Goal: Task Accomplishment & Management: Manage account settings

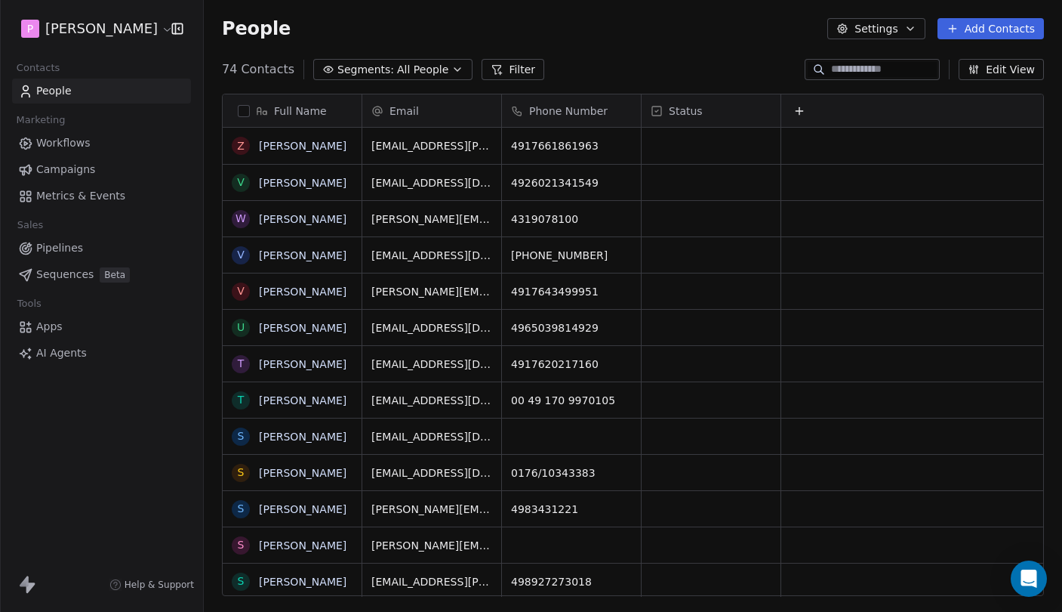
scroll to position [538, 858]
click at [580, 113] on span "Phone Number" at bounding box center [568, 110] width 79 height 15
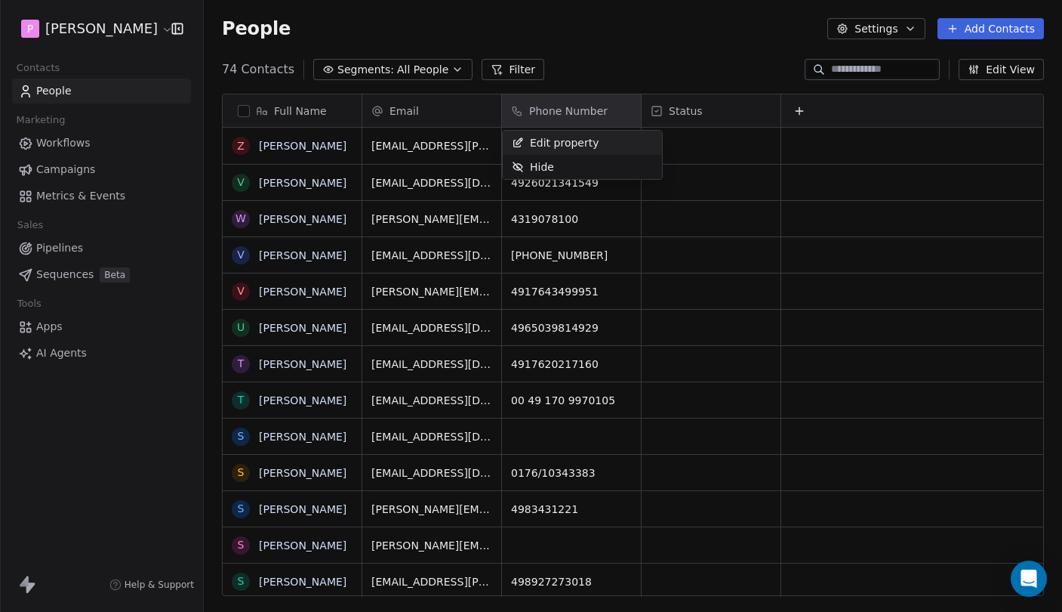
click at [582, 118] on html "P Pedro Contacts People Marketing Workflows Campaigns Metrics & Events Sales Pi…" at bounding box center [531, 306] width 1062 height 612
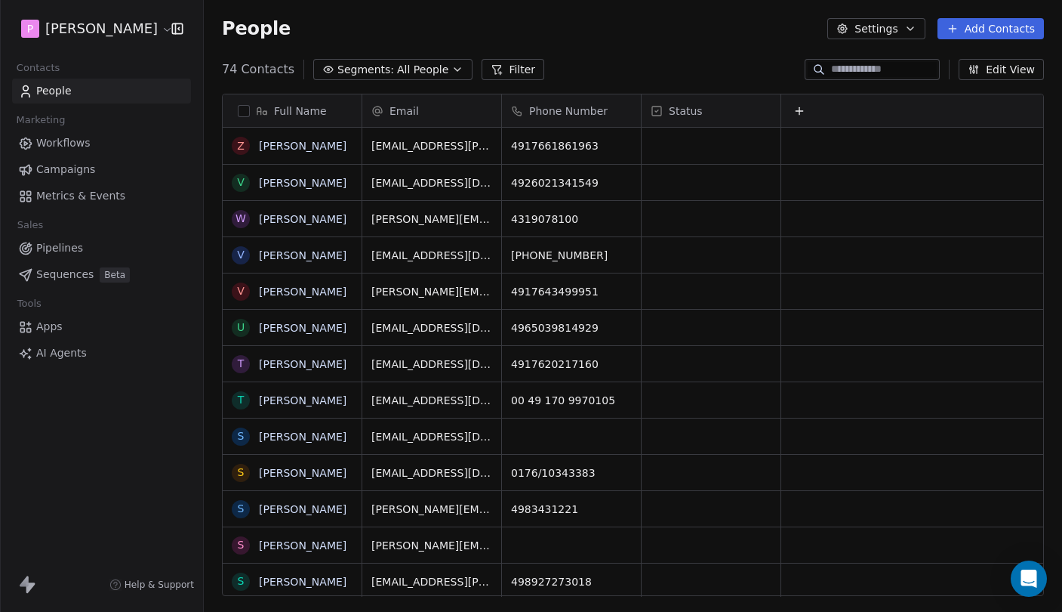
click at [521, 72] on button "Filter" at bounding box center [513, 69] width 63 height 21
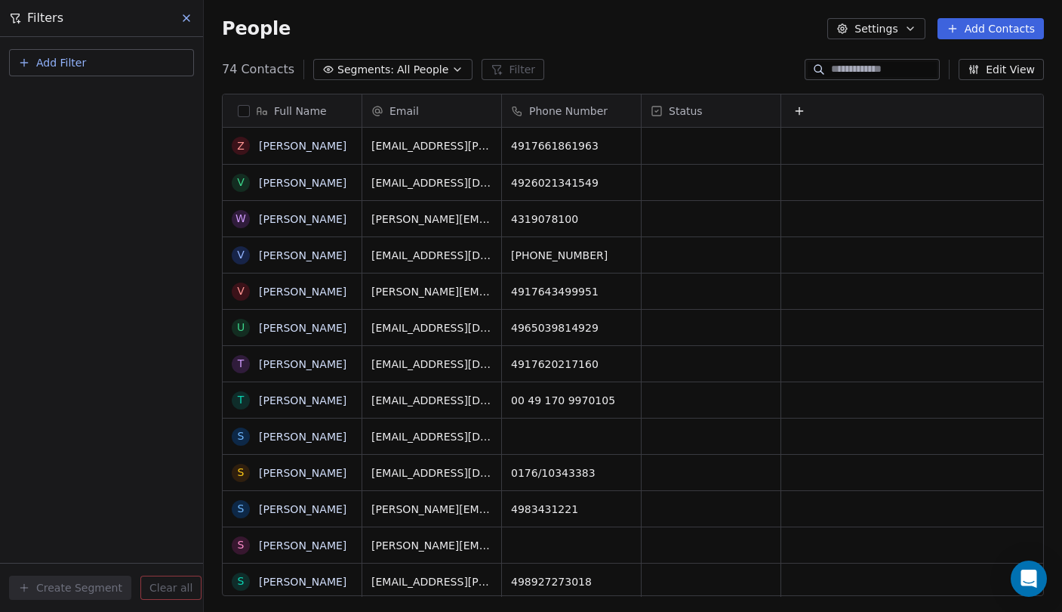
click at [116, 55] on button "Add Filter" at bounding box center [101, 62] width 185 height 27
click at [605, 79] on html "P Pedro Contacts People Marketing Workflows Campaigns Metrics & Events Sales Pi…" at bounding box center [531, 306] width 1062 height 612
click at [96, 63] on button "Add Filter" at bounding box center [101, 62] width 185 height 27
click at [122, 104] on div "Contact properties" at bounding box center [101, 99] width 153 height 16
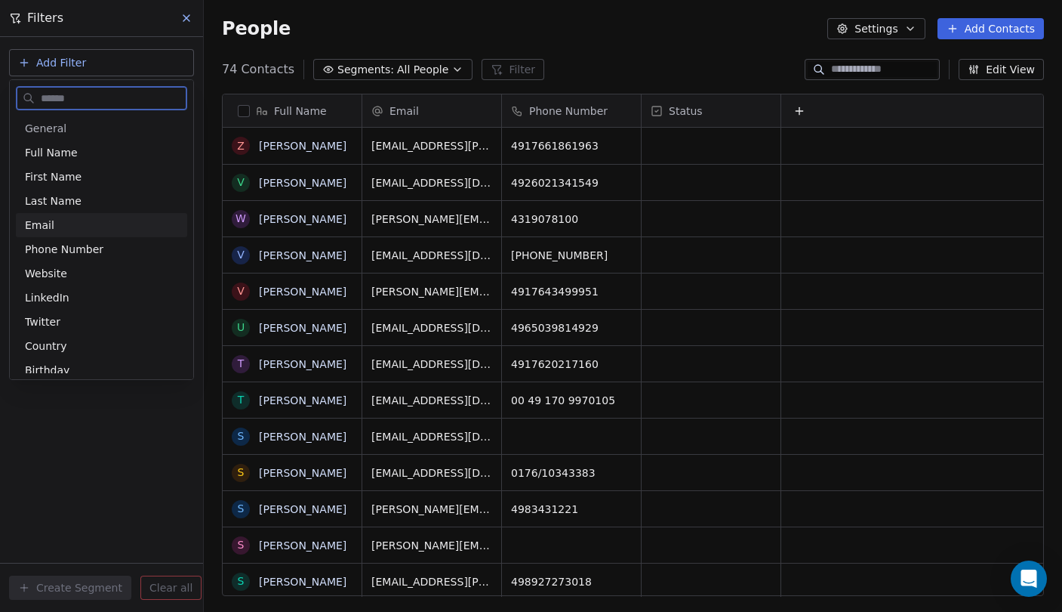
click at [88, 247] on span "Phone Number" at bounding box center [64, 249] width 79 height 15
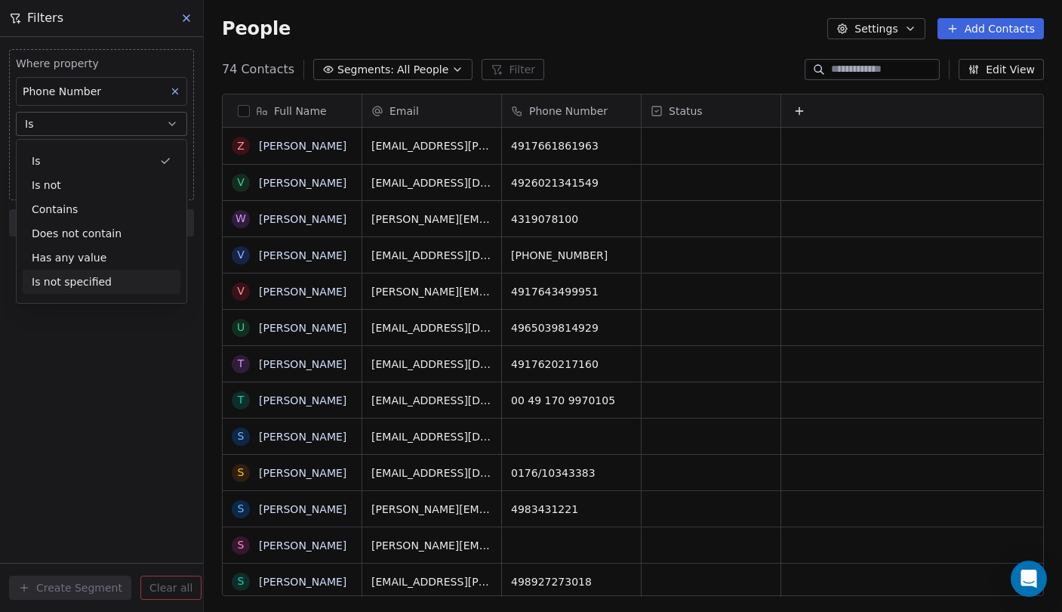
click at [121, 351] on div "Where property Phone Number Is Add Phone Number Add filter to this group Add an…" at bounding box center [101, 324] width 203 height 575
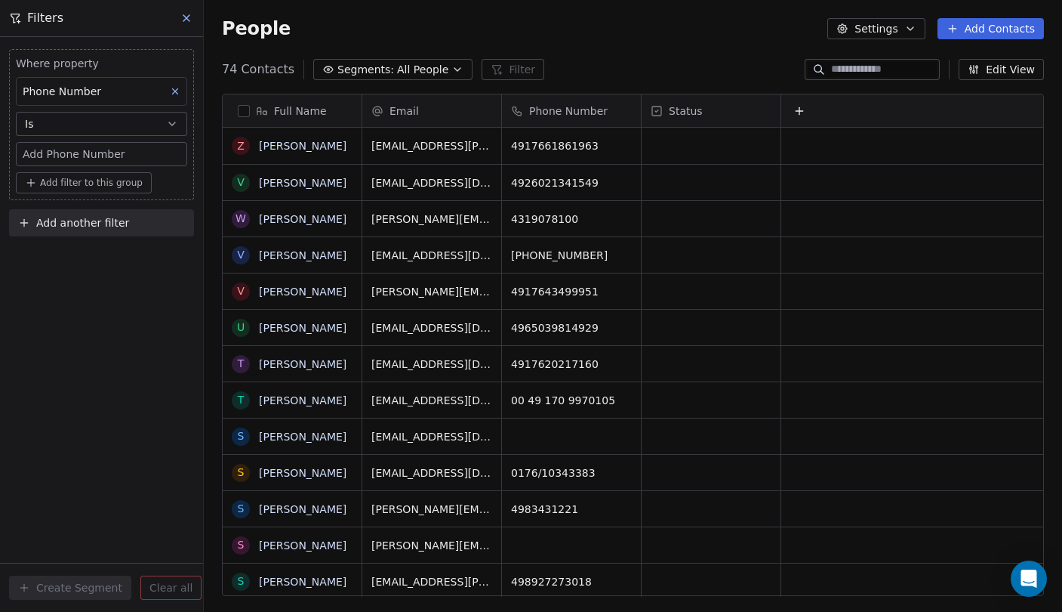
click at [184, 14] on icon at bounding box center [186, 18] width 12 height 12
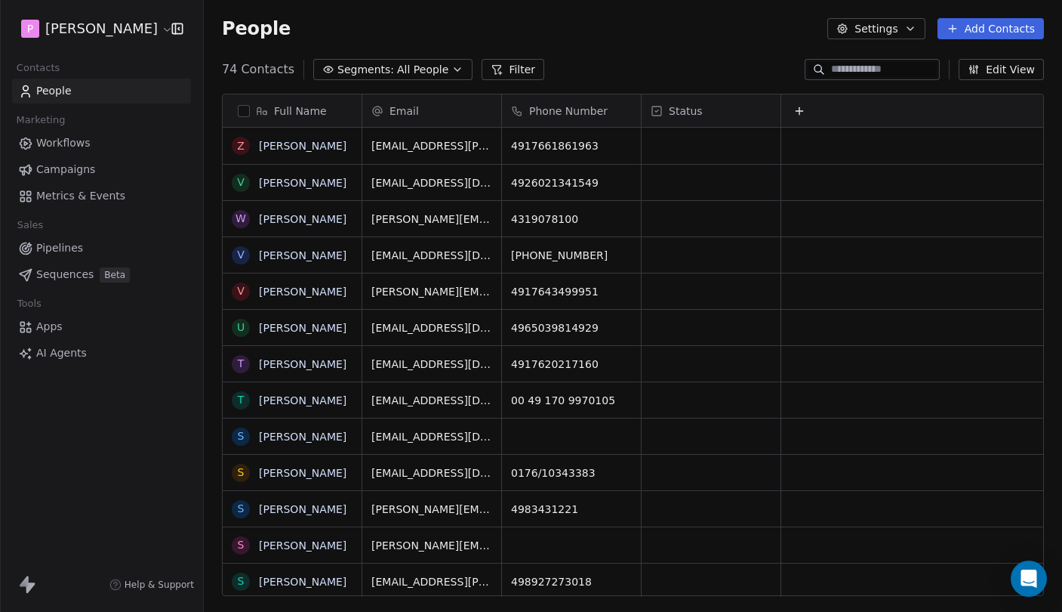
click at [505, 65] on button "Filter" at bounding box center [513, 69] width 63 height 21
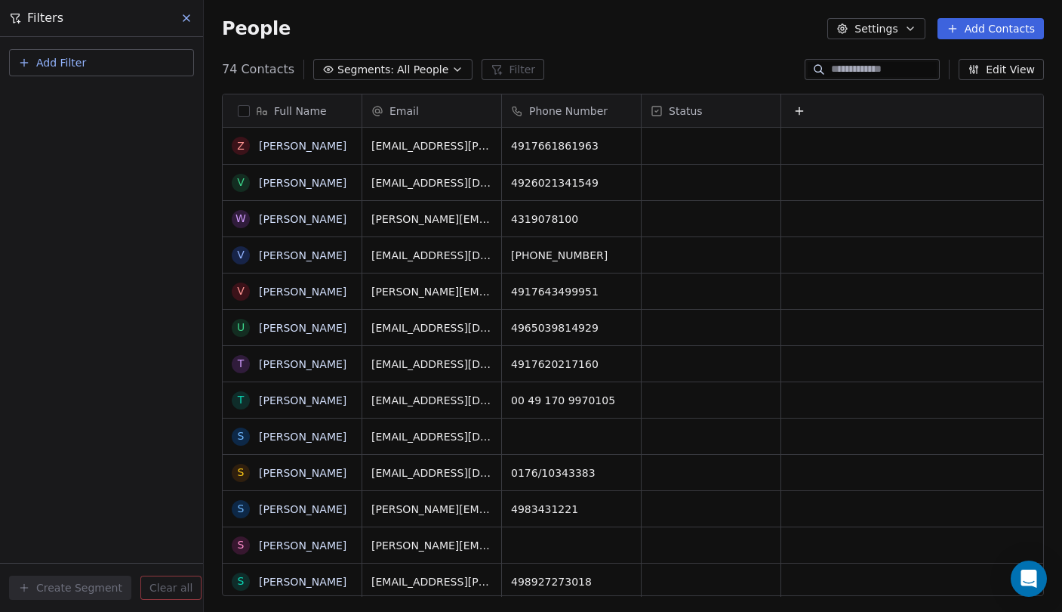
click at [186, 23] on icon at bounding box center [186, 18] width 12 height 12
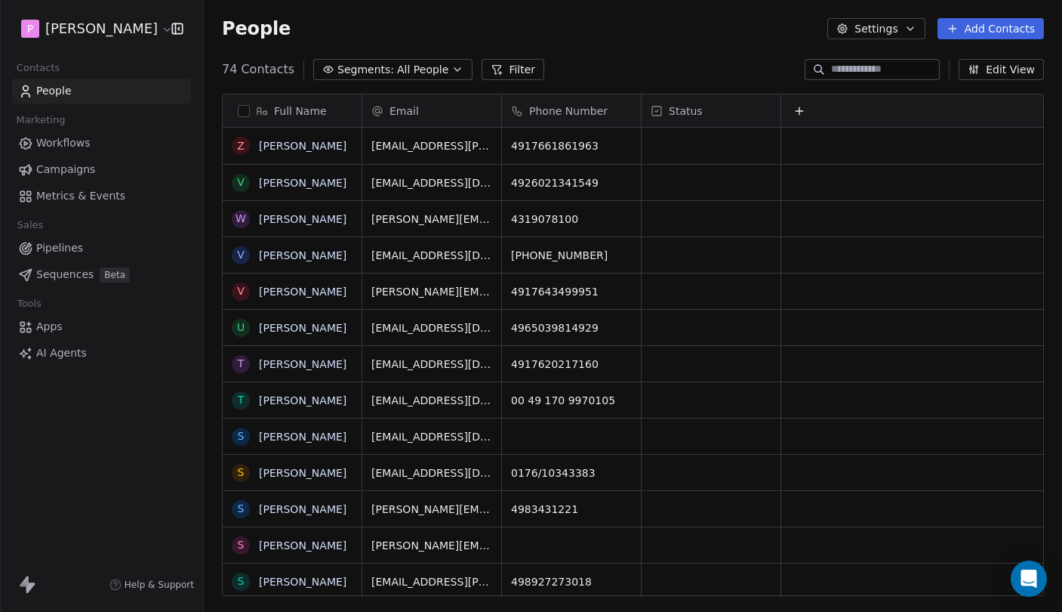
click at [433, 69] on span "All People" at bounding box center [422, 70] width 51 height 16
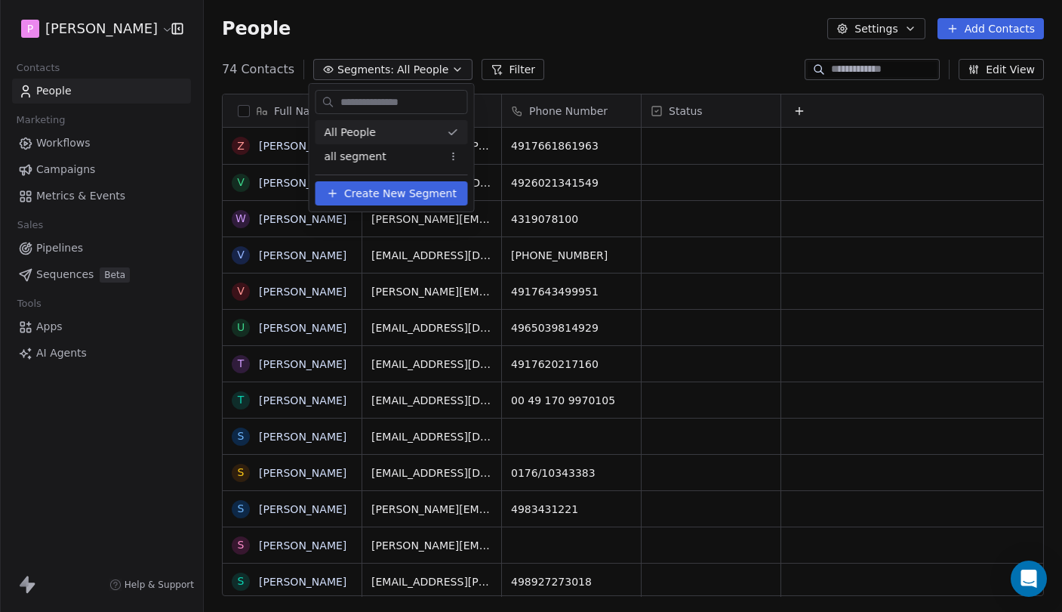
click at [445, 66] on html "P Pedro Contacts People Marketing Workflows Campaigns Metrics & Events Sales Pi…" at bounding box center [531, 306] width 1062 height 612
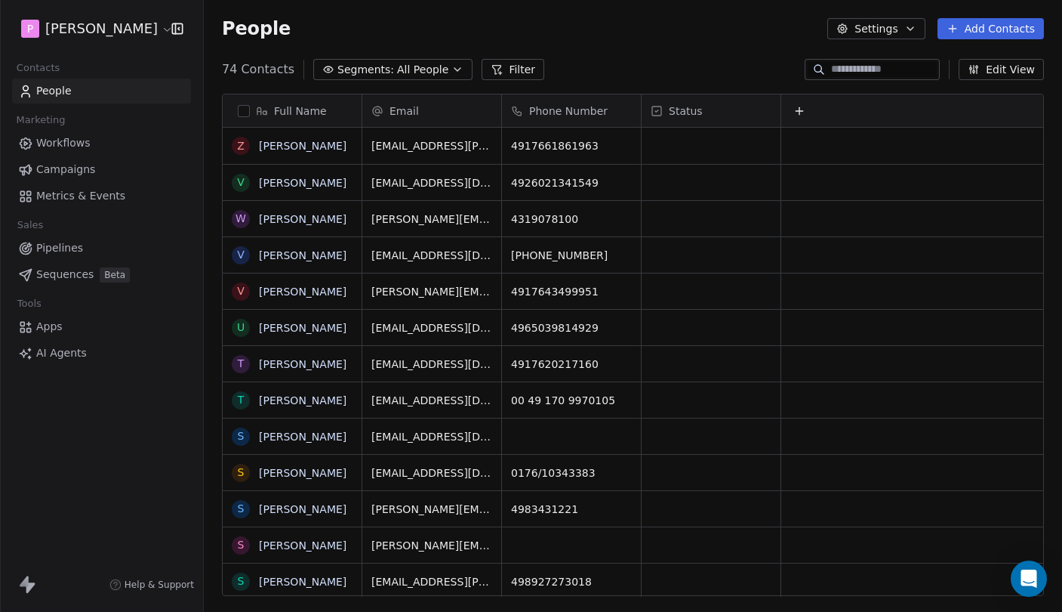
click at [900, 32] on button "Settings" at bounding box center [876, 28] width 97 height 21
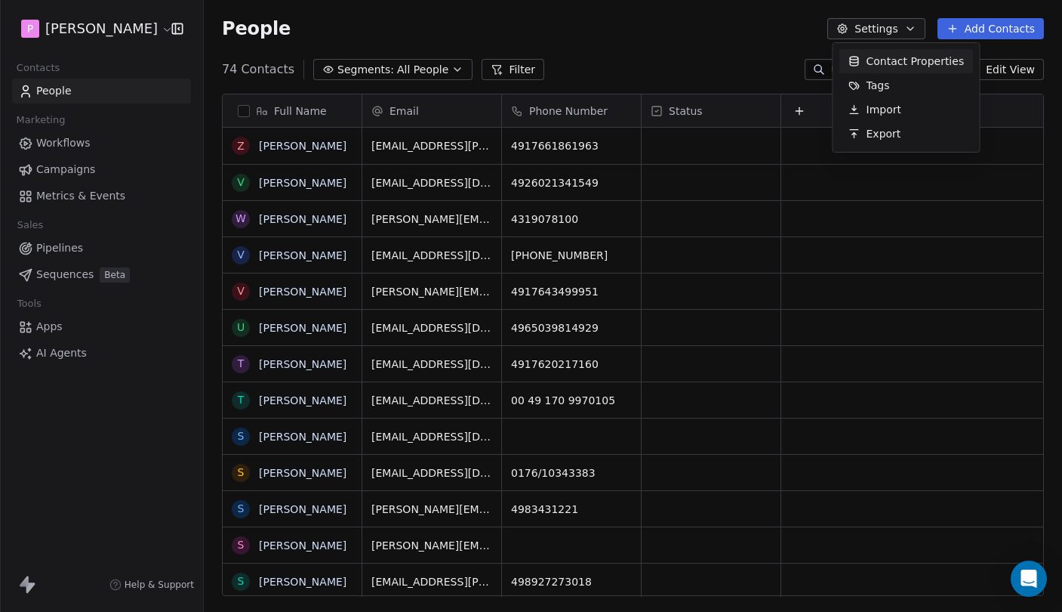
click at [723, 73] on html "P Pedro Contacts People Marketing Workflows Campaigns Metrics & Events Sales Pi…" at bounding box center [531, 306] width 1062 height 612
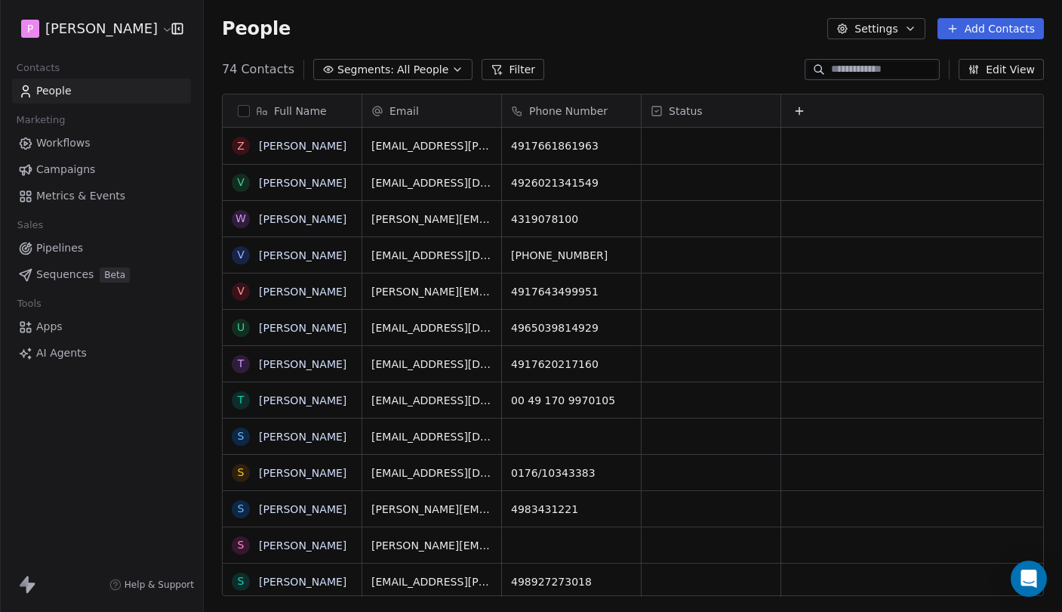
click at [1003, 73] on button "Edit View" at bounding box center [1001, 69] width 85 height 21
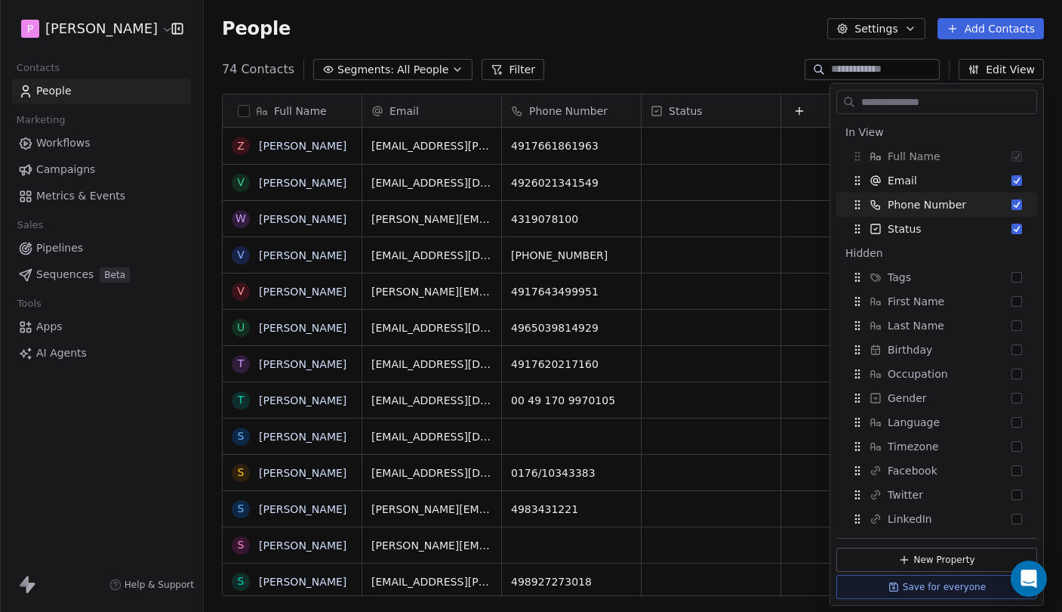
click at [661, 54] on div "People Settings Add Contacts" at bounding box center [633, 28] width 858 height 57
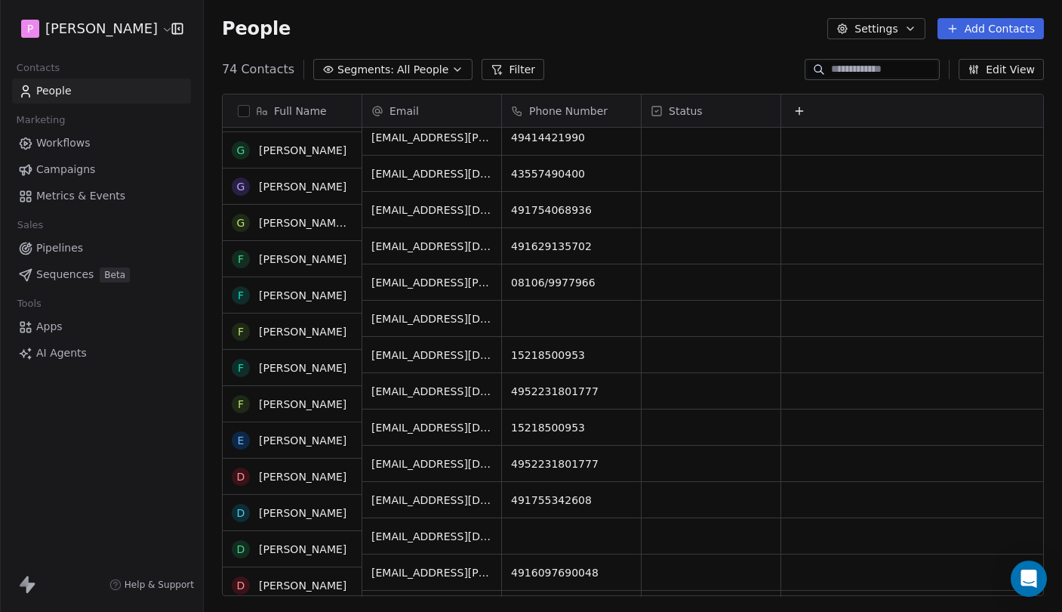
scroll to position [1592, 0]
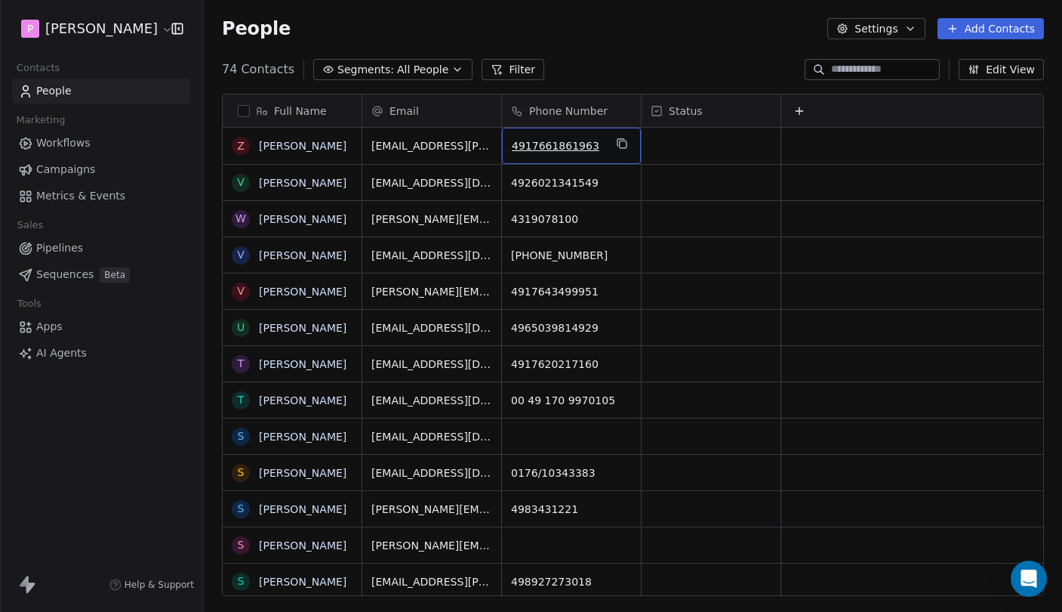
click at [556, 146] on span "4917661861963" at bounding box center [558, 145] width 92 height 15
click at [666, 148] on html "P Pedro Contacts People Marketing Workflows Campaigns Metrics & Events Sales Pi…" at bounding box center [531, 306] width 1062 height 612
click at [302, 144] on link "[PERSON_NAME]" at bounding box center [303, 146] width 88 height 12
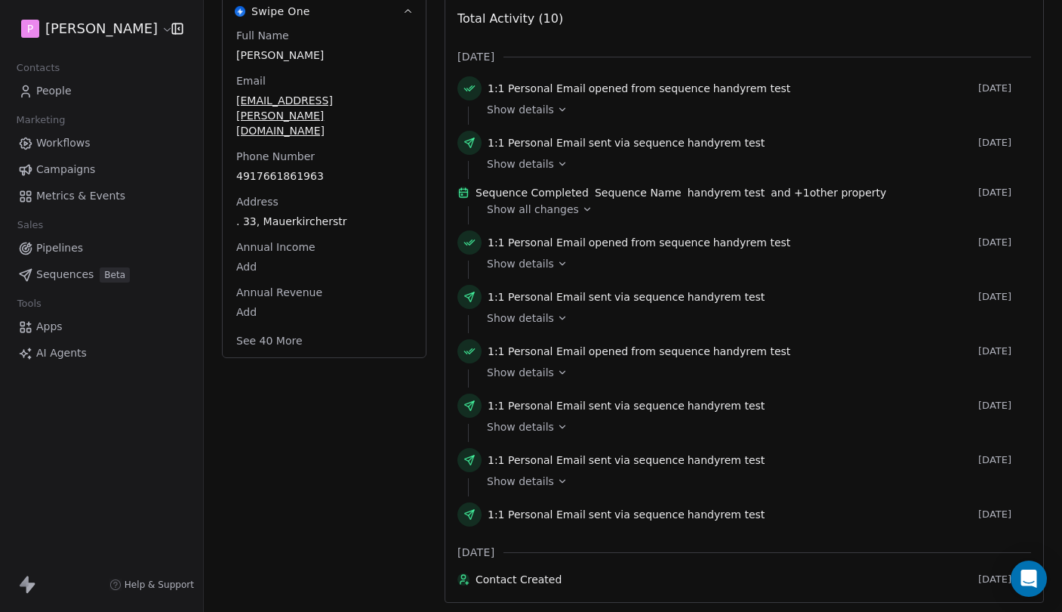
click at [549, 419] on div "Show details" at bounding box center [754, 426] width 534 height 15
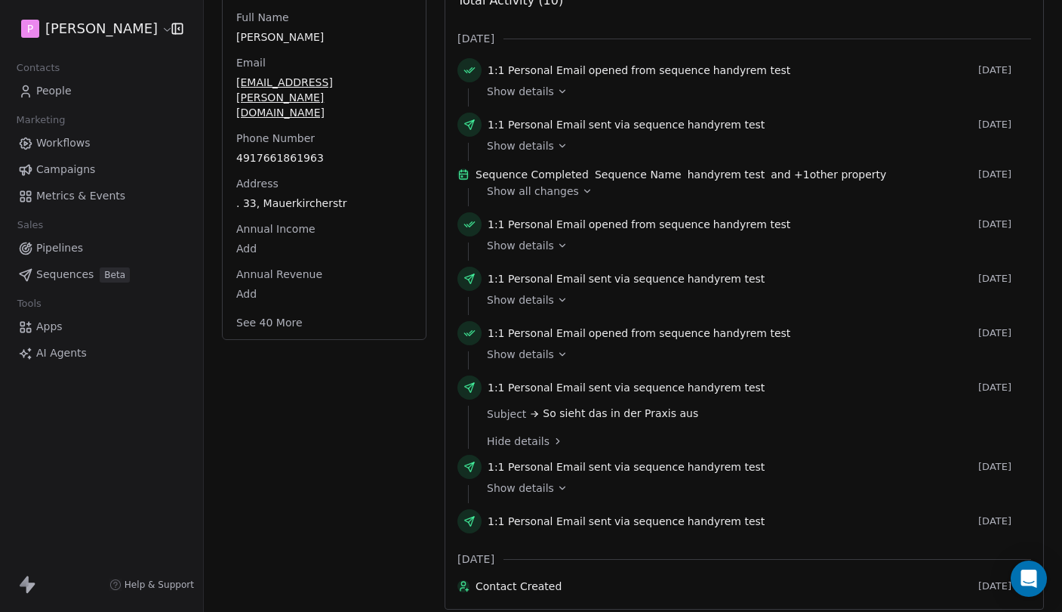
click at [520, 421] on span "Subject" at bounding box center [506, 413] width 39 height 15
click at [526, 447] on span "Hide details" at bounding box center [518, 440] width 63 height 15
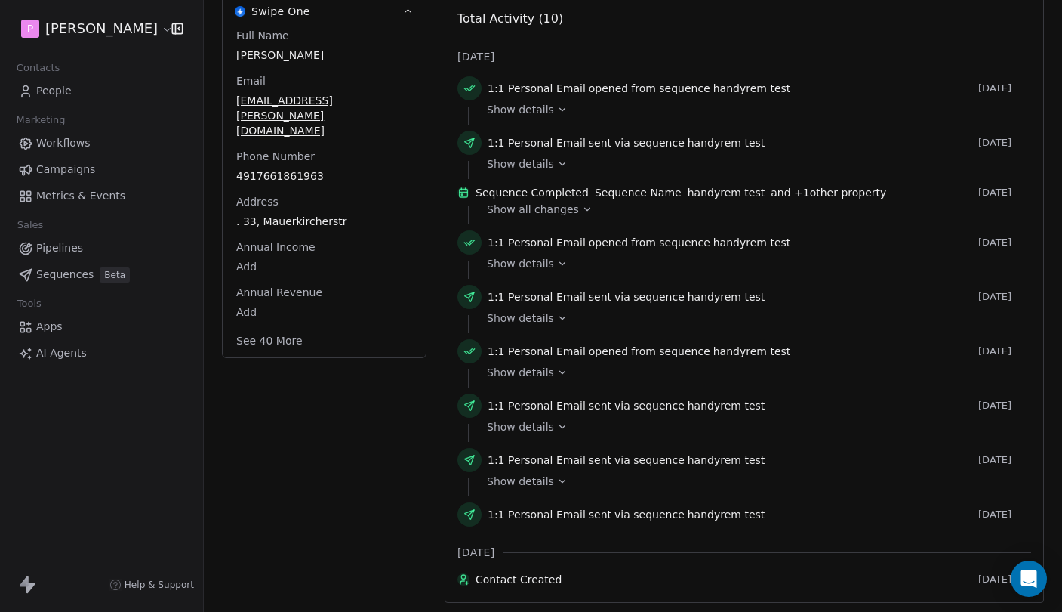
click at [593, 344] on span "opened" at bounding box center [608, 351] width 39 height 15
click at [622, 200] on span "Sequence Name" at bounding box center [638, 192] width 87 height 15
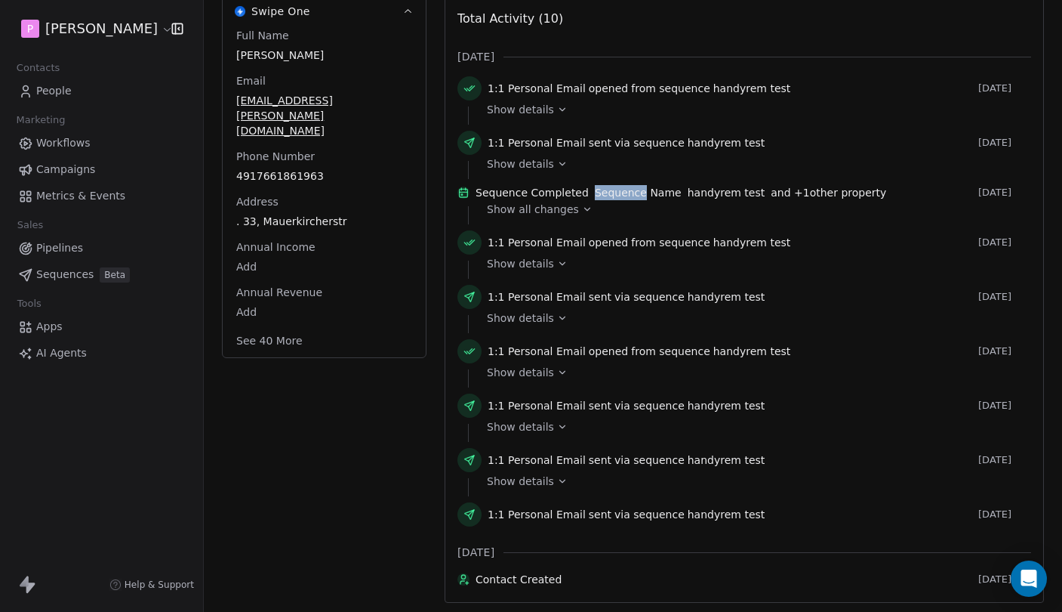
click at [643, 200] on span "Sequence Name" at bounding box center [638, 192] width 87 height 15
click at [615, 143] on span "via sequence" at bounding box center [650, 142] width 70 height 15
click at [637, 143] on span "via sequence" at bounding box center [650, 142] width 70 height 15
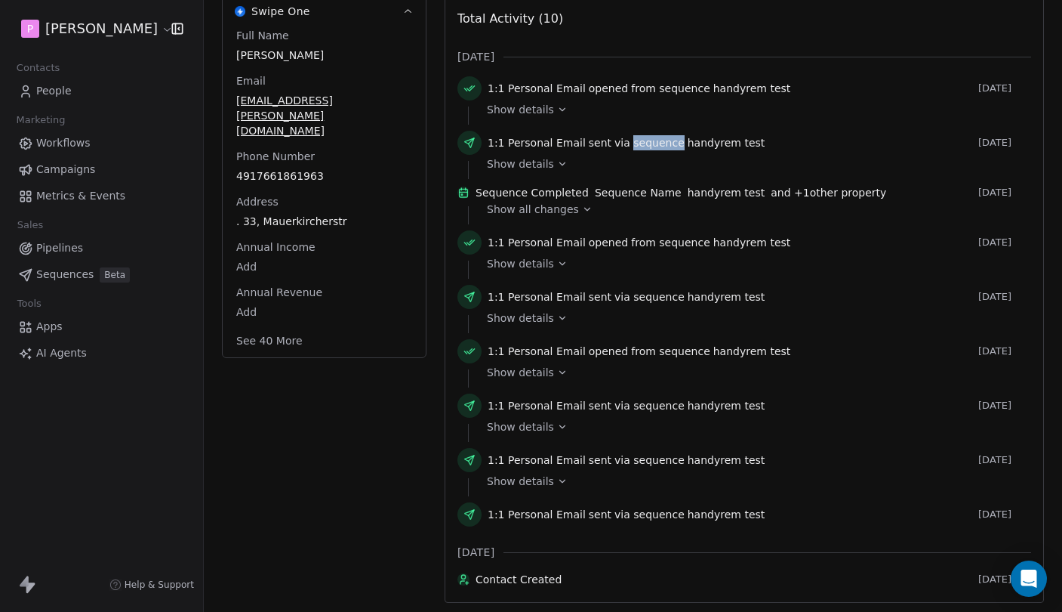
click at [643, 143] on span "via sequence" at bounding box center [650, 142] width 70 height 15
click at [598, 86] on span "opened" at bounding box center [608, 88] width 39 height 15
click at [633, 86] on span "from sequence" at bounding box center [670, 88] width 79 height 15
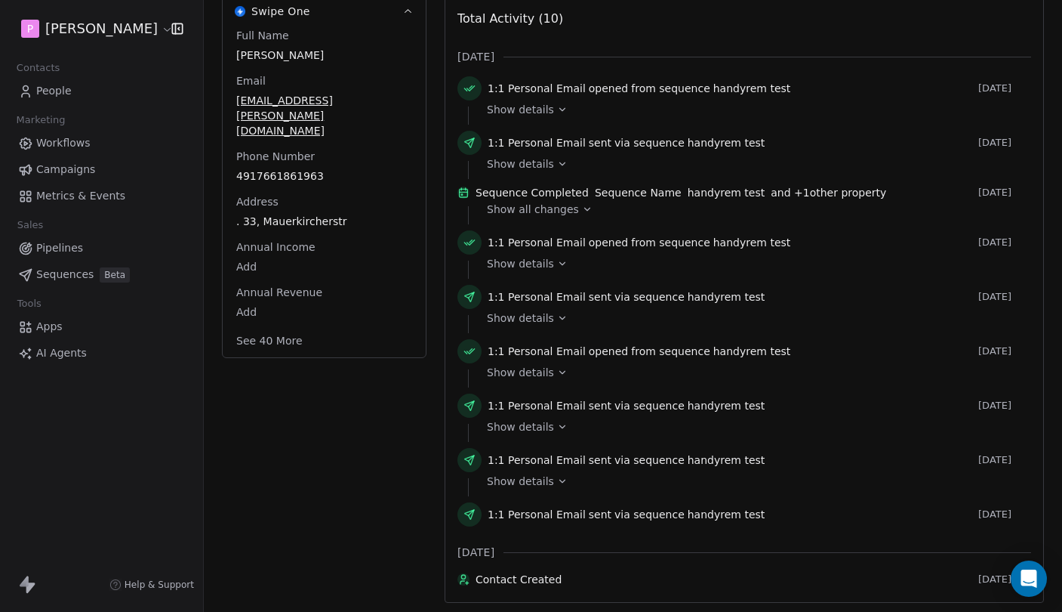
click at [674, 95] on span "from sequence" at bounding box center [670, 88] width 79 height 15
click at [714, 86] on span "handyrem test" at bounding box center [753, 88] width 78 height 15
click at [621, 199] on span "Sequence Name" at bounding box center [638, 192] width 87 height 15
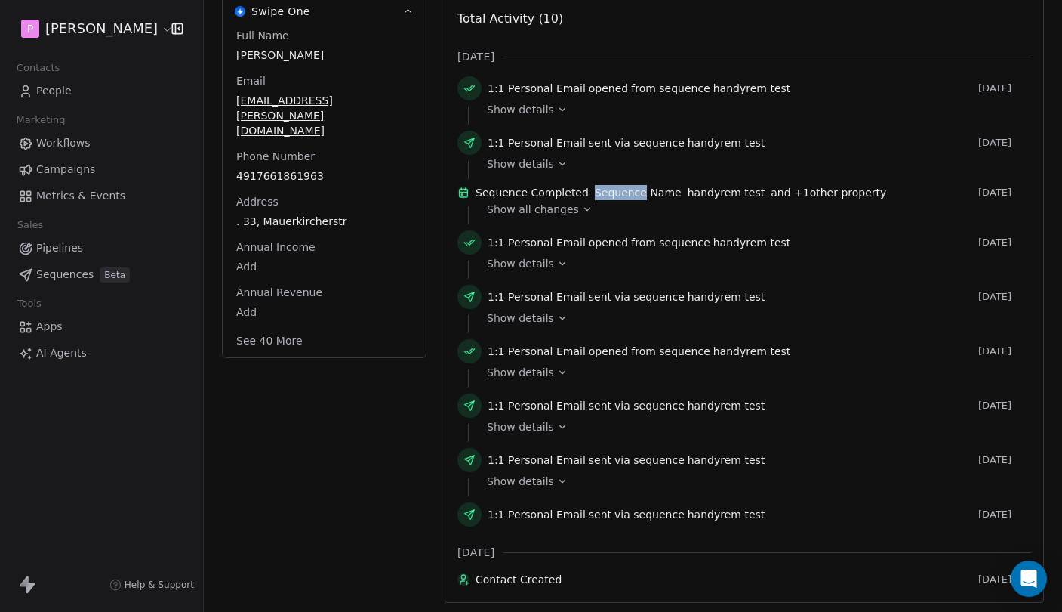
click at [650, 196] on span "Sequence Name" at bounding box center [638, 192] width 87 height 15
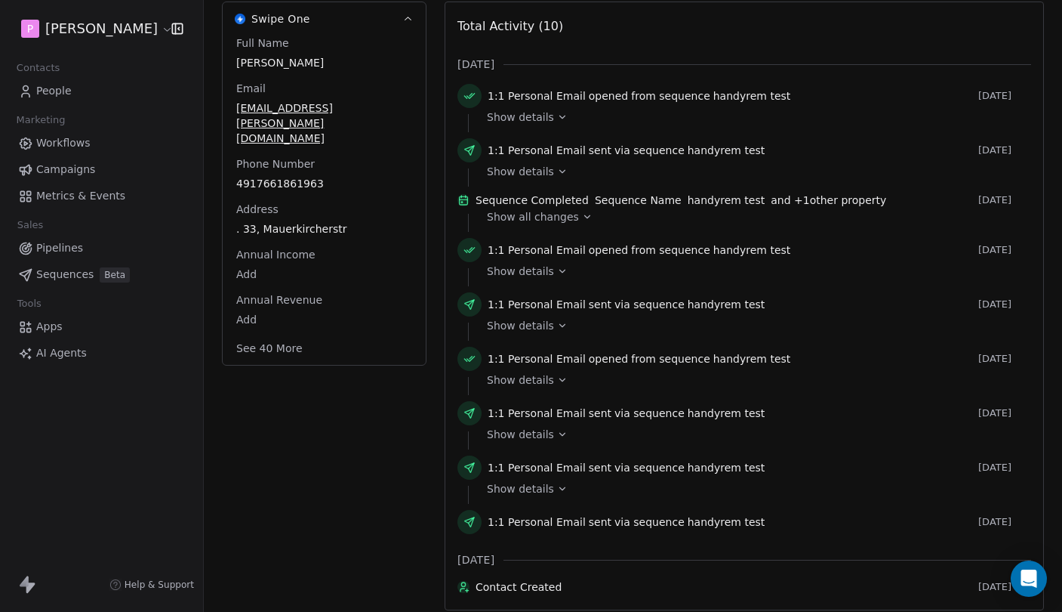
scroll to position [218, 0]
click at [695, 205] on span "handyrem test" at bounding box center [727, 202] width 78 height 15
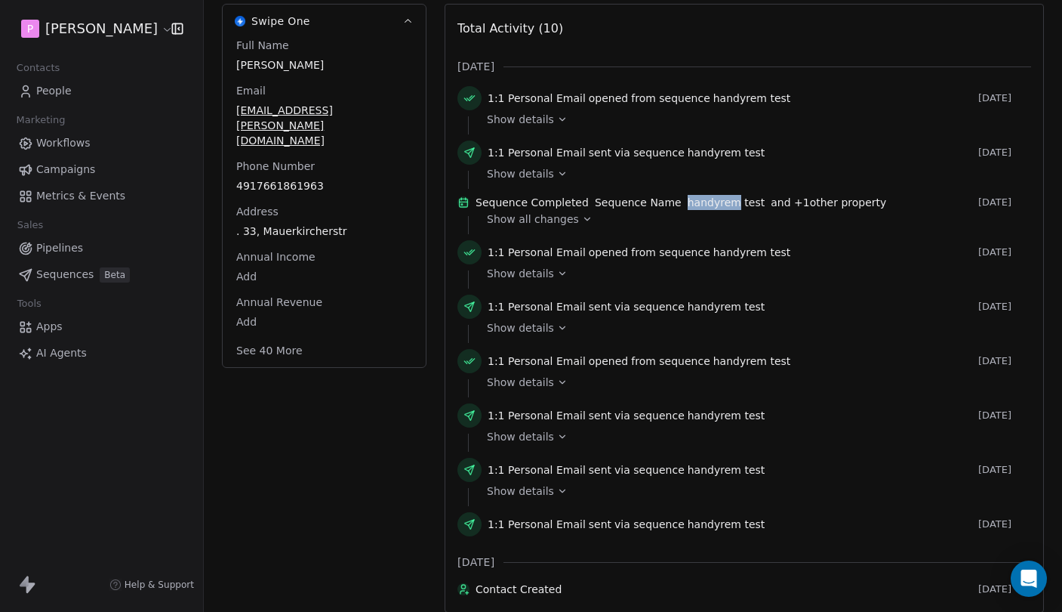
click at [695, 205] on span "handyrem test" at bounding box center [727, 202] width 78 height 15
click at [732, 205] on span "handyrem test" at bounding box center [727, 202] width 78 height 15
click at [744, 207] on span "handyrem test" at bounding box center [727, 202] width 78 height 15
click at [537, 234] on div "Show all changes" at bounding box center [754, 225] width 534 height 18
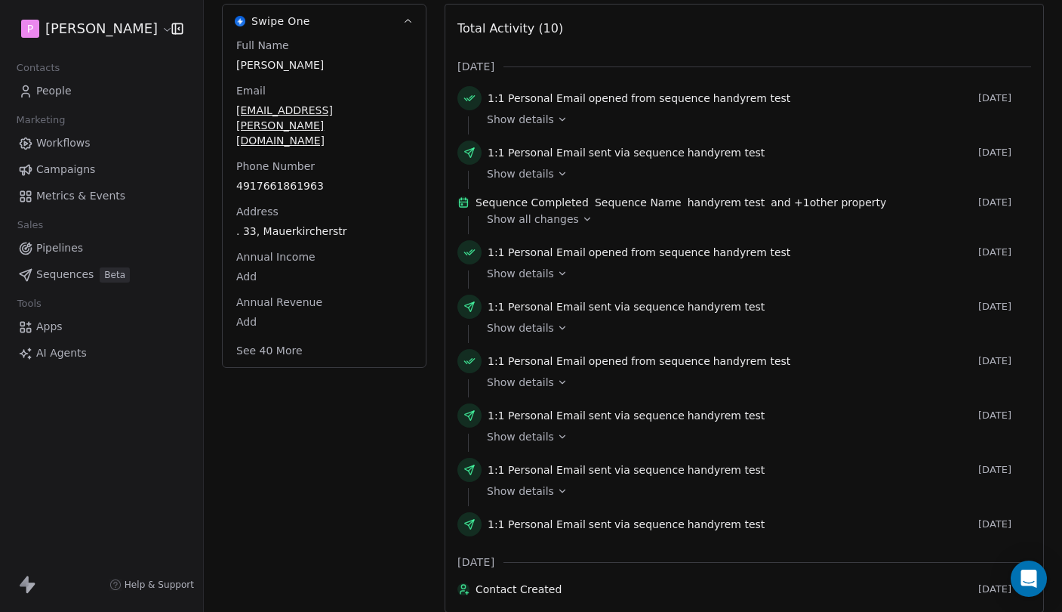
click at [537, 227] on span "Show all changes" at bounding box center [533, 218] width 92 height 15
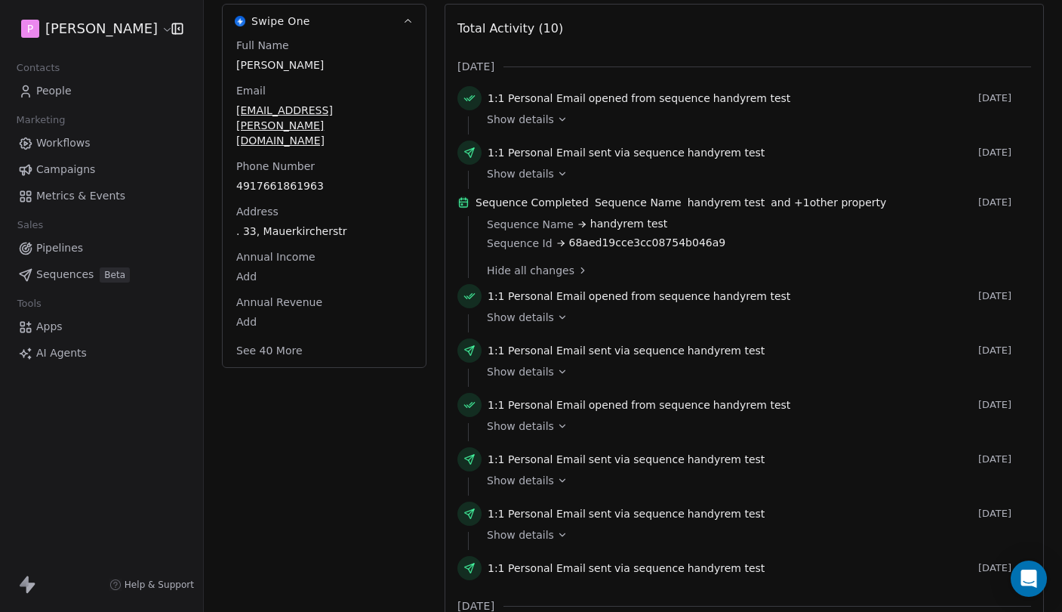
click at [535, 276] on span "Hide all changes" at bounding box center [531, 270] width 88 height 15
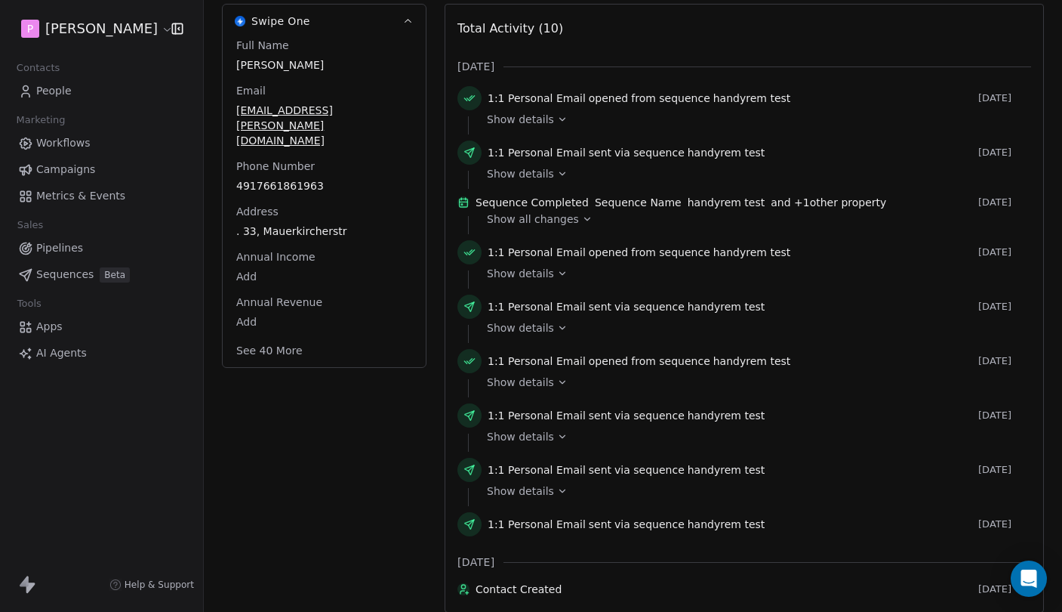
click at [602, 102] on span "opened" at bounding box center [608, 98] width 39 height 15
click at [617, 102] on div "1:1 Personal Email opened from sequence handyrem test" at bounding box center [730, 98] width 485 height 15
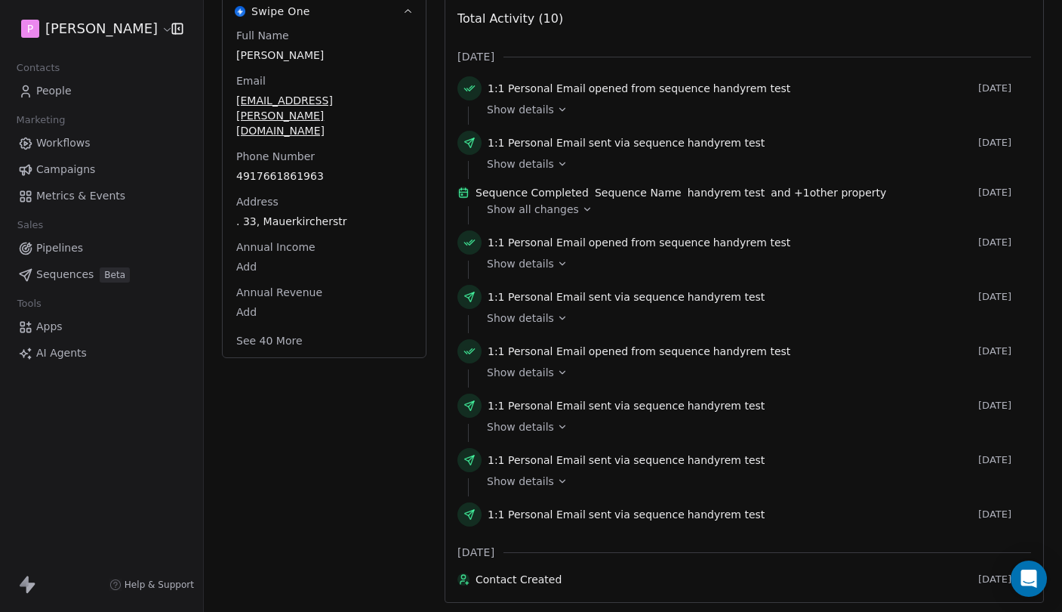
click at [547, 576] on span "Contact Created" at bounding box center [724, 579] width 497 height 15
click at [613, 427] on div "Show details" at bounding box center [754, 433] width 534 height 18
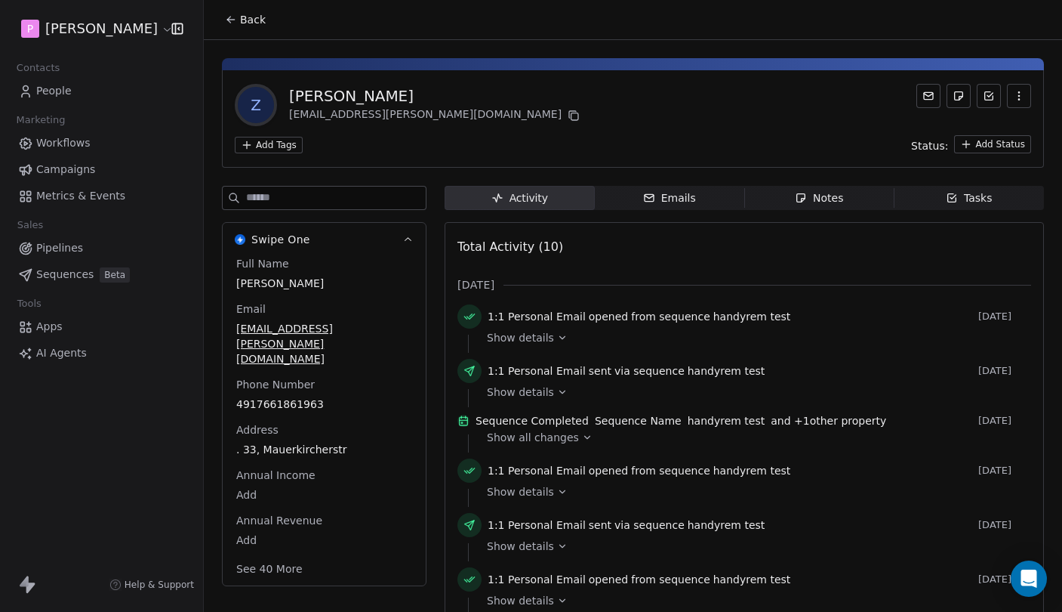
click at [251, 422] on span "Address" at bounding box center [257, 429] width 48 height 15
click at [265, 422] on span "Address" at bounding box center [257, 429] width 48 height 15
click at [254, 422] on span "Address" at bounding box center [257, 429] width 48 height 15
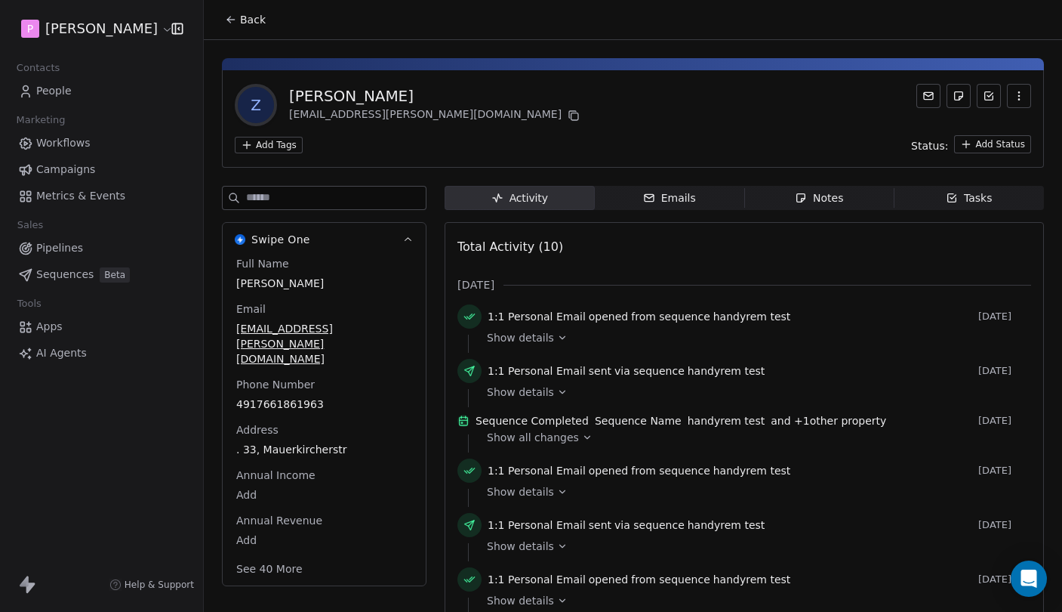
click at [264, 422] on span "Address" at bounding box center [257, 429] width 48 height 15
click at [268, 422] on span "Address" at bounding box center [257, 429] width 48 height 15
click at [568, 114] on icon at bounding box center [574, 115] width 12 height 12
click at [825, 195] on div "Notes" at bounding box center [819, 198] width 48 height 16
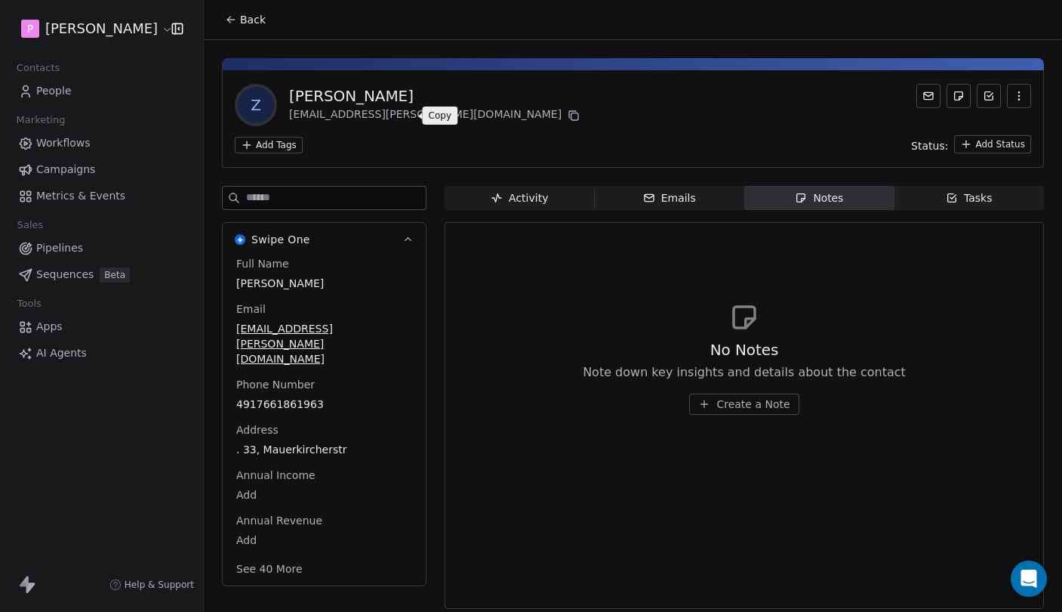
click at [510, 209] on span "Activity Activity" at bounding box center [520, 198] width 150 height 24
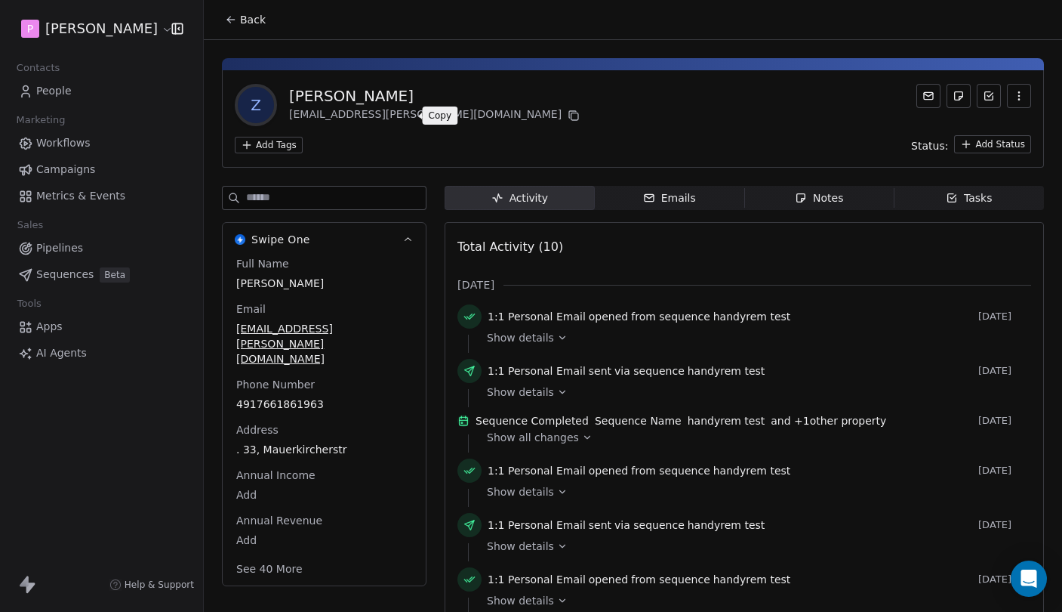
click at [812, 199] on div "Notes" at bounding box center [819, 198] width 48 height 16
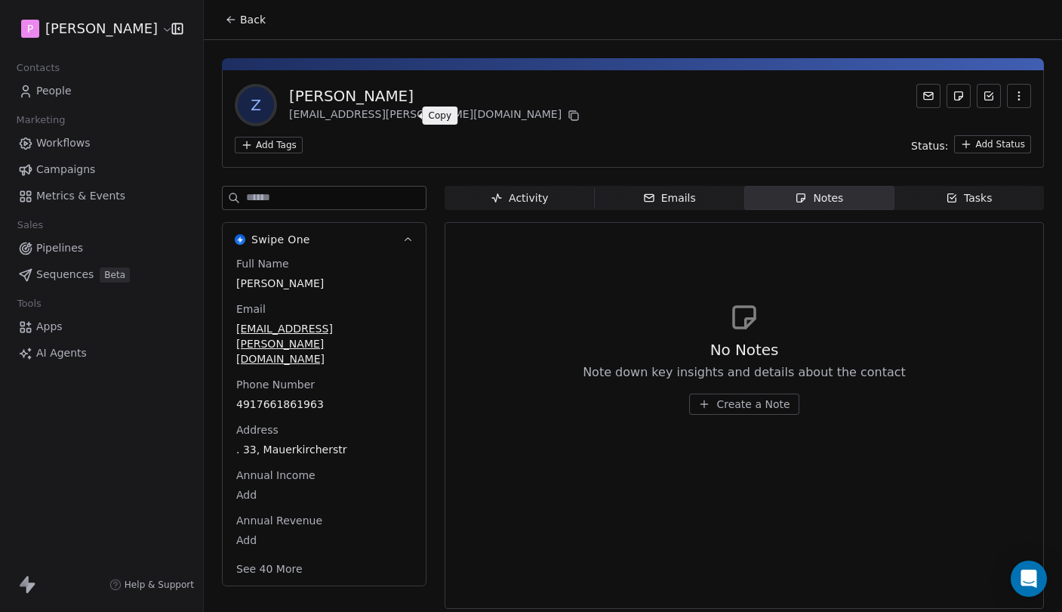
click at [731, 399] on span "Create a Note" at bounding box center [753, 403] width 73 height 15
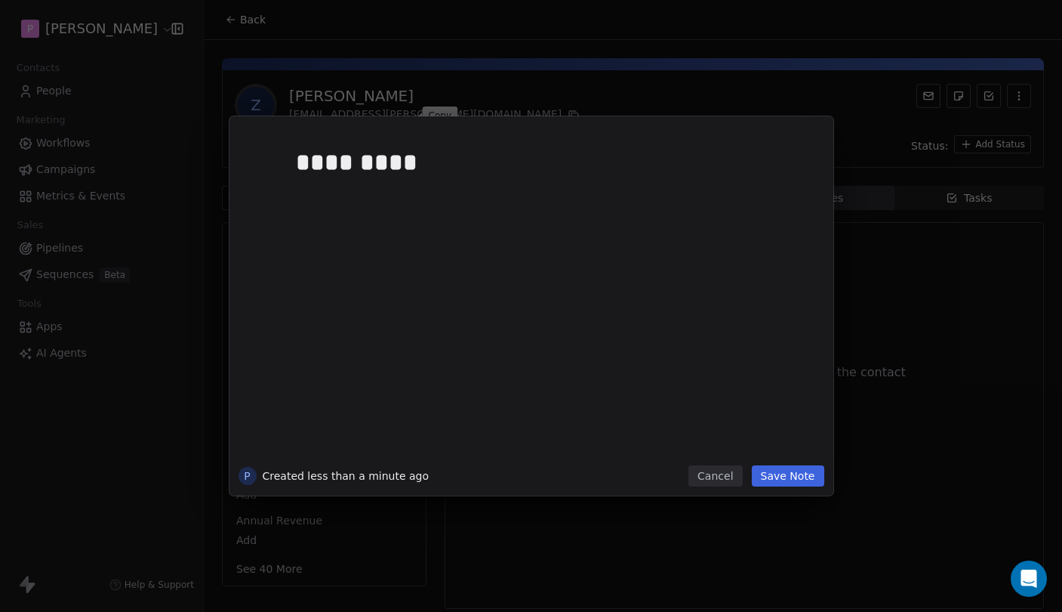
click at [799, 479] on button "Save Note" at bounding box center [788, 475] width 72 height 21
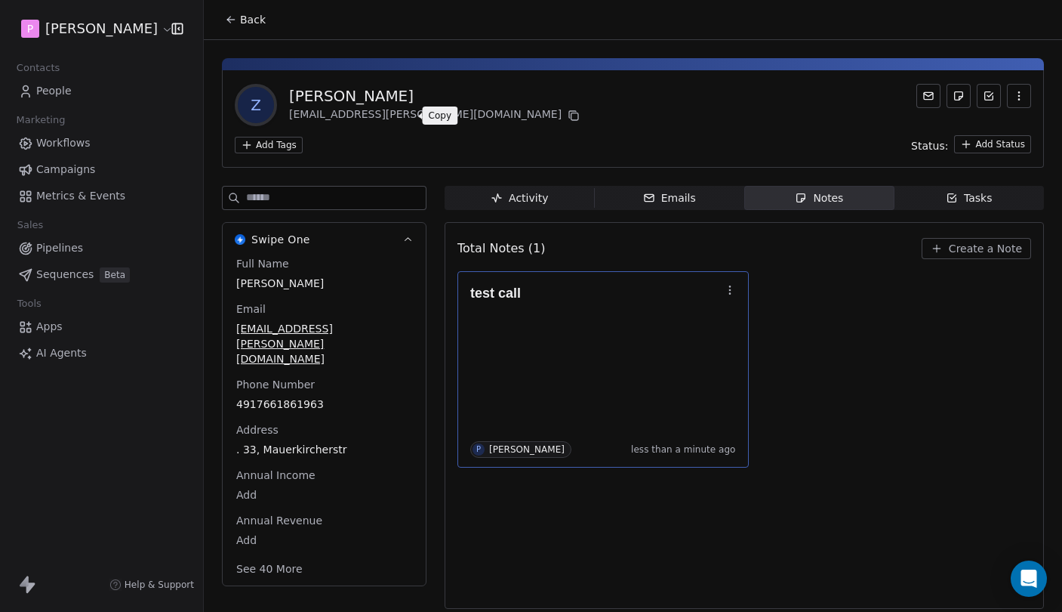
click at [732, 289] on icon "button" at bounding box center [730, 290] width 12 height 12
click at [878, 356] on div "test call P Pedro Knippling less than a minute ago" at bounding box center [745, 369] width 574 height 196
click at [849, 337] on div "test call P Pedro Knippling less than a minute ago" at bounding box center [745, 369] width 574 height 196
click at [1022, 101] on icon "button" at bounding box center [1019, 96] width 12 height 12
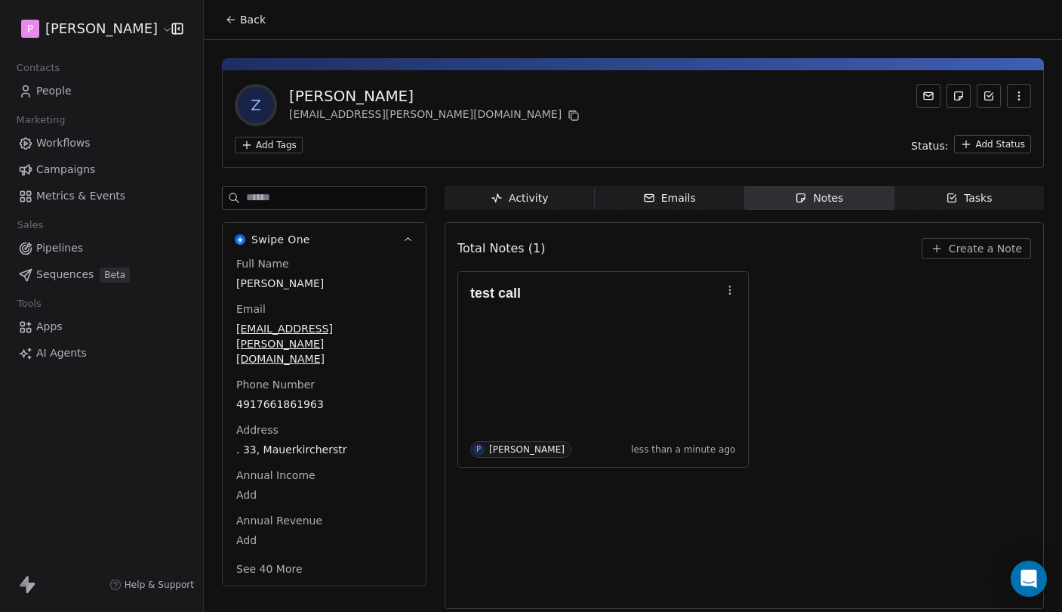
click at [60, 97] on span "People" at bounding box center [53, 91] width 35 height 16
click at [251, 27] on button "Back" at bounding box center [245, 19] width 59 height 27
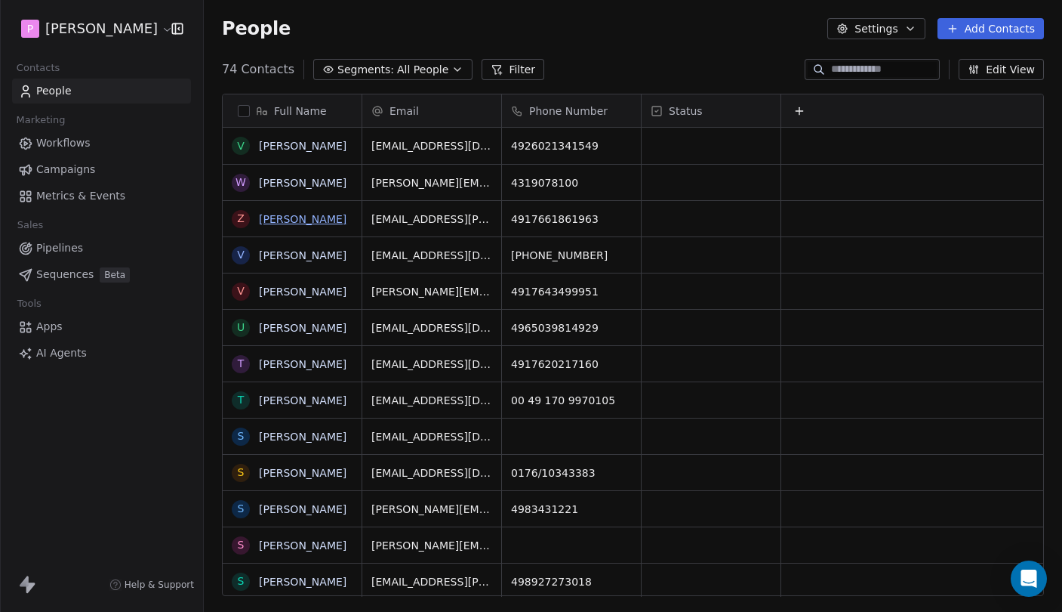
click at [306, 220] on link "[PERSON_NAME]" at bounding box center [303, 219] width 88 height 12
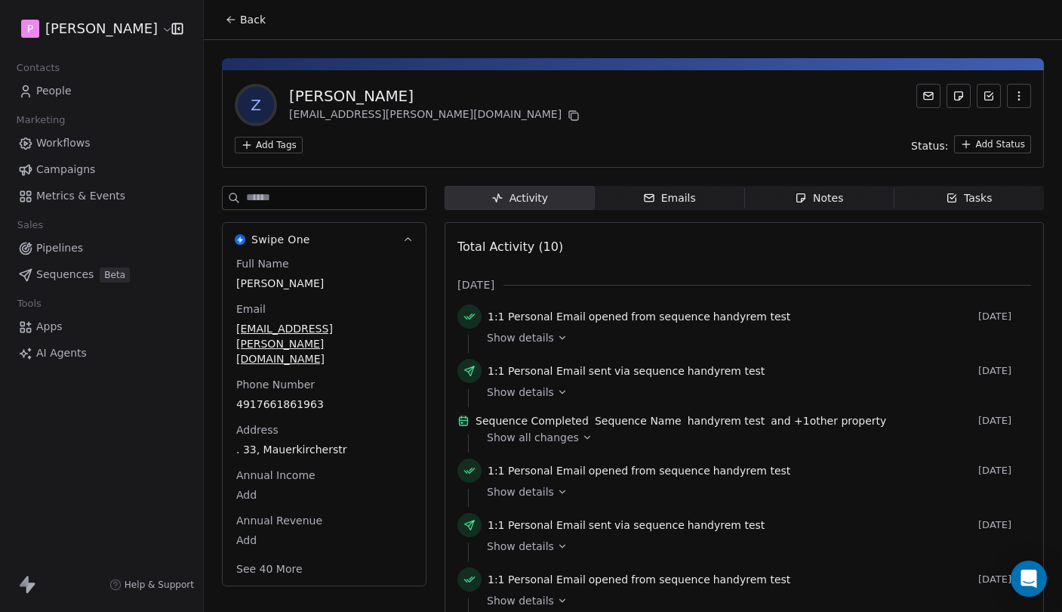
click at [837, 186] on span "Notes Notes" at bounding box center [819, 198] width 150 height 24
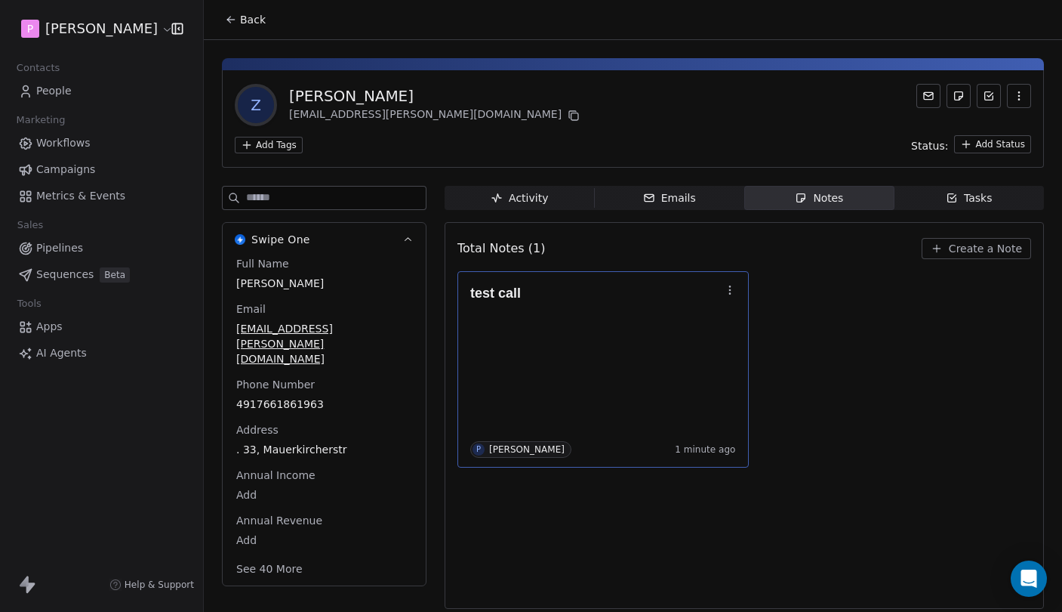
click at [726, 290] on icon "button" at bounding box center [730, 290] width 12 height 12
click at [812, 288] on div "test call P Pedro Knippling 1 minute ago" at bounding box center [745, 369] width 574 height 196
click at [63, 194] on span "Metrics & Events" at bounding box center [80, 196] width 89 height 16
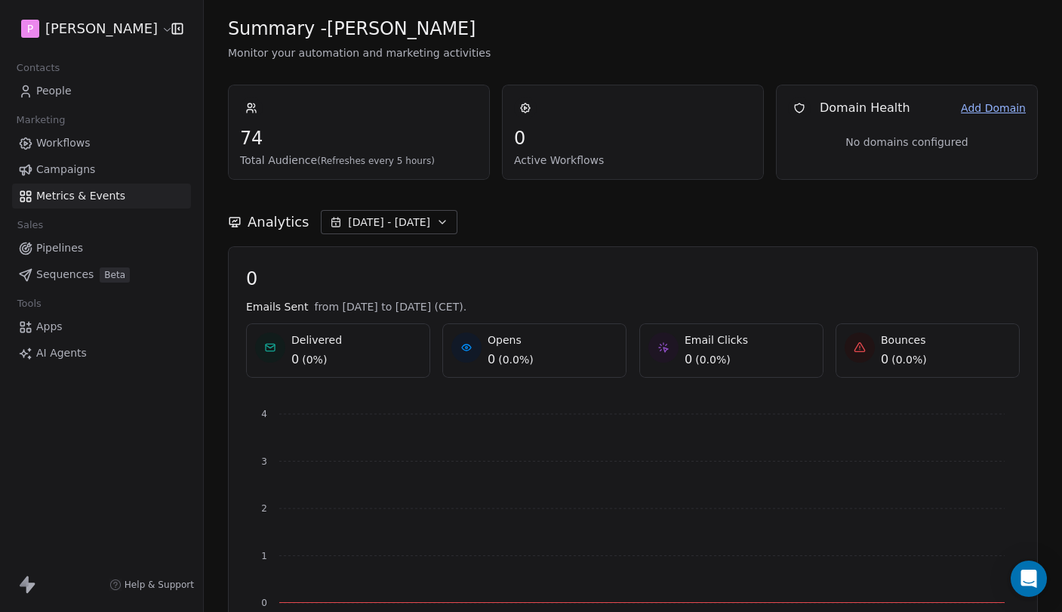
scroll to position [60, 0]
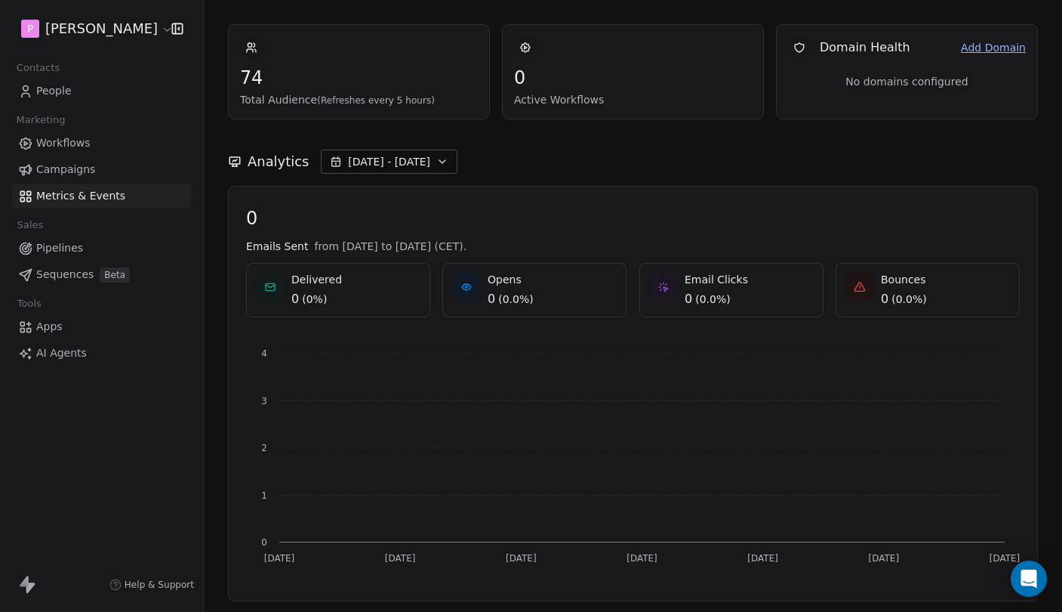
click at [408, 149] on div "Analytics Sep 19 - Sep 25" at bounding box center [633, 152] width 810 height 66
click at [403, 156] on span "[DATE] - [DATE]" at bounding box center [389, 161] width 82 height 15
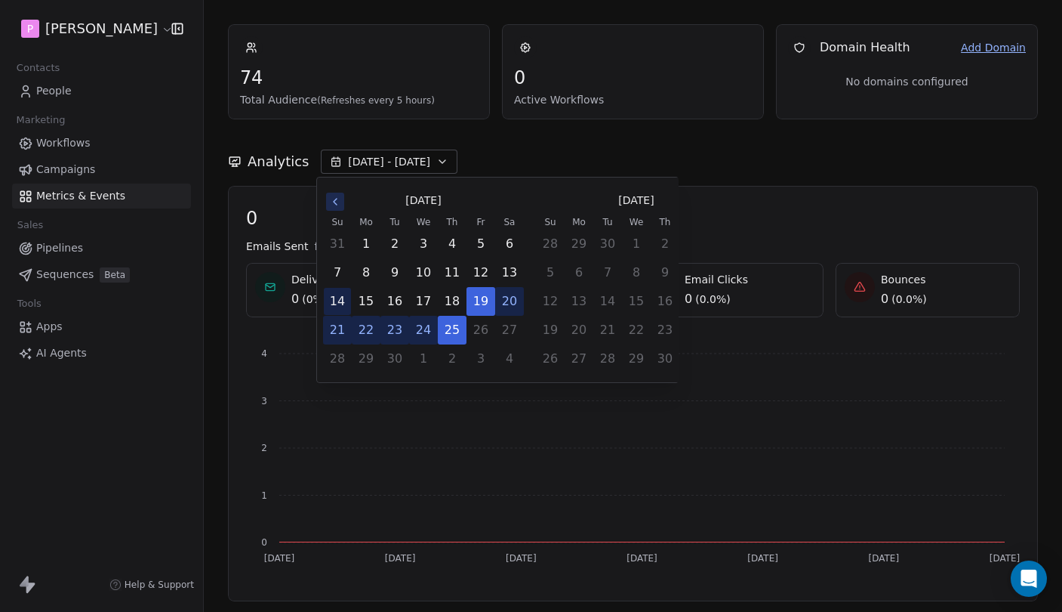
click at [333, 308] on button "14" at bounding box center [337, 301] width 27 height 27
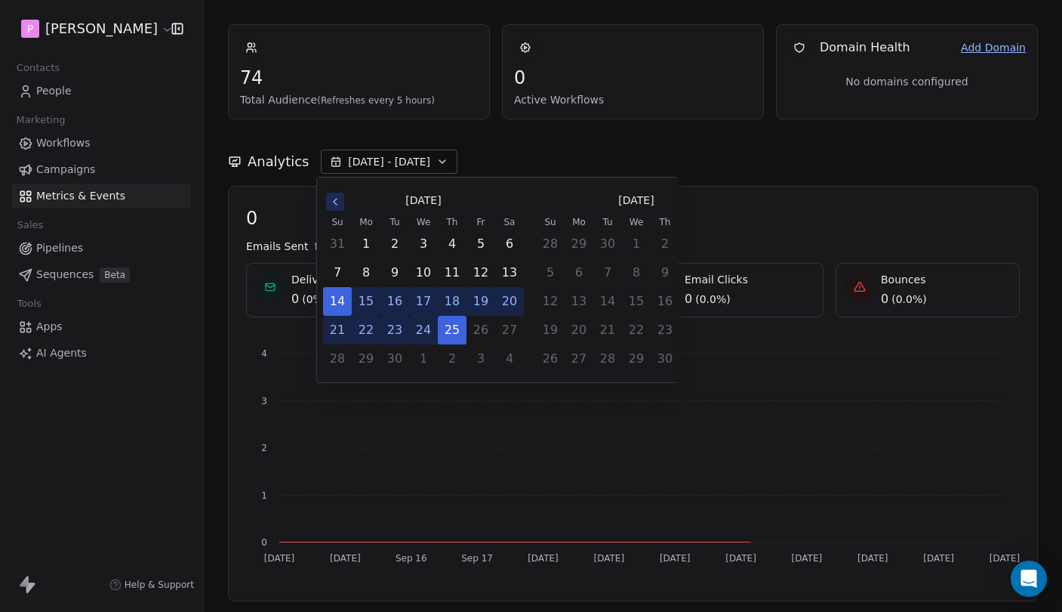
click at [811, 183] on div "Analytics Sep 14 - Sep 25" at bounding box center [633, 152] width 810 height 66
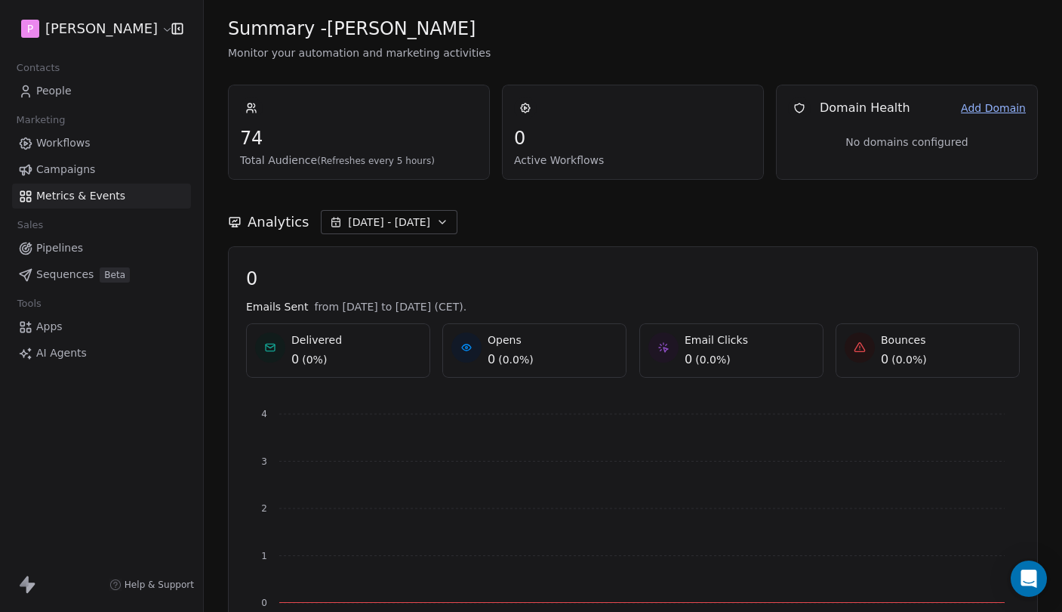
scroll to position [0, 0]
click at [353, 163] on span "(Refreshes every 5 hours)" at bounding box center [376, 161] width 118 height 11
click at [370, 163] on span "(Refreshes every 5 hours)" at bounding box center [376, 161] width 118 height 11
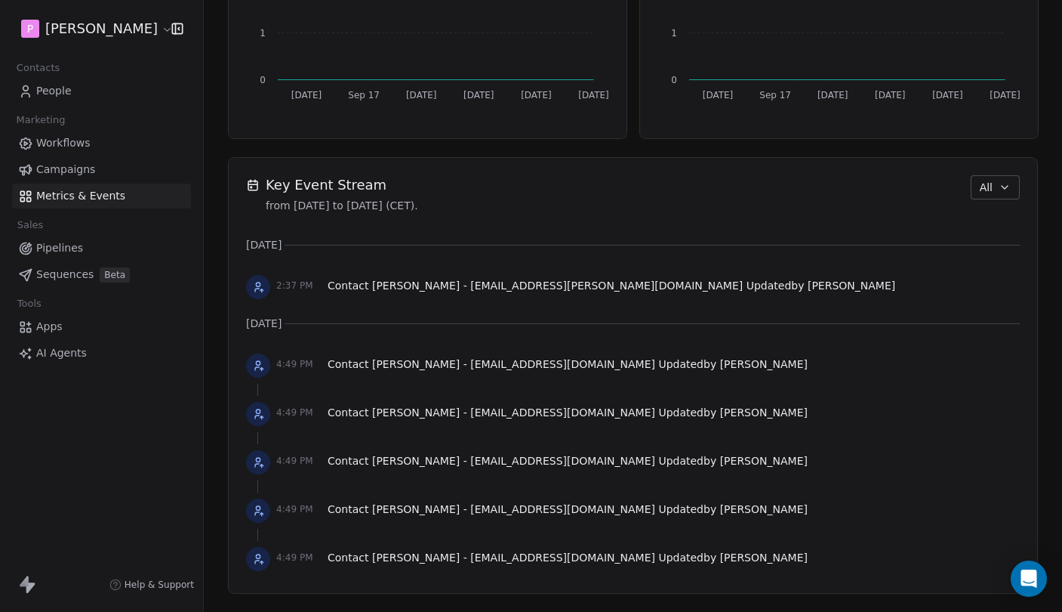
scroll to position [2, 0]
click at [401, 284] on span "[PERSON_NAME] - [EMAIL_ADDRESS][DOMAIN_NAME]" at bounding box center [557, 285] width 371 height 12
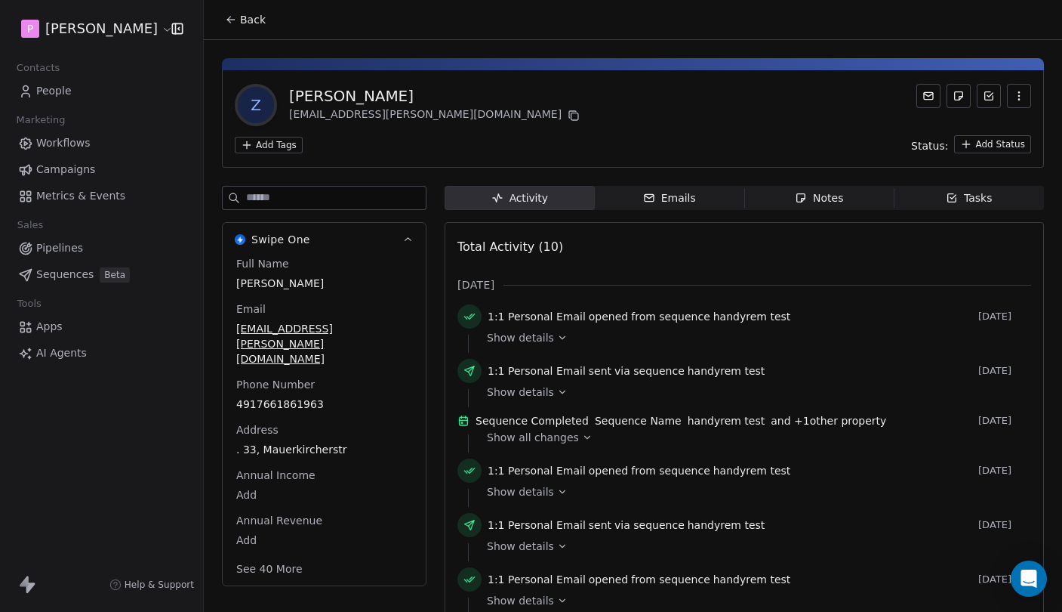
click at [821, 202] on div "Notes" at bounding box center [819, 198] width 48 height 16
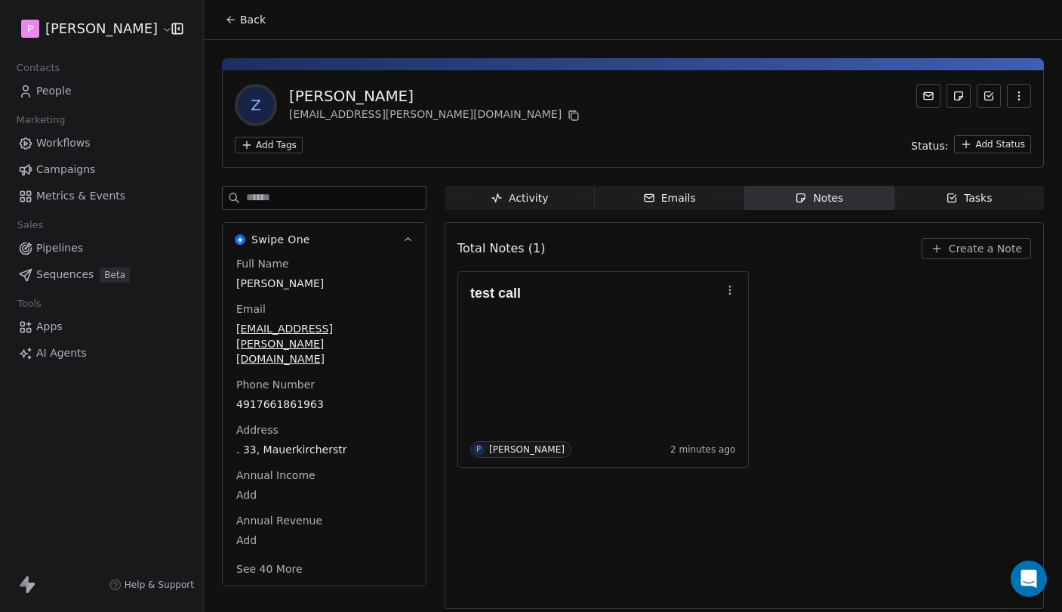
click at [88, 193] on span "Metrics & Events" at bounding box center [80, 196] width 89 height 16
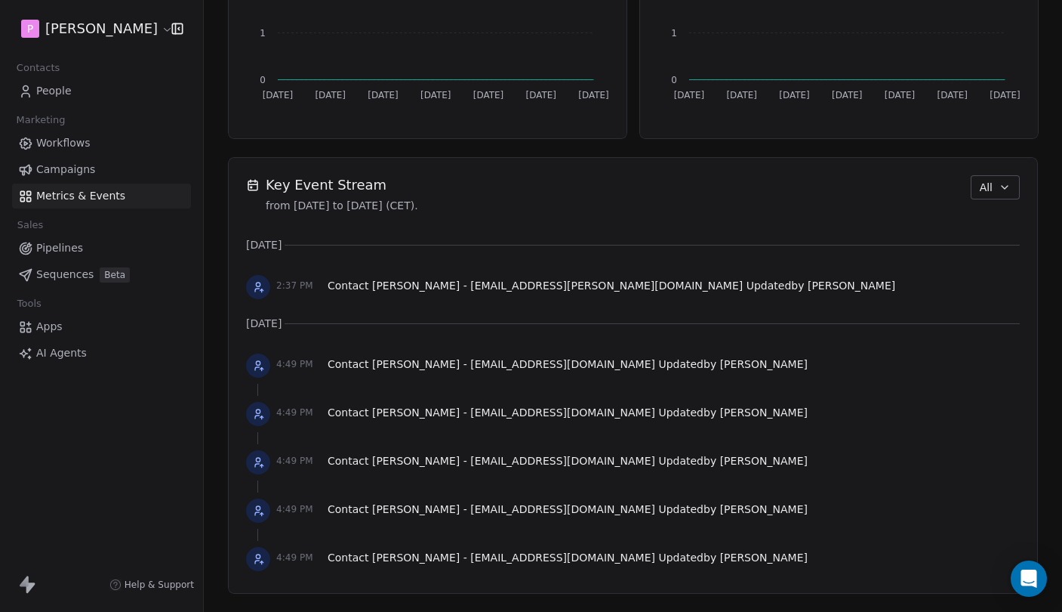
scroll to position [914, 0]
click at [995, 188] on button "All" at bounding box center [995, 187] width 49 height 24
click at [998, 188] on html "P Pedro Contacts People Marketing Workflows Campaigns Metrics & Events Sales Pi…" at bounding box center [531, 306] width 1062 height 612
click at [442, 283] on span "[PERSON_NAME] - [EMAIL_ADDRESS][DOMAIN_NAME]" at bounding box center [557, 285] width 371 height 12
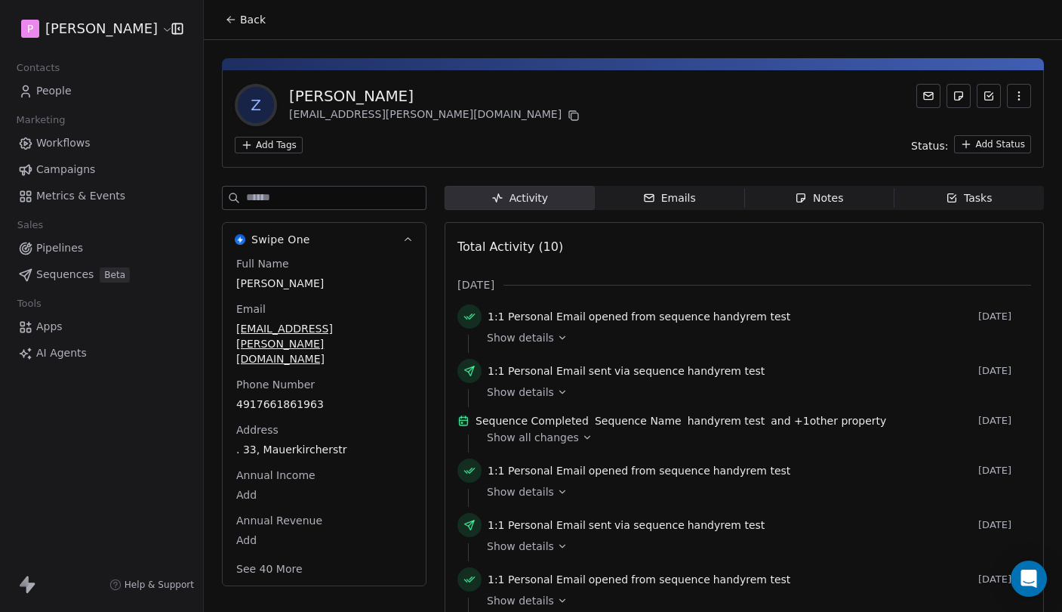
scroll to position [-1, 0]
click at [805, 202] on icon "button" at bounding box center [801, 198] width 12 height 12
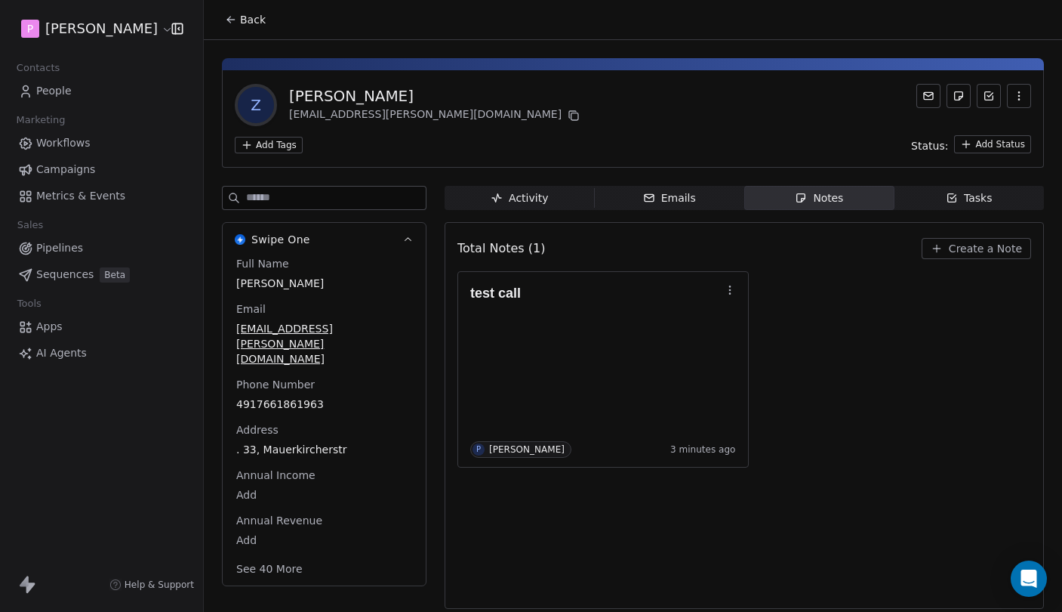
click at [516, 130] on div "Z Zaneta Martinez info@zane-living.com Add Tags Status: Add Status" at bounding box center [633, 118] width 822 height 97
click at [542, 195] on div "Activity" at bounding box center [519, 198] width 57 height 16
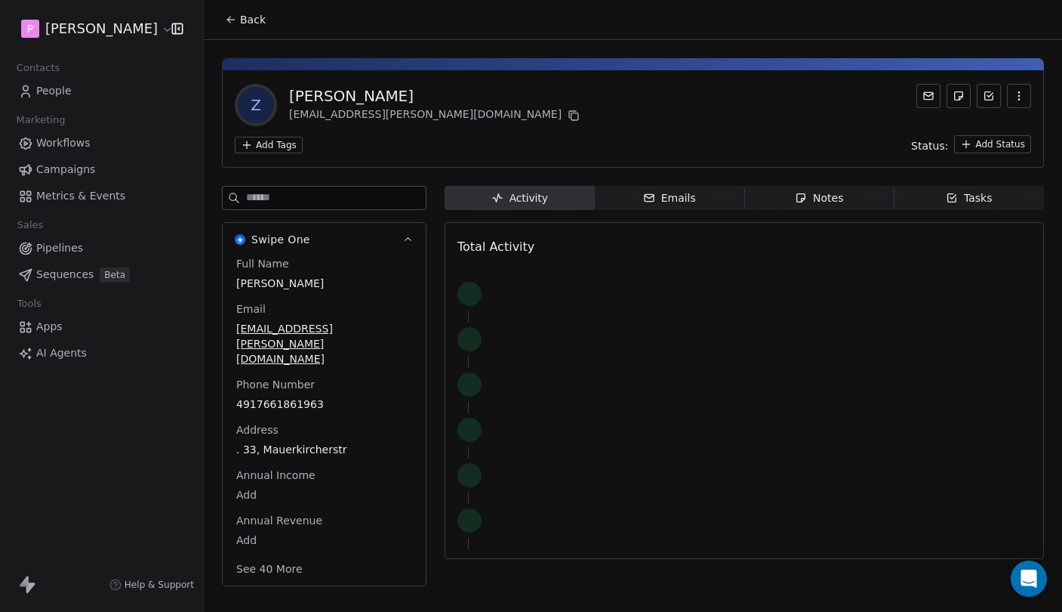
click at [677, 201] on div "Emails" at bounding box center [669, 198] width 53 height 16
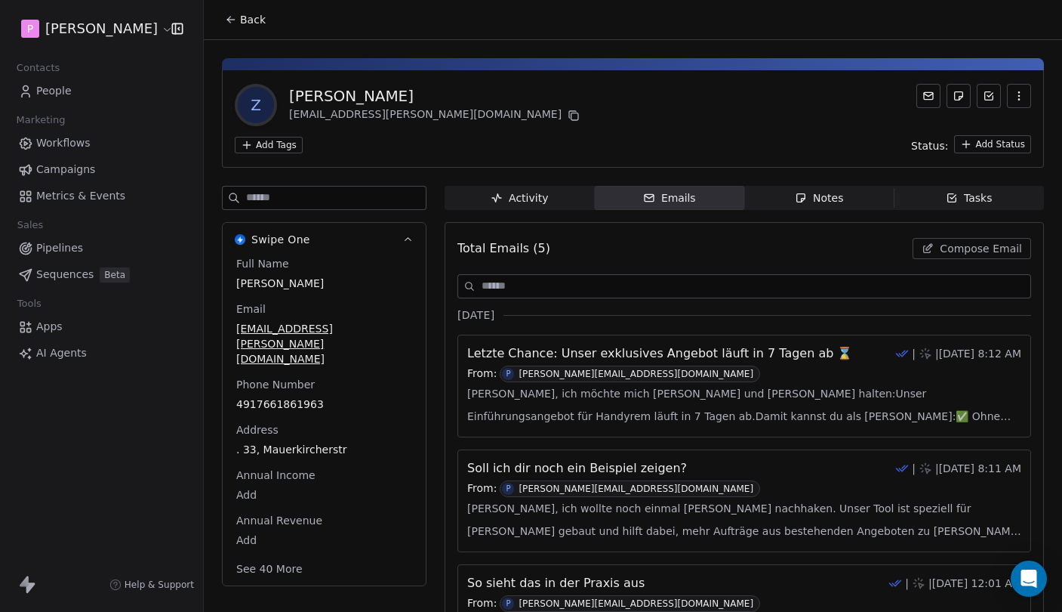
scroll to position [-1, 0]
drag, startPoint x: 542, startPoint y: 202, endPoint x: 638, endPoint y: 199, distance: 95.9
click at [542, 202] on div "Activity" at bounding box center [519, 198] width 57 height 16
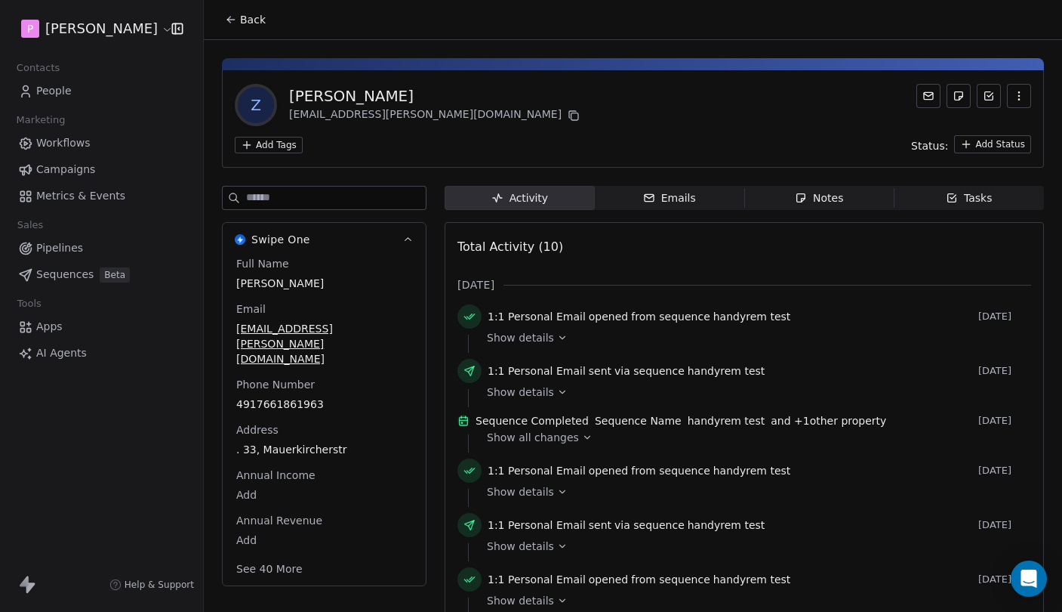
click at [958, 193] on icon "button" at bounding box center [952, 198] width 12 height 12
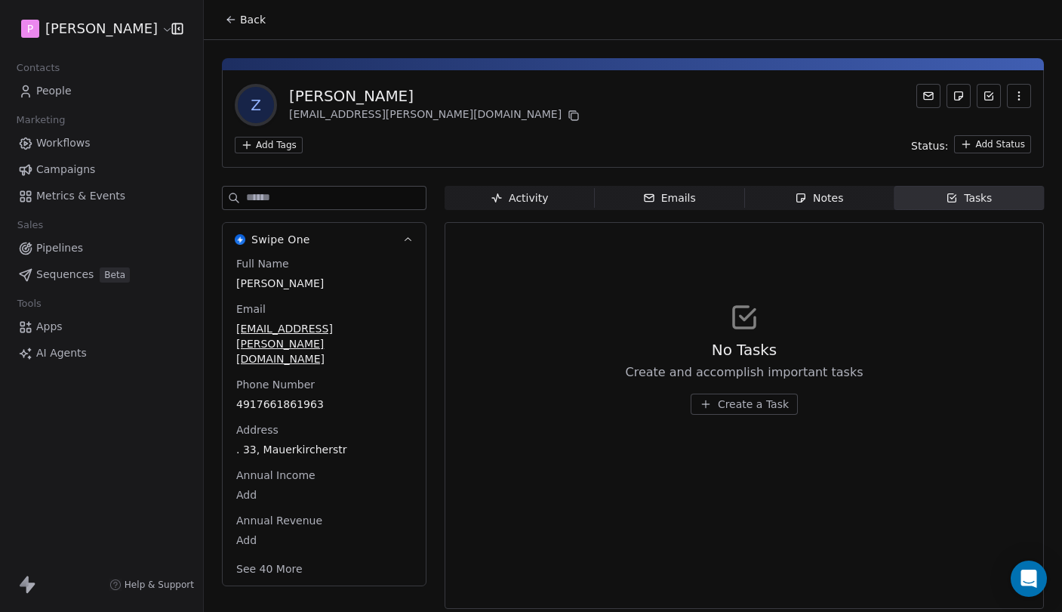
click at [693, 192] on div "Emails" at bounding box center [669, 198] width 53 height 16
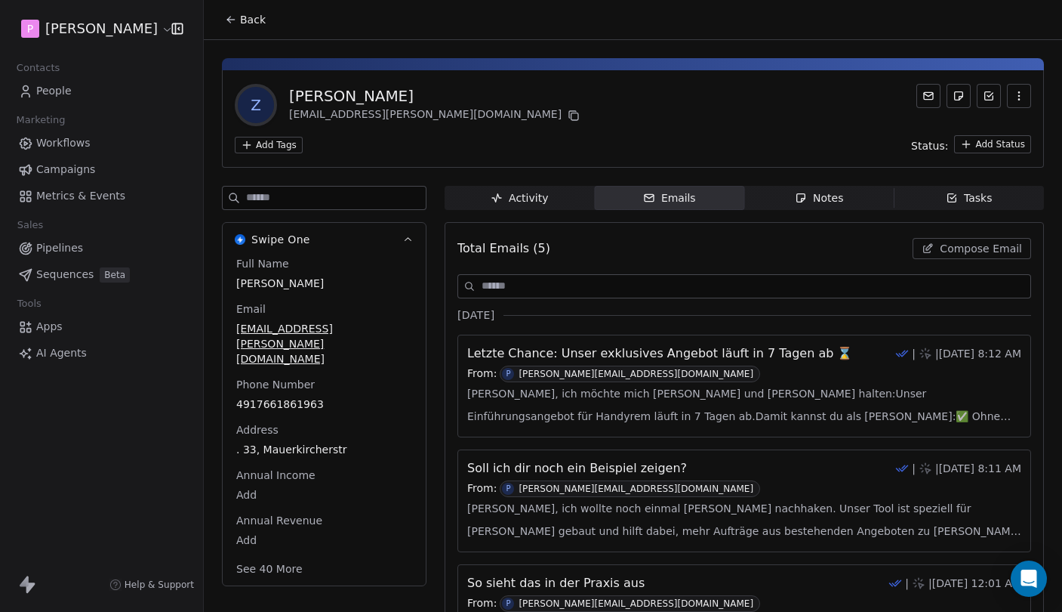
click at [538, 207] on span "Activity Activity" at bounding box center [520, 198] width 150 height 24
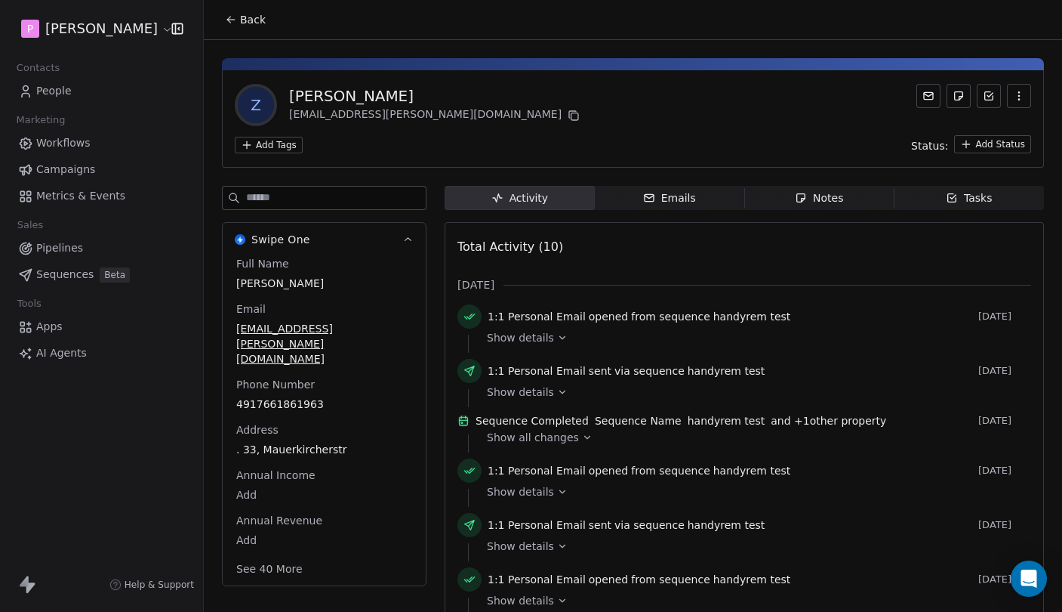
click at [863, 202] on span "Notes Notes" at bounding box center [819, 198] width 150 height 24
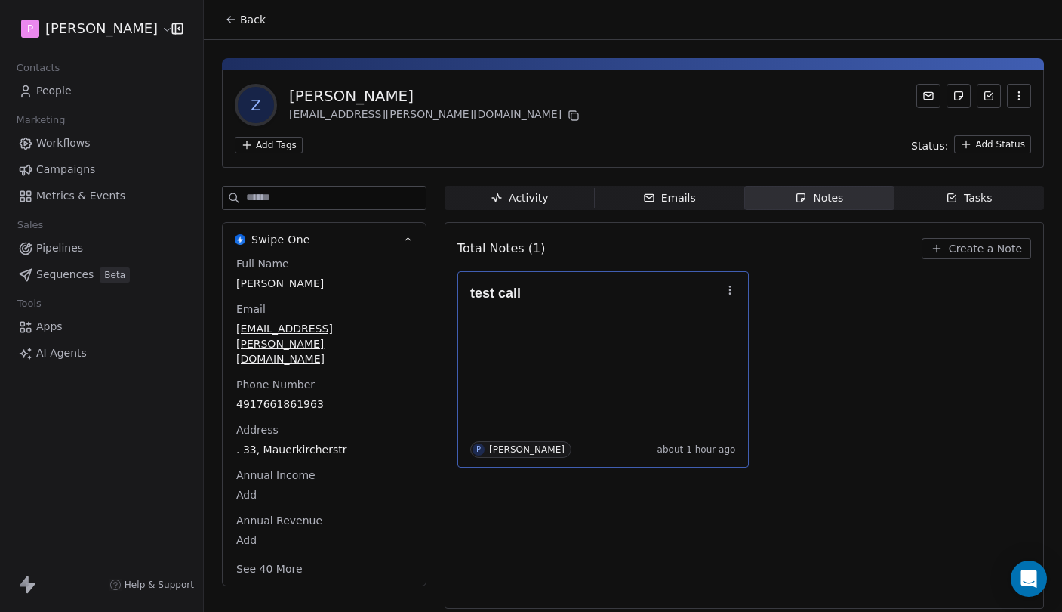
click at [732, 288] on icon "button" at bounding box center [730, 290] width 12 height 12
click at [898, 286] on div "test call P Pedro Knippling about 1 hour ago" at bounding box center [745, 369] width 574 height 196
click at [971, 257] on button "Create a Note" at bounding box center [976, 248] width 109 height 21
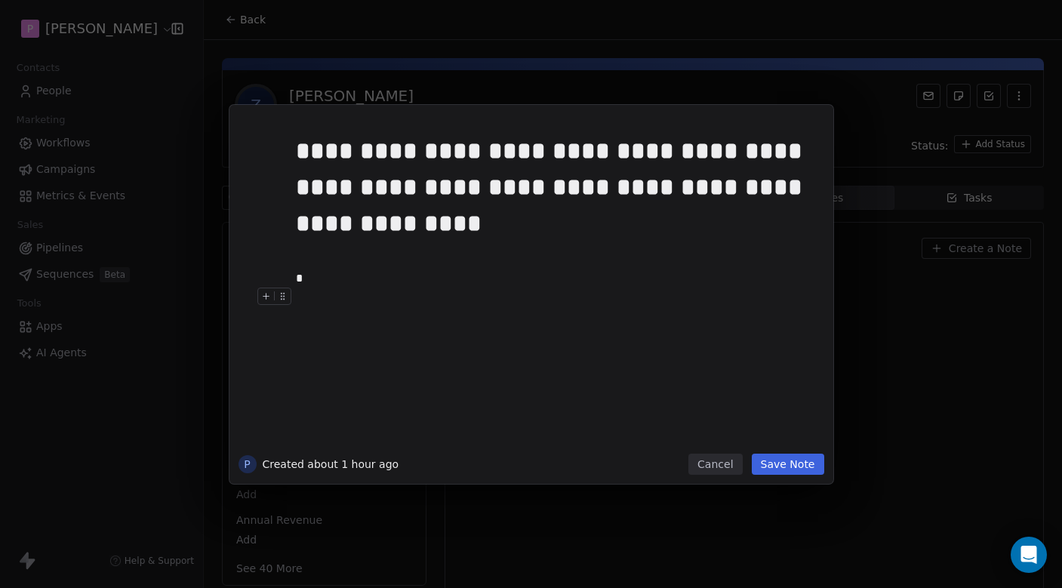
click at [600, 303] on div at bounding box center [554, 297] width 516 height 18
click at [545, 282] on div "*" at bounding box center [554, 279] width 516 height 18
click at [508, 229] on div "**********" at bounding box center [554, 187] width 516 height 109
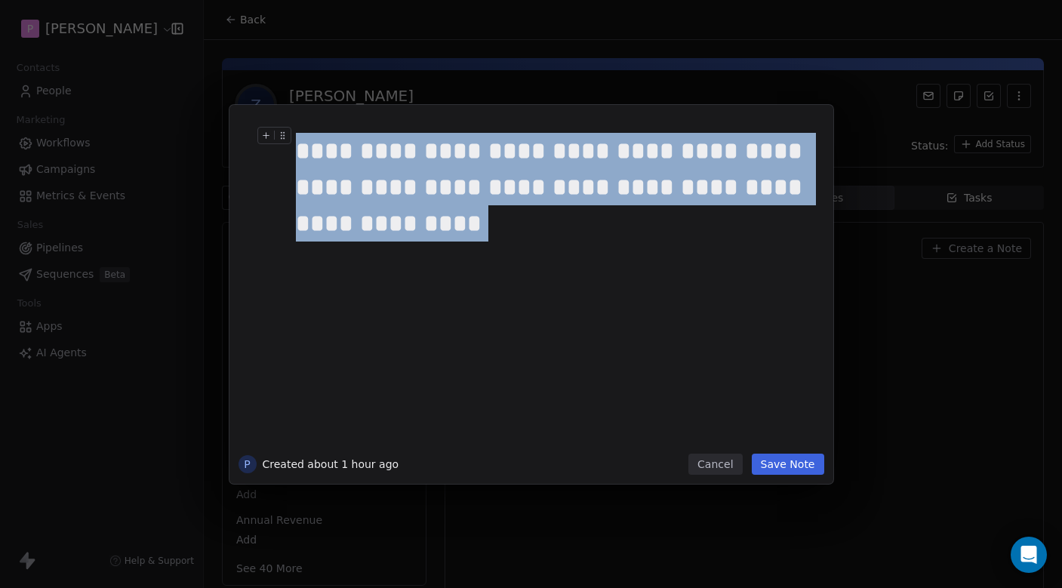
click at [300, 150] on div "**********" at bounding box center [554, 187] width 516 height 109
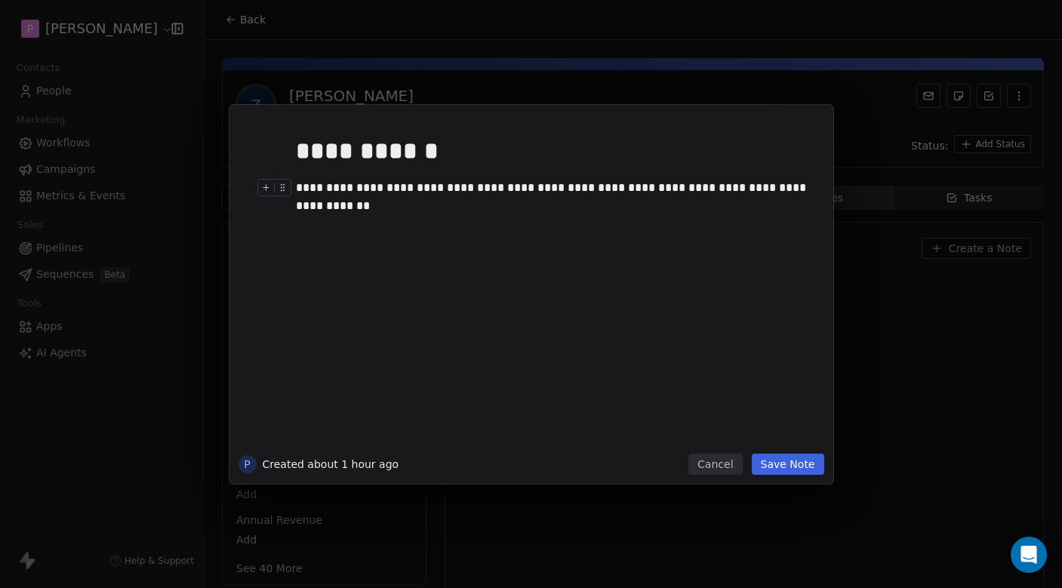
click at [316, 186] on div "**********" at bounding box center [554, 197] width 516 height 36
click at [375, 215] on div at bounding box center [554, 224] width 516 height 18
click at [467, 155] on div "**********" at bounding box center [554, 151] width 516 height 36
click at [810, 183] on div "**********" at bounding box center [554, 188] width 516 height 18
click at [816, 468] on button "Save Note" at bounding box center [788, 464] width 72 height 21
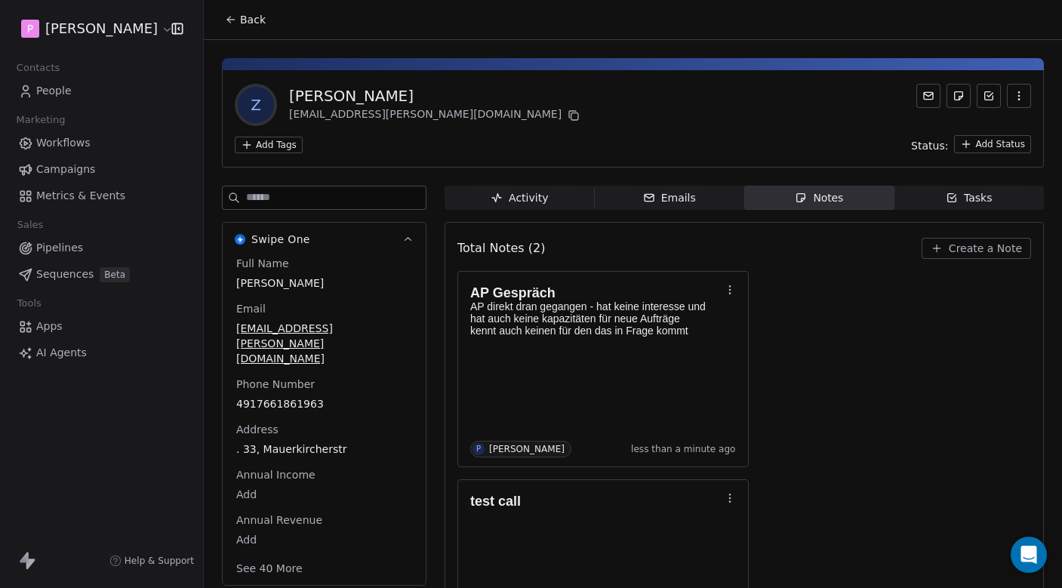
click at [94, 199] on span "Metrics & Events" at bounding box center [80, 196] width 89 height 16
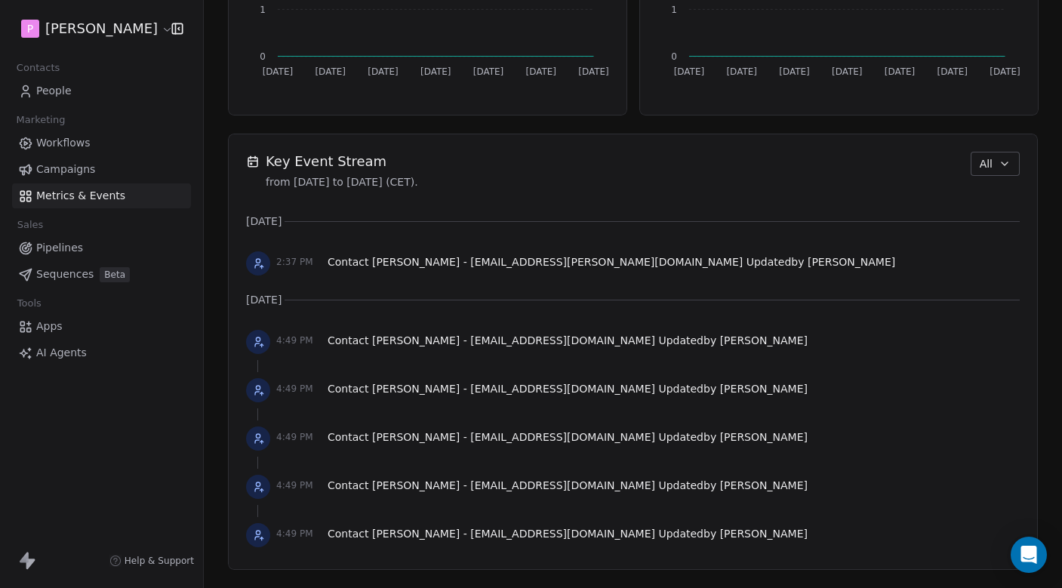
click at [78, 82] on link "People" at bounding box center [101, 91] width 179 height 25
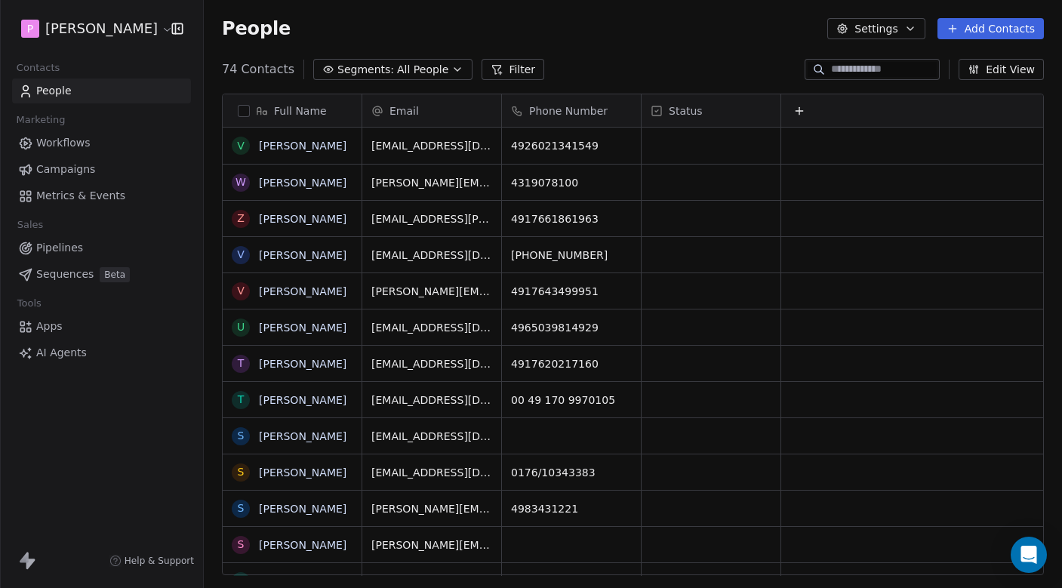
scroll to position [517, 858]
click at [310, 220] on link "[PERSON_NAME]" at bounding box center [303, 219] width 88 height 12
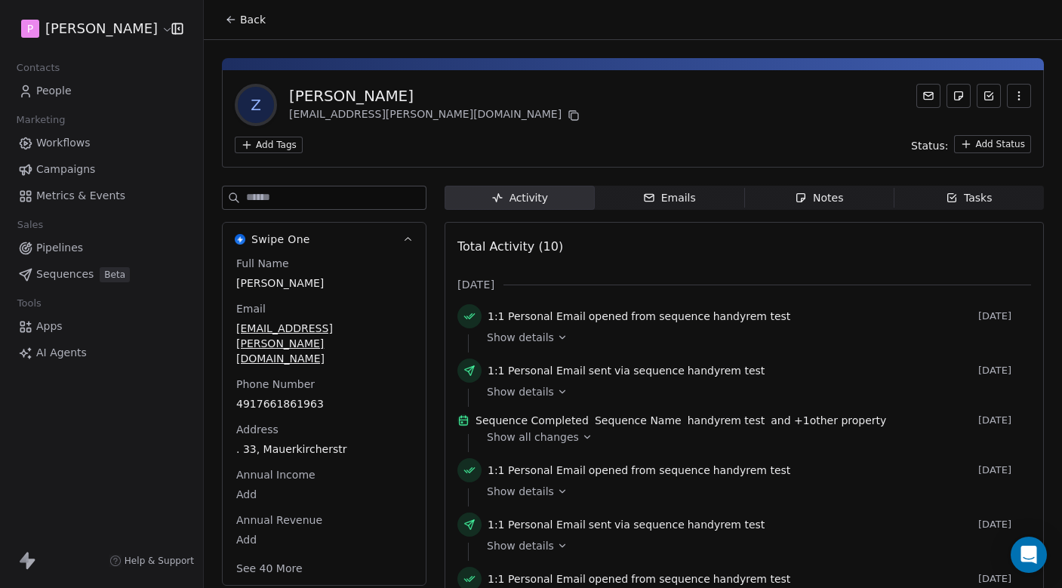
click at [905, 149] on div "Add Tags Status: Add Status" at bounding box center [633, 144] width 797 height 18
click at [930, 149] on span "Status:" at bounding box center [929, 145] width 37 height 15
click at [901, 149] on div "Add Tags Status: Add Status" at bounding box center [633, 144] width 797 height 18
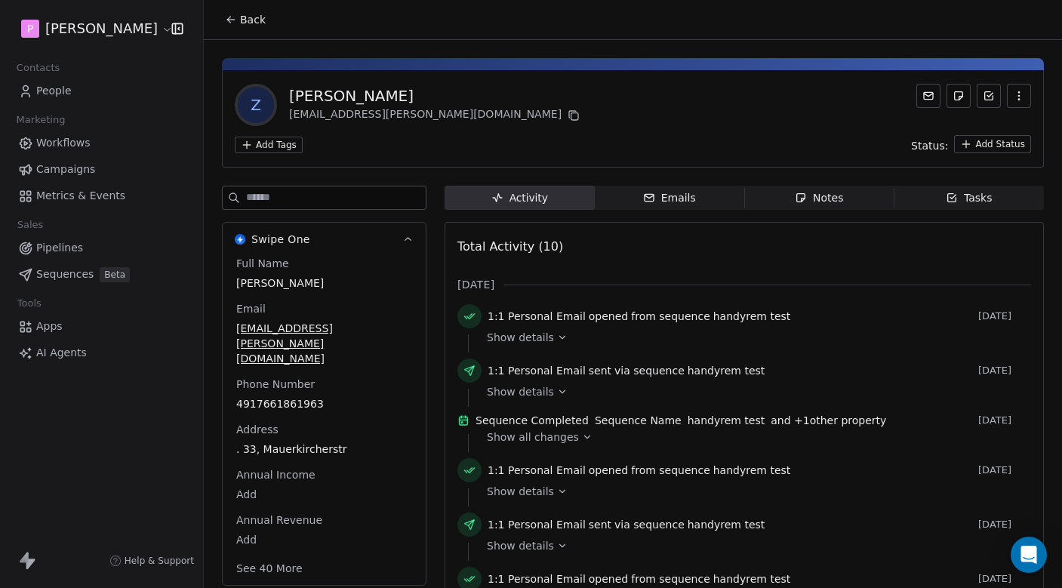
click at [928, 149] on span "Status:" at bounding box center [929, 145] width 37 height 15
click at [907, 149] on div "Add Tags Status: Add Status" at bounding box center [633, 144] width 797 height 18
click at [935, 149] on span "Status:" at bounding box center [929, 145] width 37 height 15
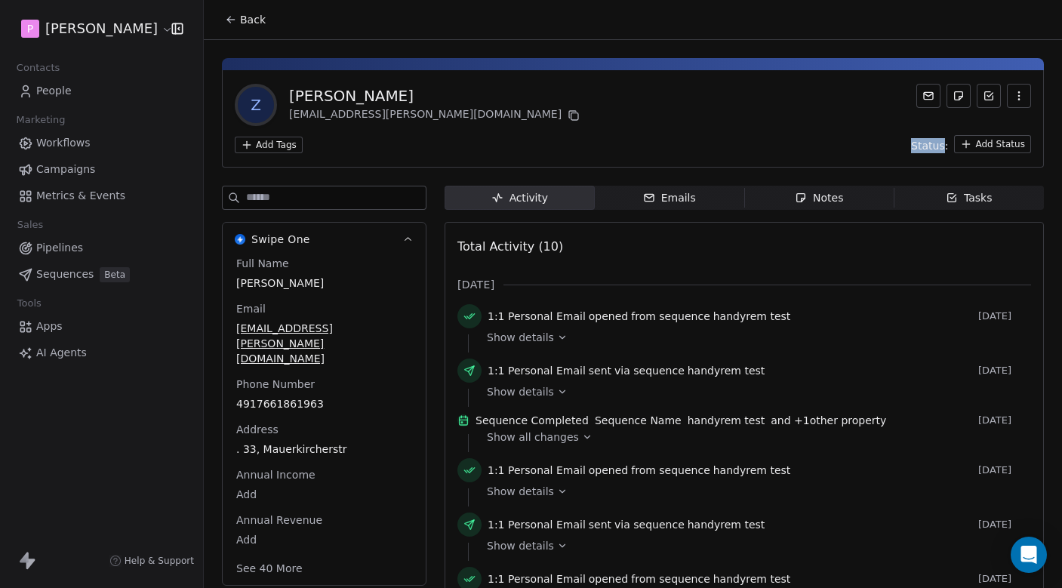
click at [890, 149] on div "Add Tags Status: Add Status" at bounding box center [633, 144] width 797 height 18
click at [926, 149] on span "Status:" at bounding box center [929, 145] width 37 height 15
click at [880, 149] on div "Add Tags Status: Add Status" at bounding box center [633, 144] width 797 height 18
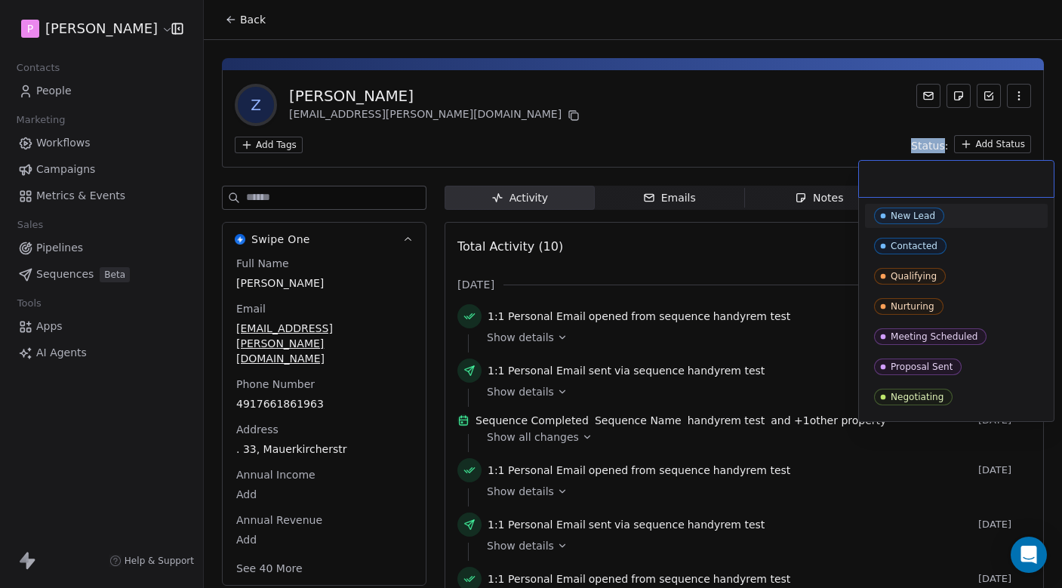
click at [997, 145] on html "P Pedro Contacts People Marketing Workflows Campaigns Metrics & Events Sales Pi…" at bounding box center [531, 294] width 1062 height 588
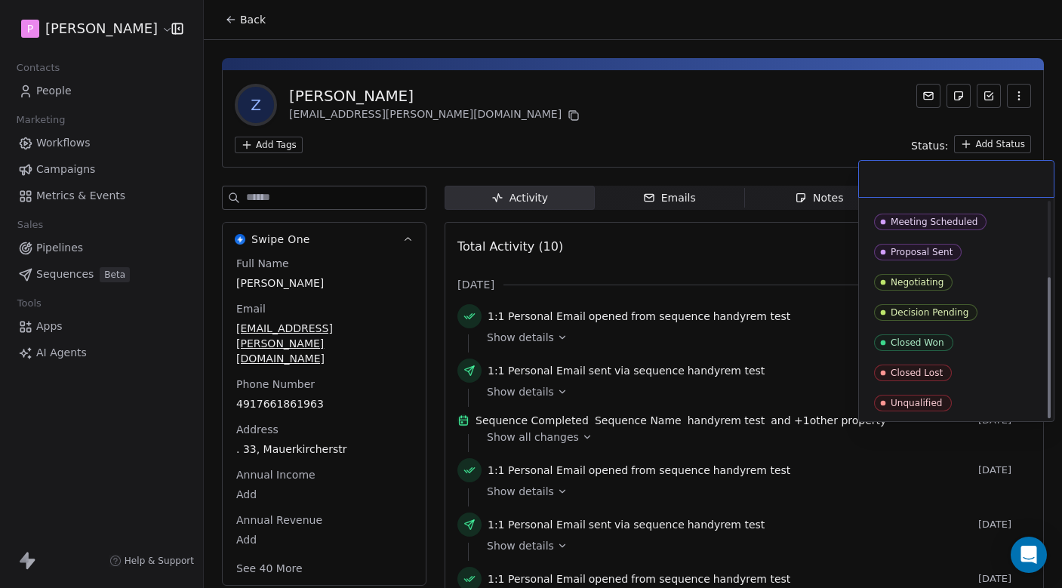
scroll to position [115, 0]
click at [963, 372] on div "Closed Lost" at bounding box center [956, 373] width 165 height 17
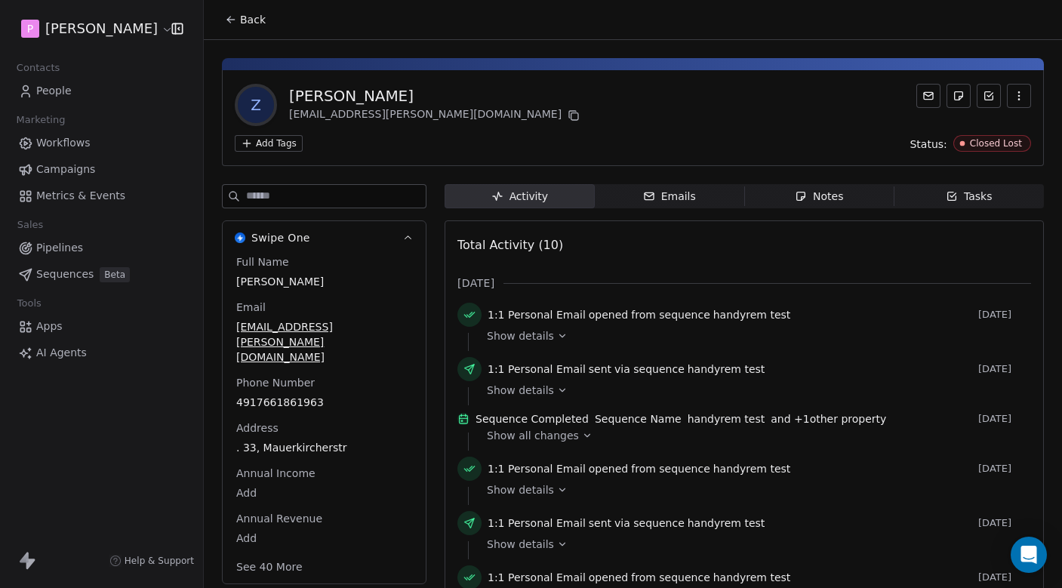
scroll to position [0, 0]
click at [244, 23] on span "Back" at bounding box center [253, 19] width 26 height 15
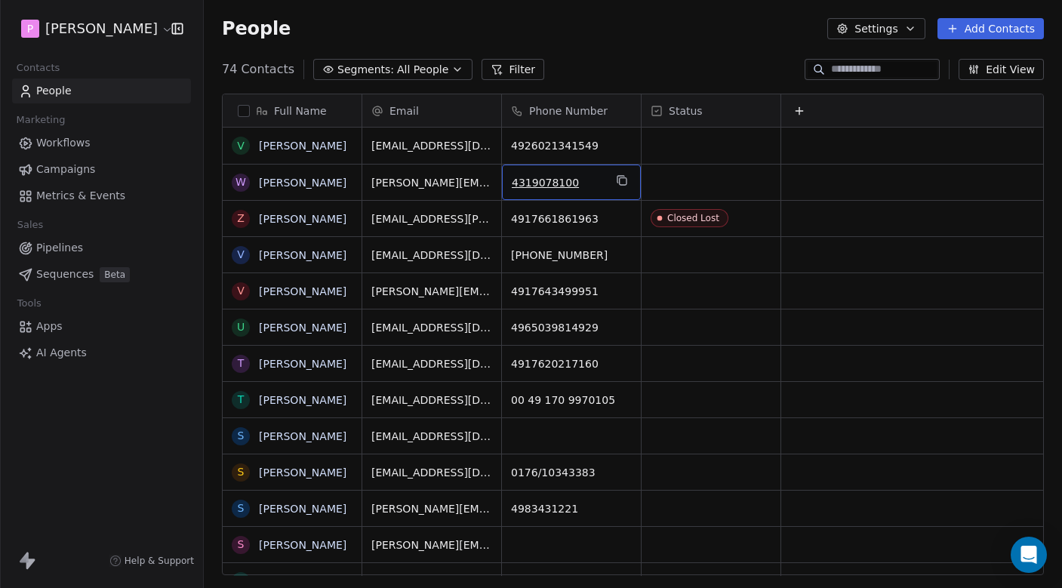
click at [547, 180] on span "4319078100" at bounding box center [558, 182] width 92 height 15
click at [686, 182] on html "P Pedro Contacts People Marketing Workflows Campaigns Metrics & Events Sales Pi…" at bounding box center [531, 294] width 1062 height 588
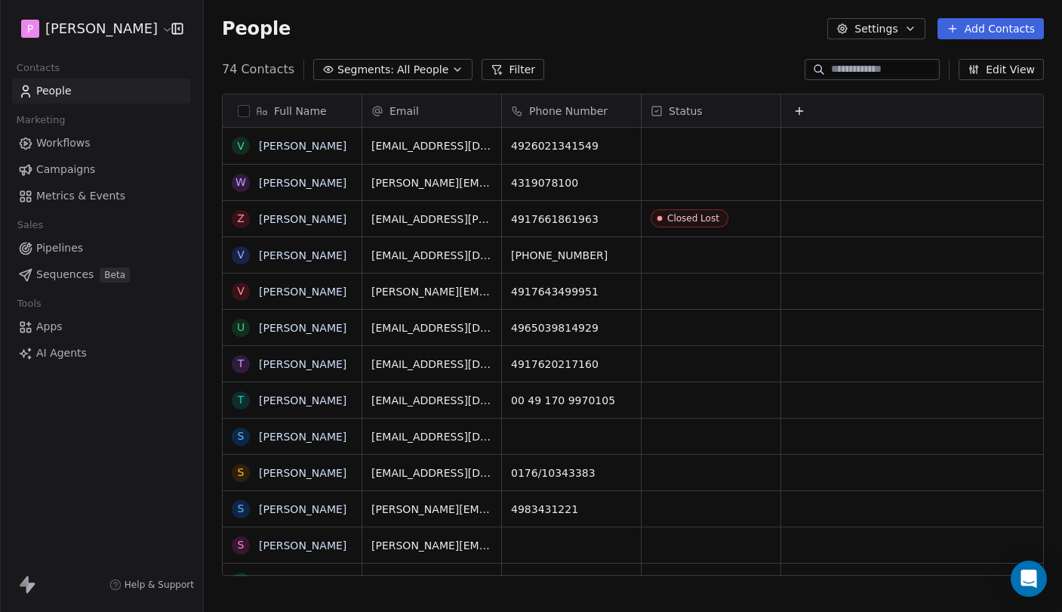
click at [693, 54] on div "People Settings Add Contacts" at bounding box center [633, 28] width 858 height 57
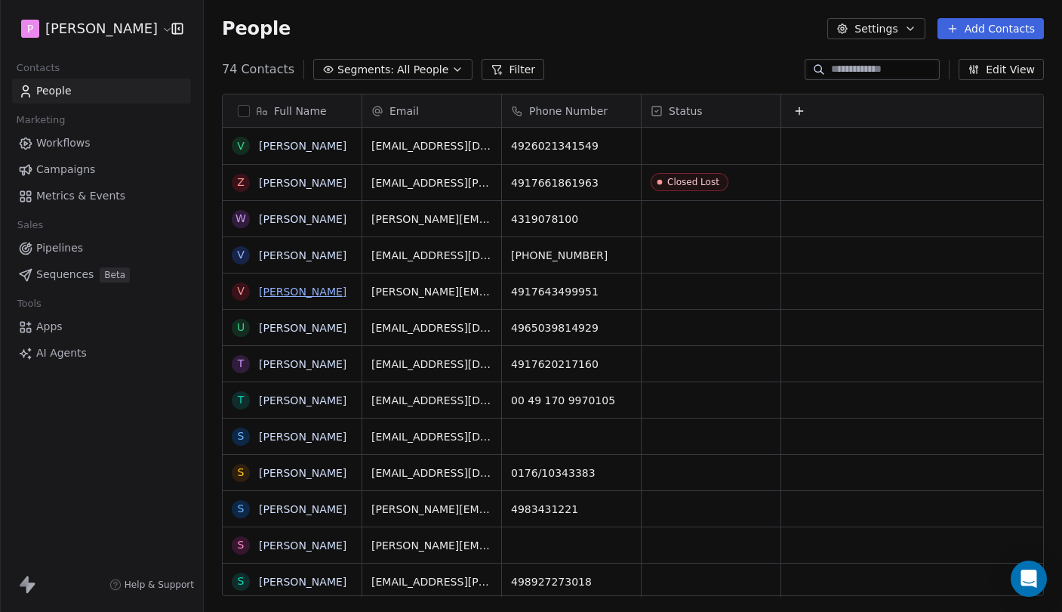
click at [291, 291] on link "[PERSON_NAME]" at bounding box center [303, 291] width 88 height 12
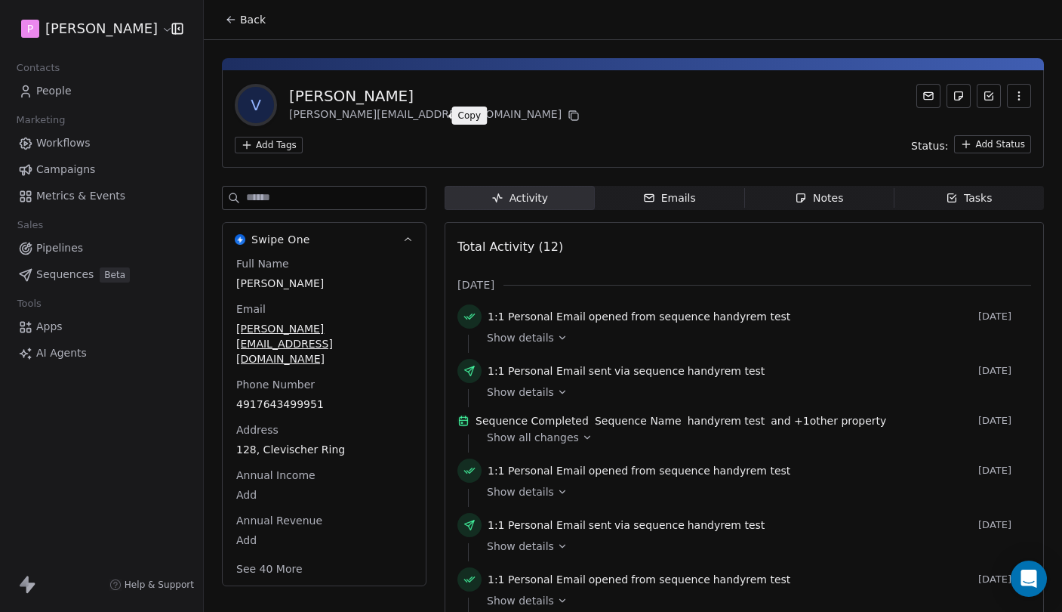
click at [568, 119] on icon at bounding box center [574, 115] width 12 height 12
click at [701, 196] on span "Emails Emails" at bounding box center [670, 198] width 150 height 24
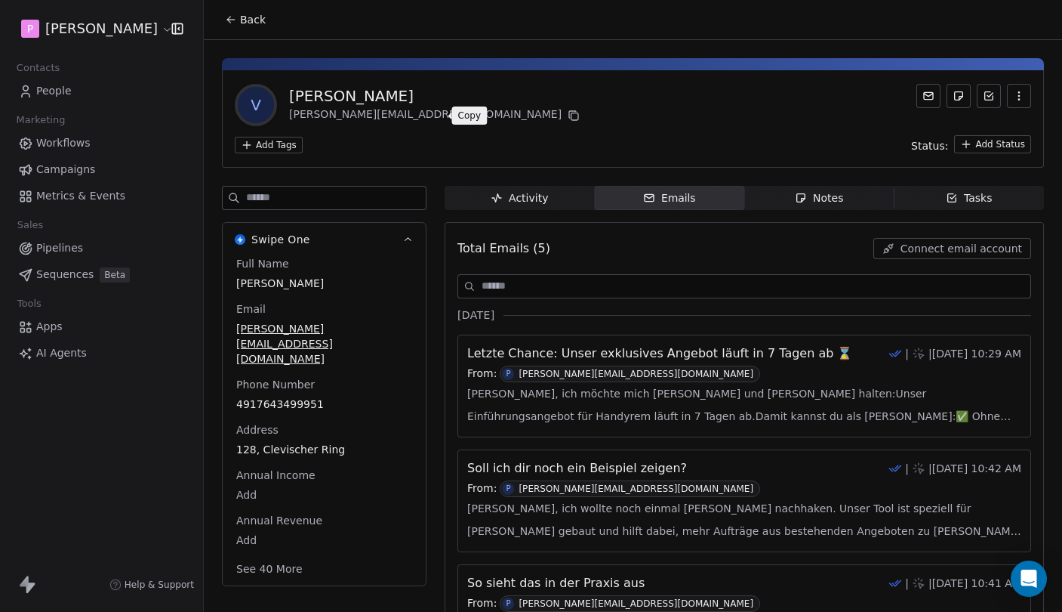
click at [790, 196] on span "Notes Notes" at bounding box center [819, 198] width 150 height 24
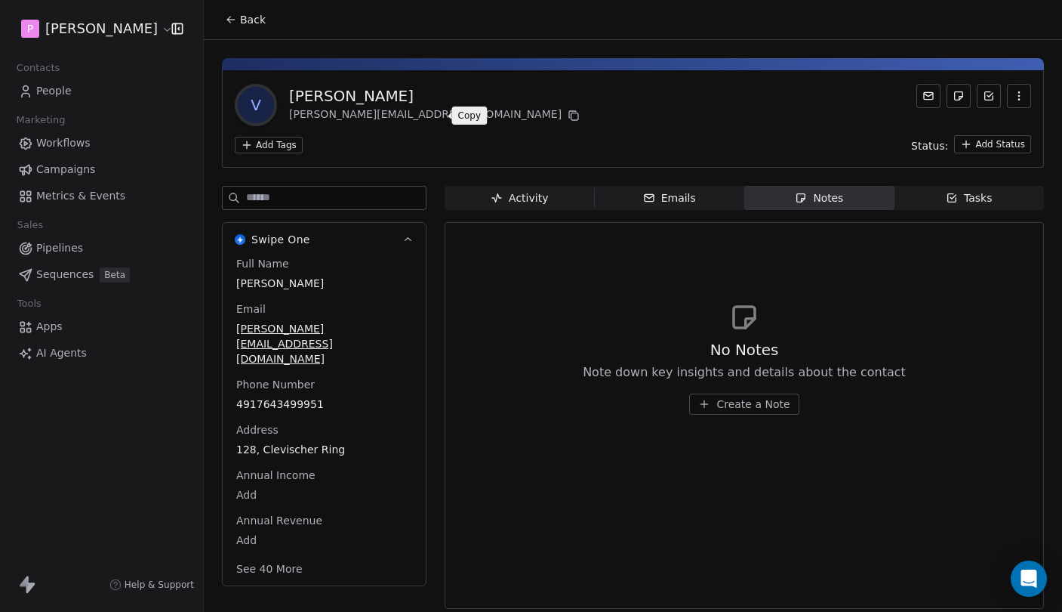
click at [710, 409] on icon "button" at bounding box center [704, 404] width 12 height 12
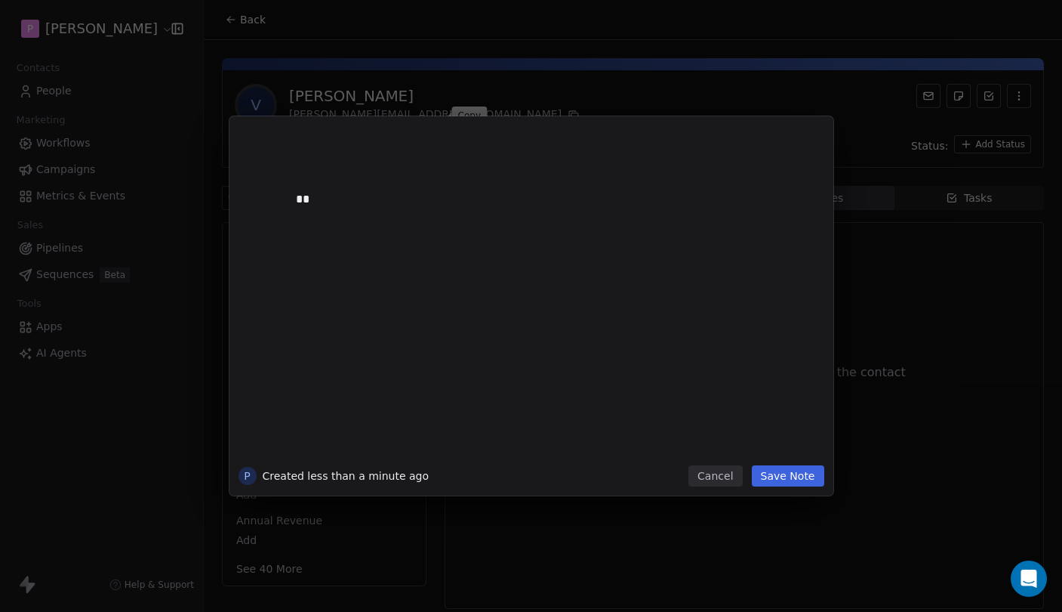
click at [783, 474] on button "Save Note" at bounding box center [788, 475] width 72 height 21
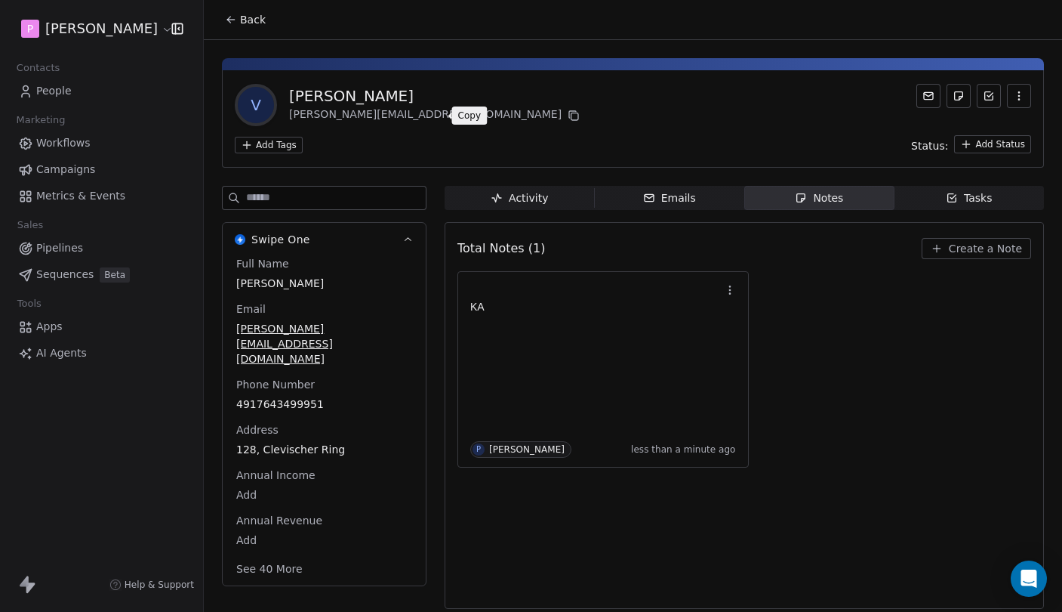
click at [91, 198] on span "Metrics & Events" at bounding box center [80, 196] width 89 height 16
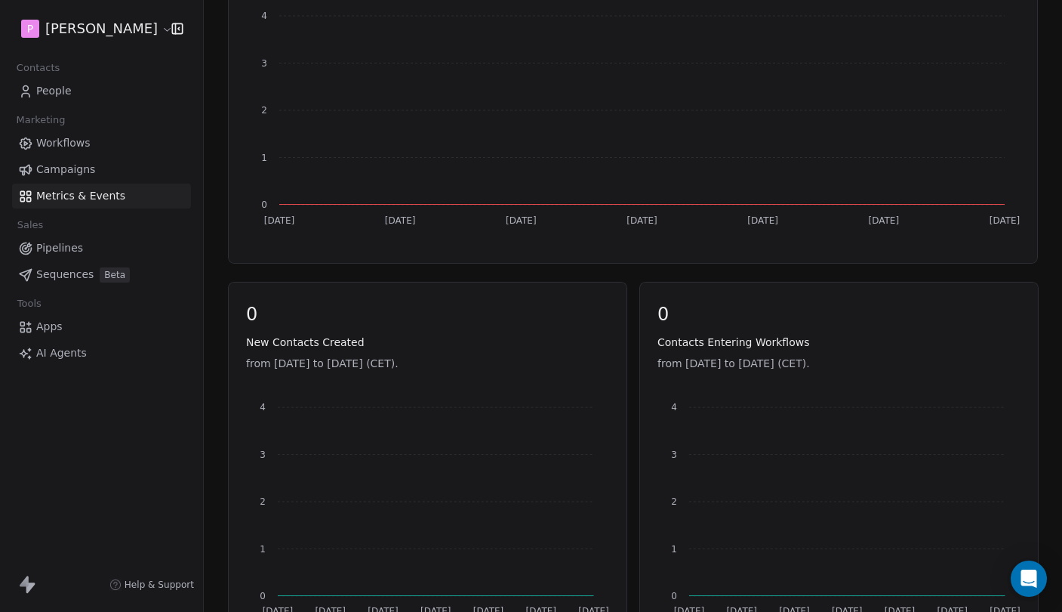
scroll to position [519, 0]
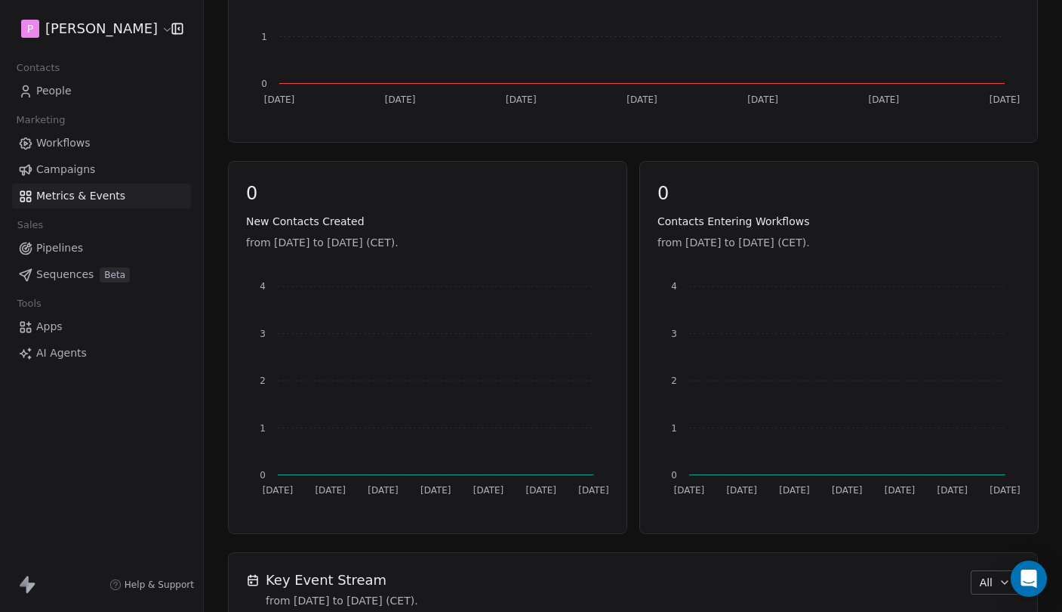
click at [635, 342] on div "0 New Contacts Created from Sep 19th 2025 to Sep 25th 2025 (CET). Sep 19 Sep 20…" at bounding box center [633, 347] width 810 height 373
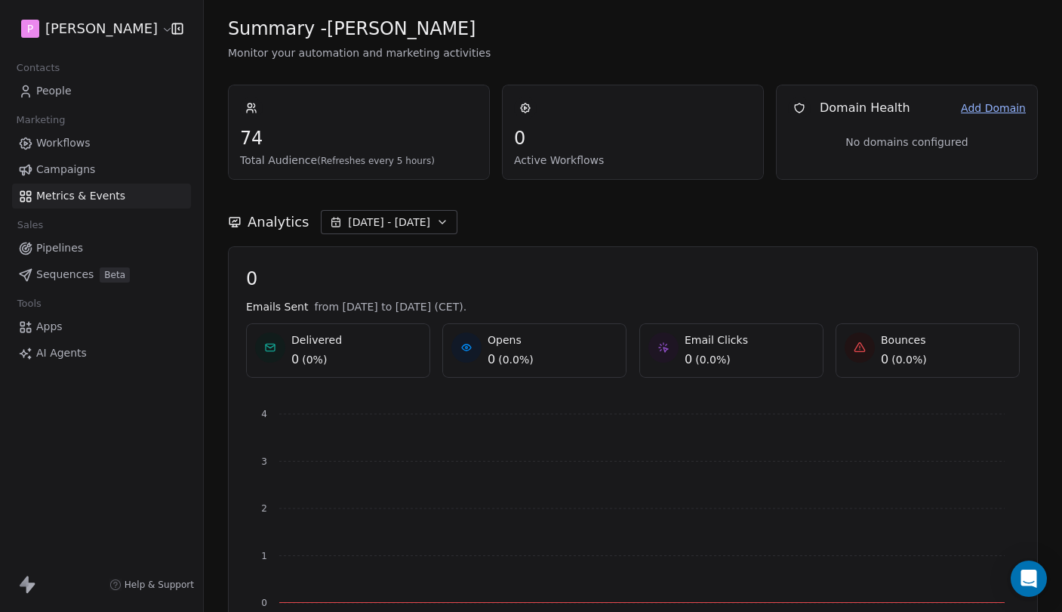
scroll to position [0, 0]
click at [79, 100] on link "People" at bounding box center [101, 91] width 179 height 25
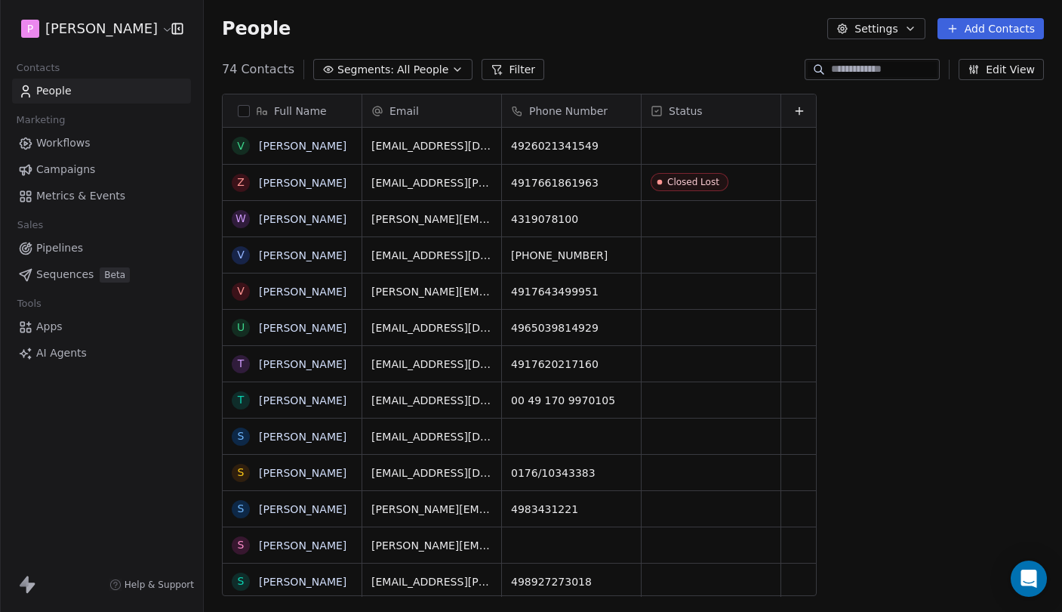
scroll to position [538, 858]
click at [704, 294] on div "grid" at bounding box center [711, 290] width 139 height 35
click at [264, 290] on link "[PERSON_NAME]" at bounding box center [303, 291] width 88 height 12
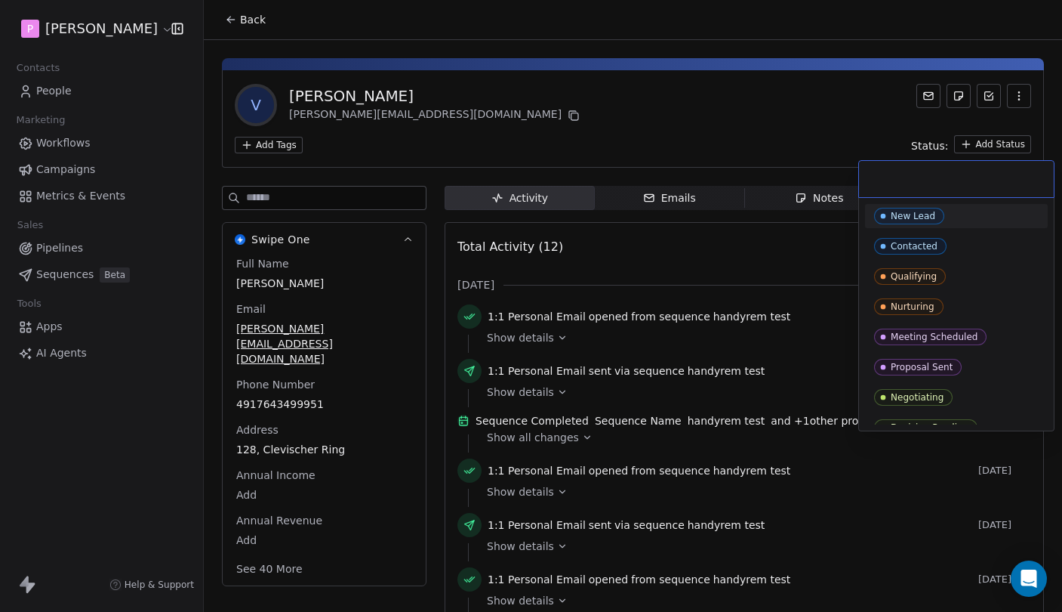
click at [988, 139] on html "P Pedro Contacts People Marketing Workflows Campaigns Metrics & Events Sales Pi…" at bounding box center [531, 306] width 1062 height 612
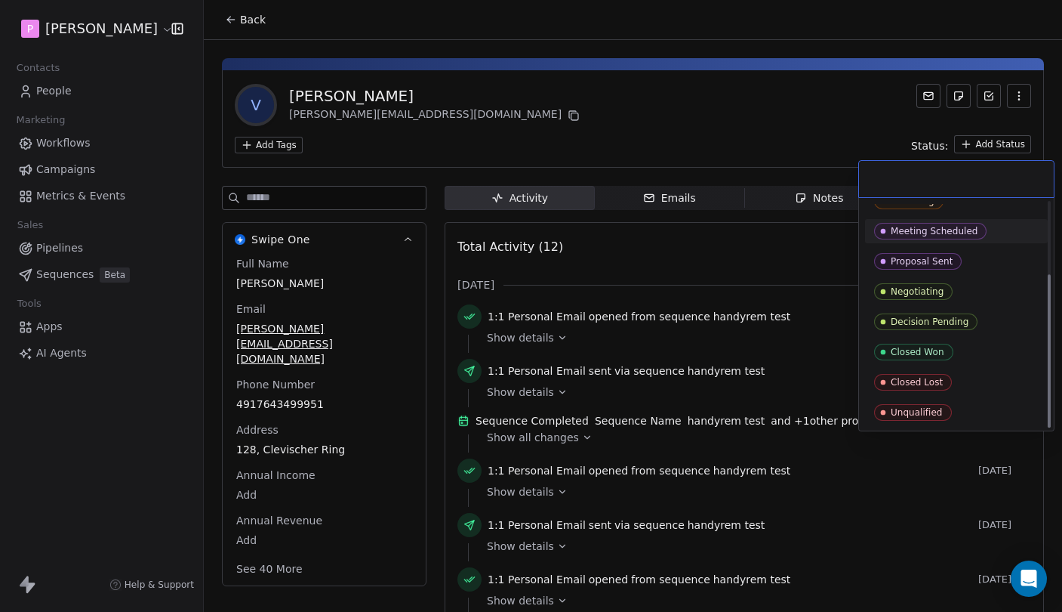
scroll to position [106, 0]
click at [794, 149] on html "P Pedro Contacts People Marketing Workflows Campaigns Metrics & Events Sales Pi…" at bounding box center [531, 306] width 1062 height 612
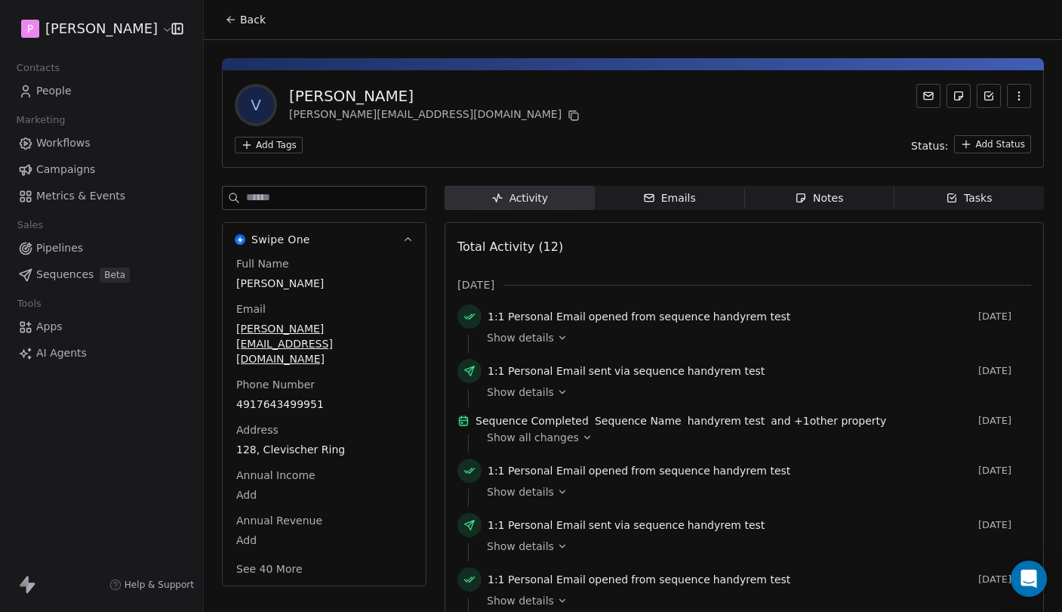
click at [237, 21] on button "Back" at bounding box center [245, 19] width 59 height 27
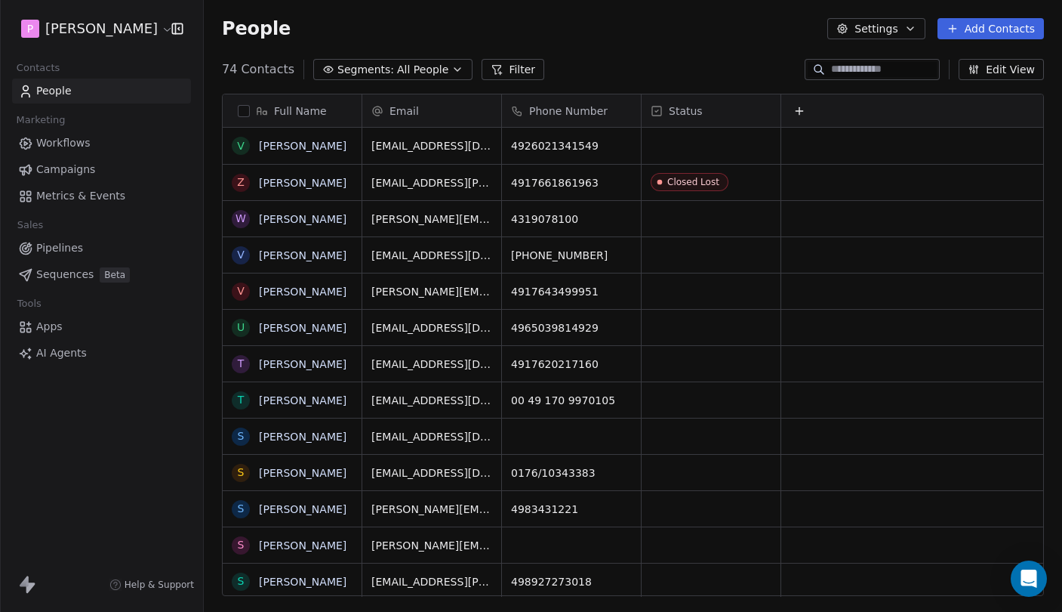
scroll to position [538, 858]
click at [564, 363] on icon "grid" at bounding box center [570, 362] width 12 height 12
click at [291, 363] on link "[PERSON_NAME]" at bounding box center [303, 364] width 88 height 12
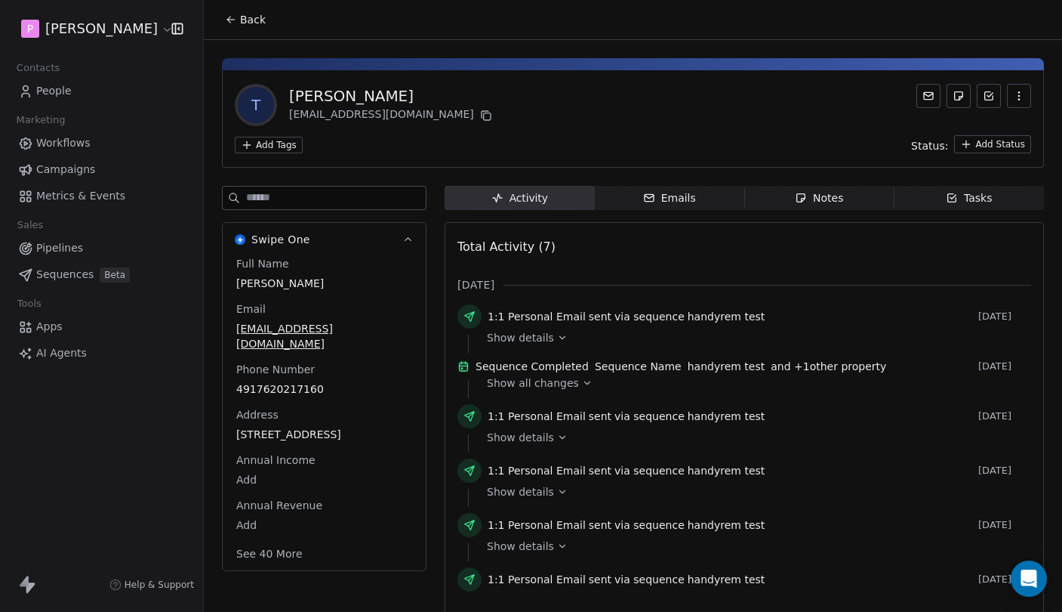
scroll to position [-1, 0]
click at [835, 197] on div "Notes" at bounding box center [819, 198] width 48 height 16
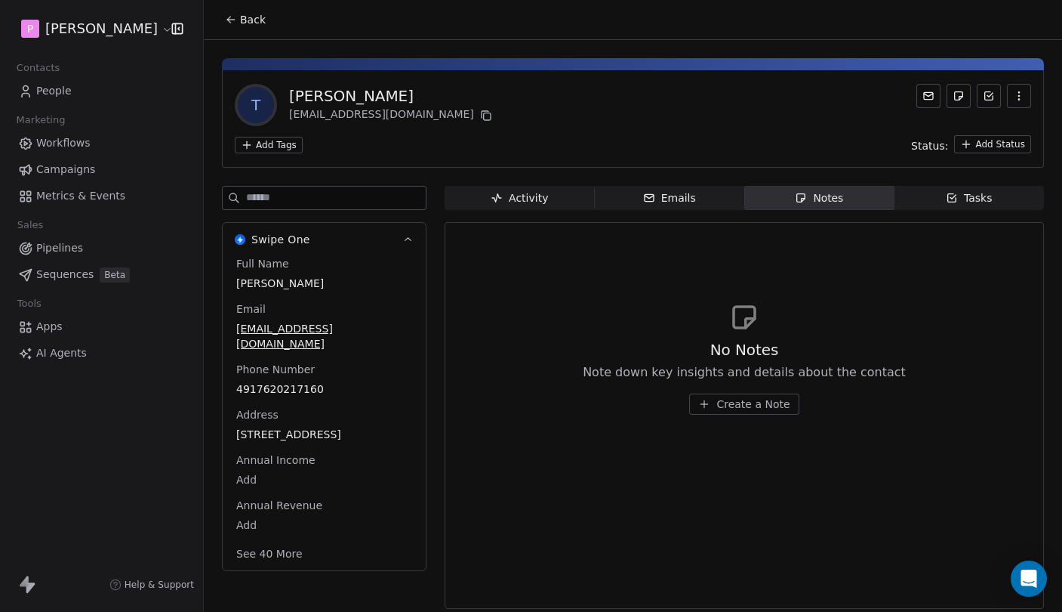
click at [772, 403] on span "Create a Note" at bounding box center [753, 403] width 73 height 15
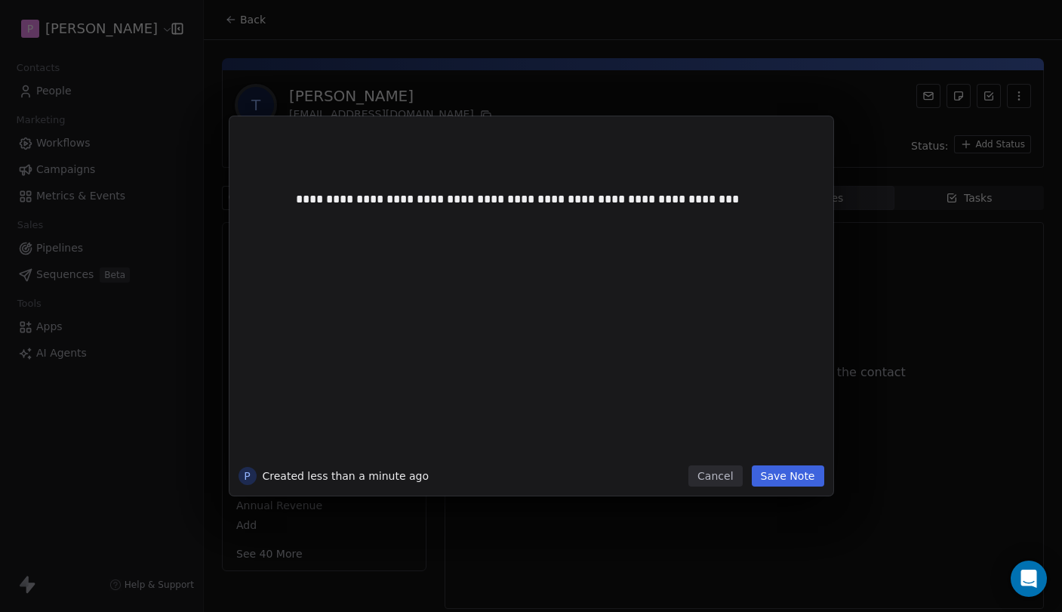
click at [790, 480] on button "Save Note" at bounding box center [788, 475] width 72 height 21
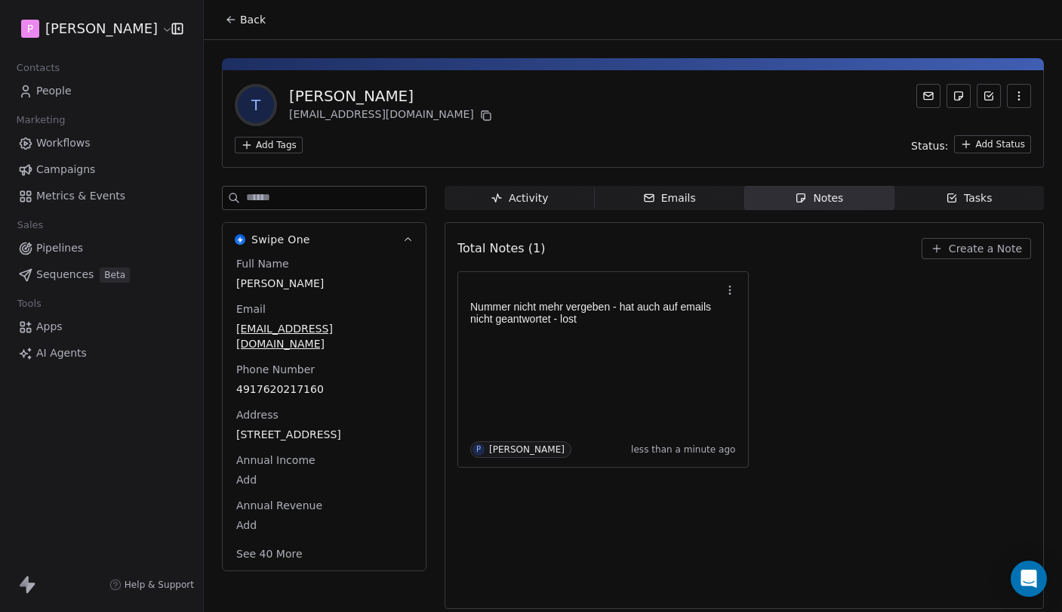
click at [538, 205] on div "Activity" at bounding box center [519, 198] width 57 height 16
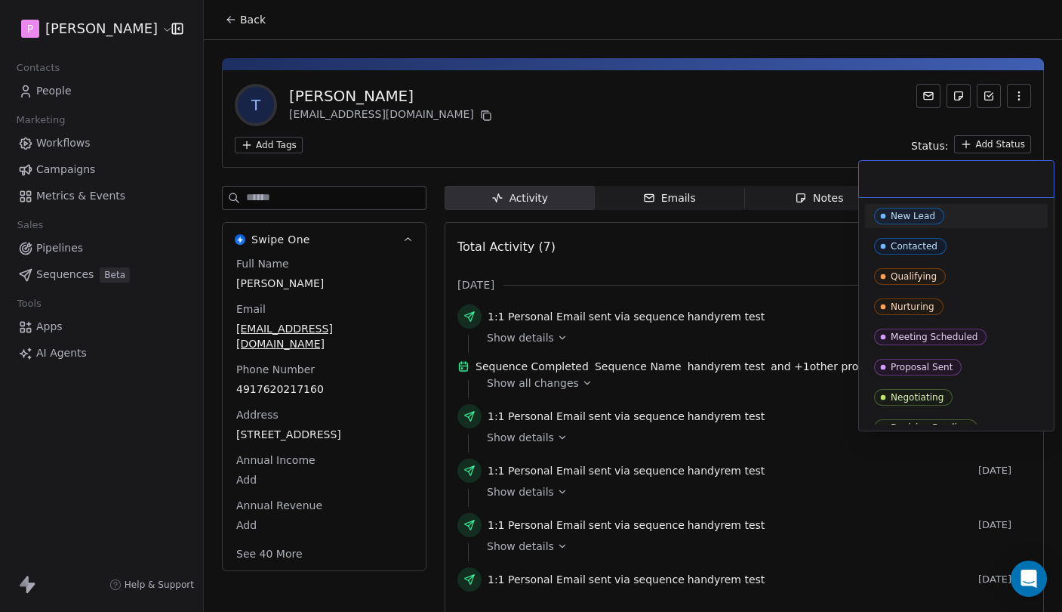
click at [979, 143] on html "P [PERSON_NAME] Contacts People Marketing Workflows Campaigns Metrics & Events …" at bounding box center [531, 306] width 1062 height 612
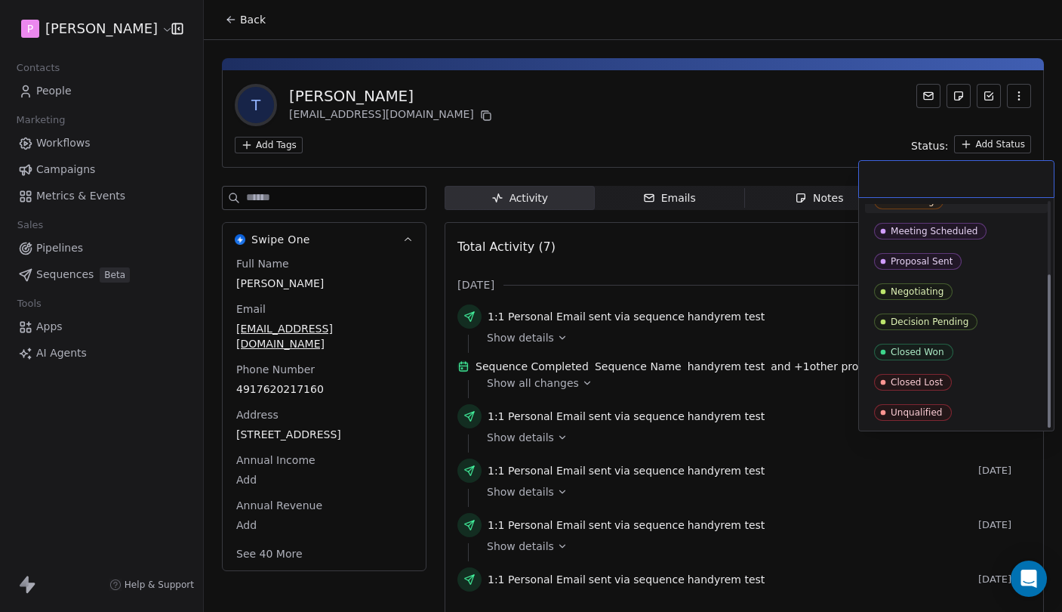
scroll to position [106, 0]
click at [959, 389] on div "Closed Lost" at bounding box center [956, 382] width 165 height 17
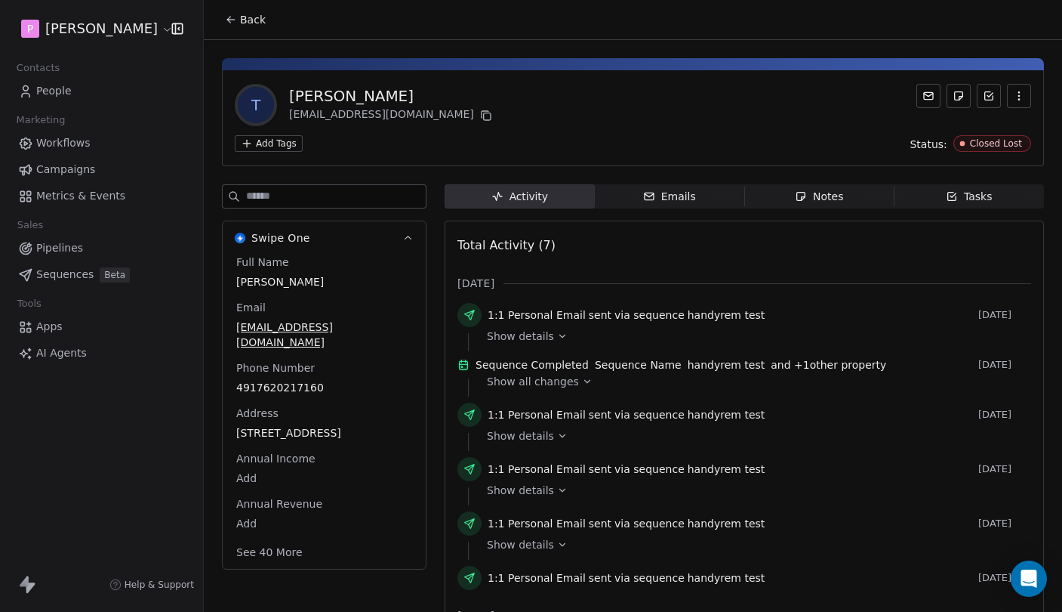
scroll to position [0, 0]
click at [232, 20] on icon at bounding box center [231, 20] width 12 height 12
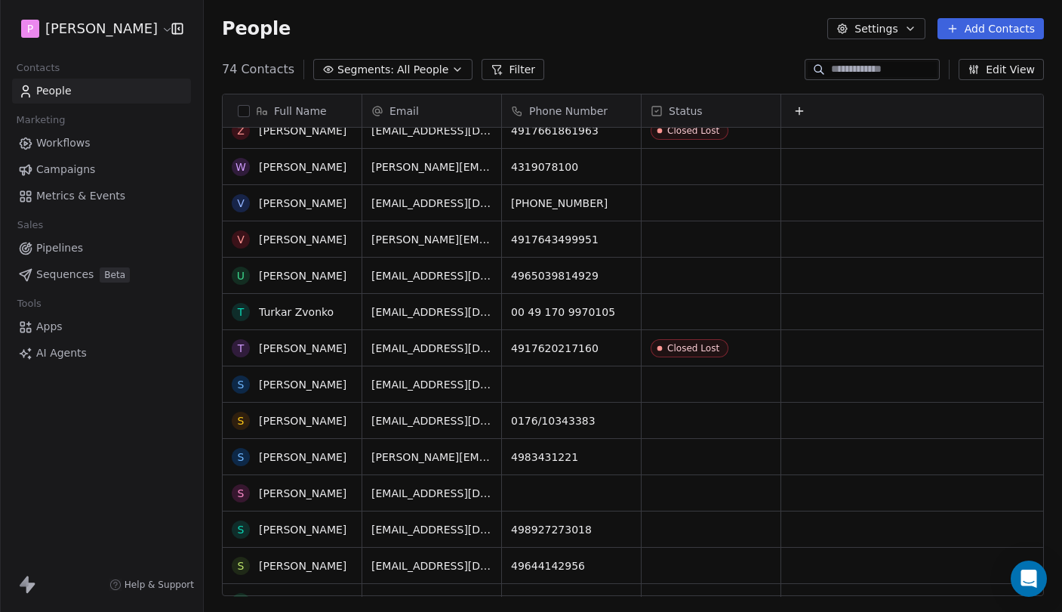
scroll to position [52, 0]
click at [294, 424] on link "[PERSON_NAME]" at bounding box center [303, 421] width 88 height 12
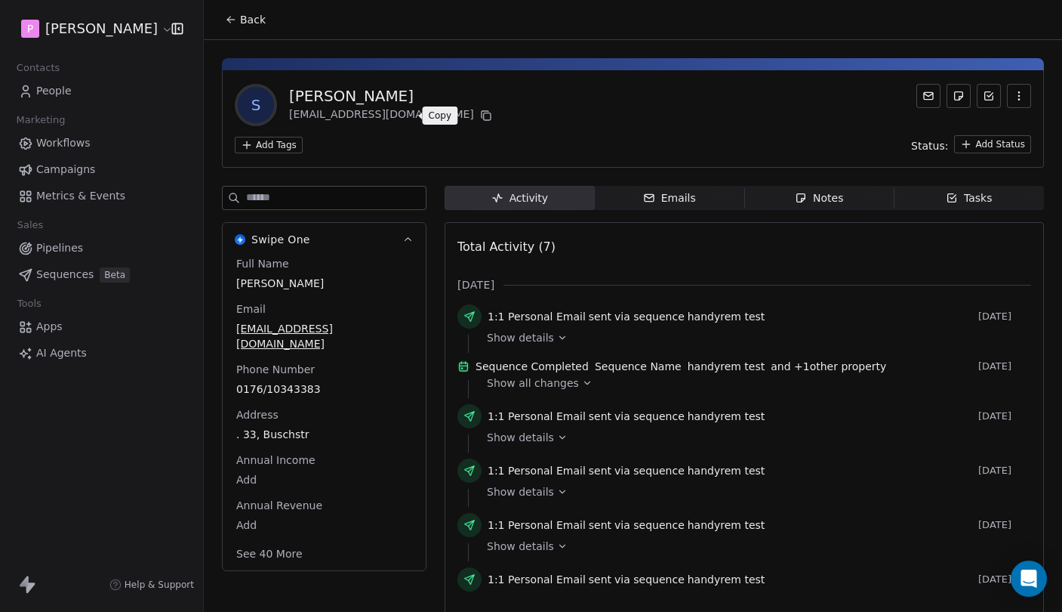
click at [480, 117] on icon at bounding box center [486, 115] width 12 height 12
click at [813, 205] on div "Notes" at bounding box center [819, 198] width 48 height 16
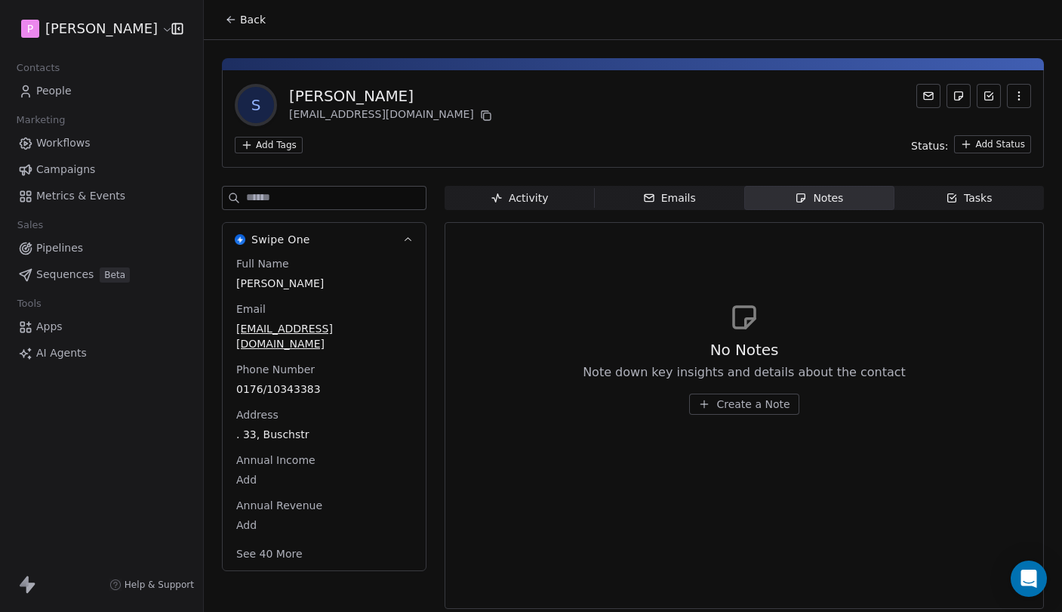
click at [719, 416] on div "No Notes Note down key insights and details about the contact Create a Note" at bounding box center [745, 358] width 574 height 186
click at [723, 414] on button "Create a Note" at bounding box center [743, 403] width 109 height 21
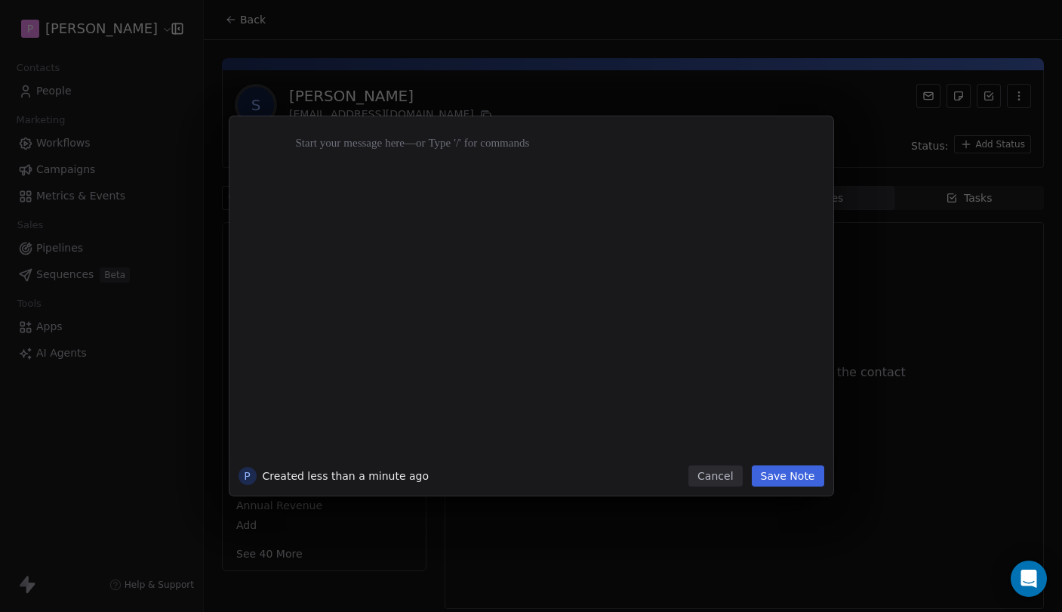
click at [716, 493] on div "P Created less than a minute ago Cancel Save Note" at bounding box center [532, 305] width 604 height 379
click at [729, 466] on button "Cancel" at bounding box center [716, 475] width 54 height 21
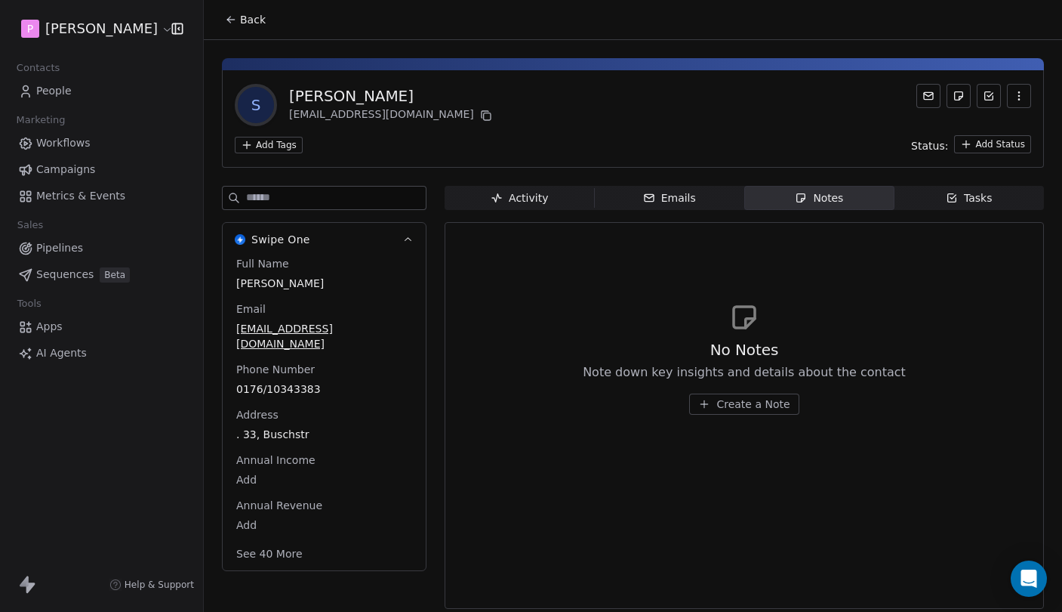
click at [714, 402] on button "Create a Note" at bounding box center [743, 403] width 109 height 21
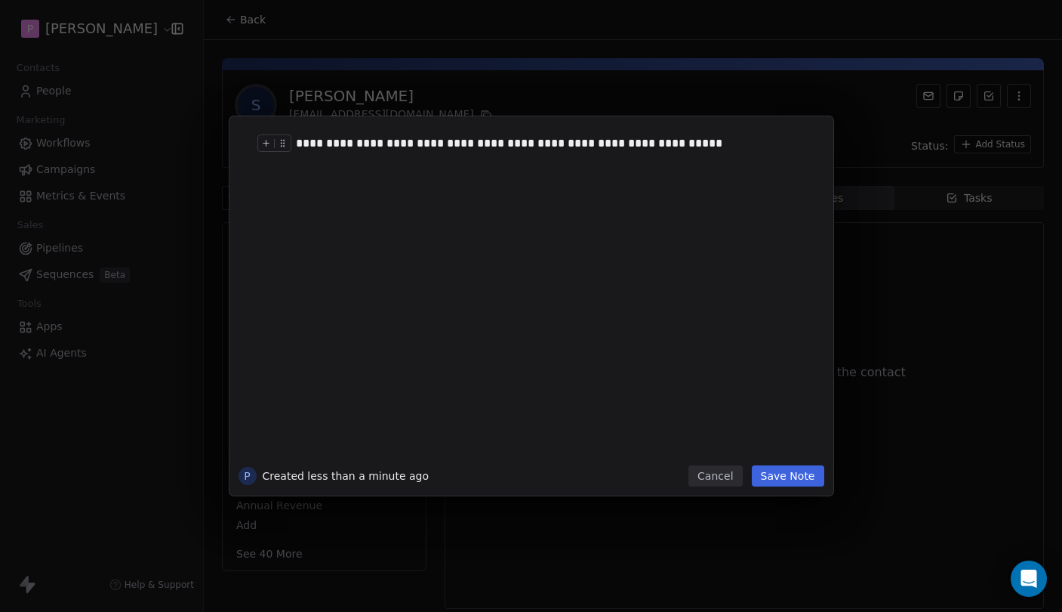
click at [463, 143] on div "**********" at bounding box center [554, 143] width 516 height 18
click at [485, 143] on div "**********" at bounding box center [554, 143] width 516 height 18
click at [704, 152] on div "**********" at bounding box center [554, 143] width 516 height 18
click at [785, 474] on button "Save Note" at bounding box center [788, 475] width 72 height 21
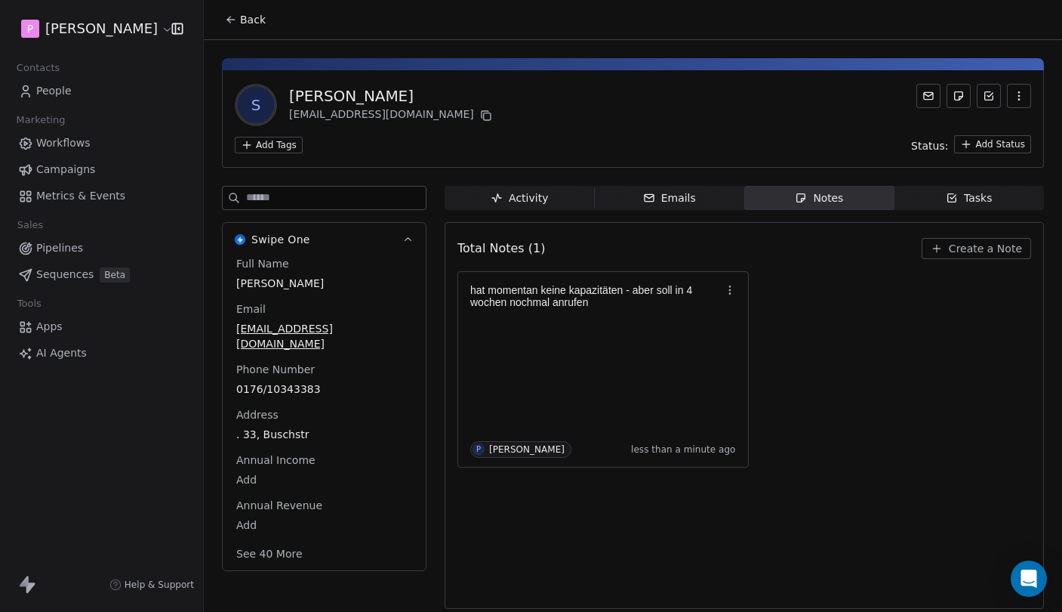
click at [984, 149] on html "P [PERSON_NAME] Contacts People Marketing Workflows Campaigns Metrics & Events …" at bounding box center [531, 306] width 1062 height 612
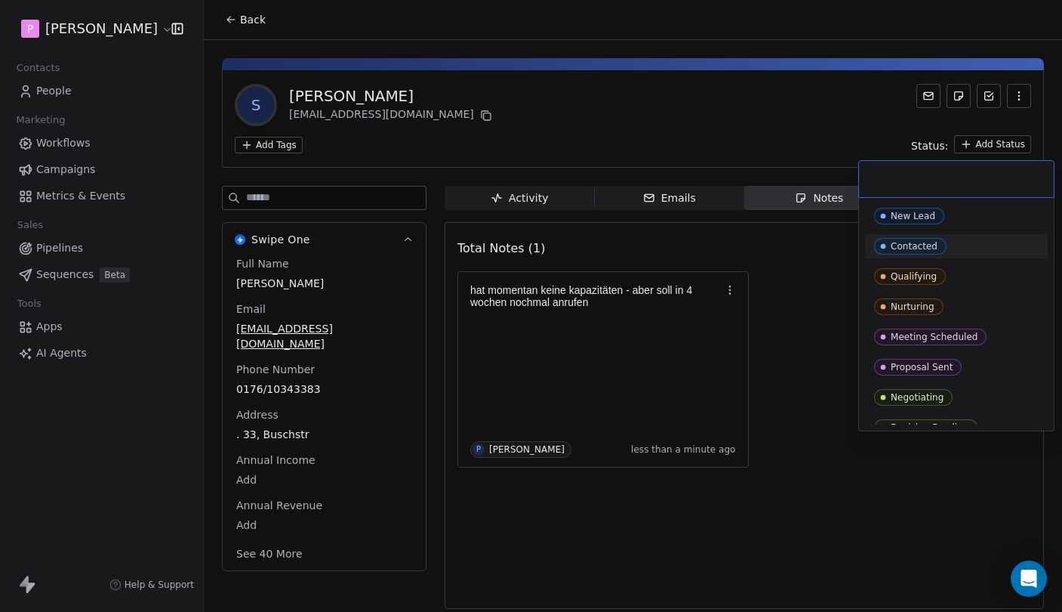
click at [969, 251] on div "Contacted" at bounding box center [956, 246] width 165 height 17
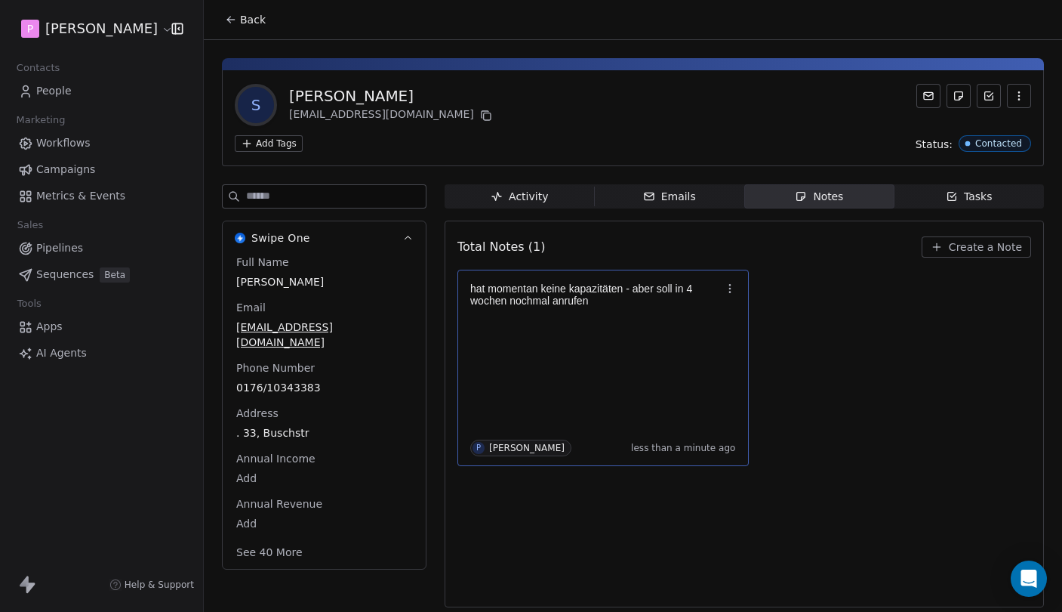
click at [657, 341] on div "hat momentan keine kapazitäten - aber soll in 4 wochen nochmal anrufen P [PERSO…" at bounding box center [603, 367] width 266 height 177
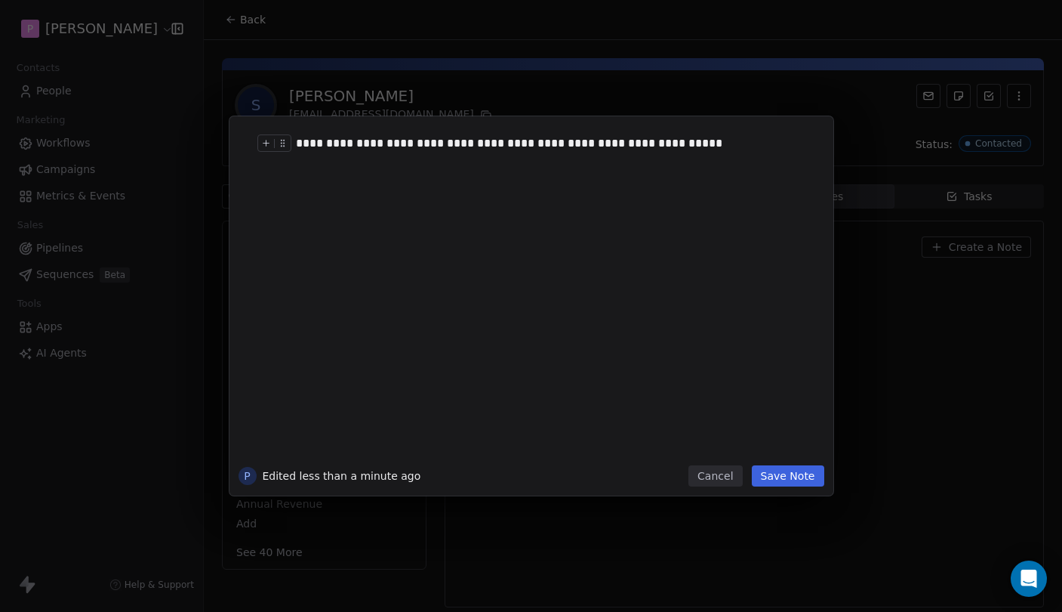
click at [715, 146] on div "**********" at bounding box center [554, 143] width 516 height 18
click at [794, 472] on button "Save Note" at bounding box center [788, 475] width 72 height 21
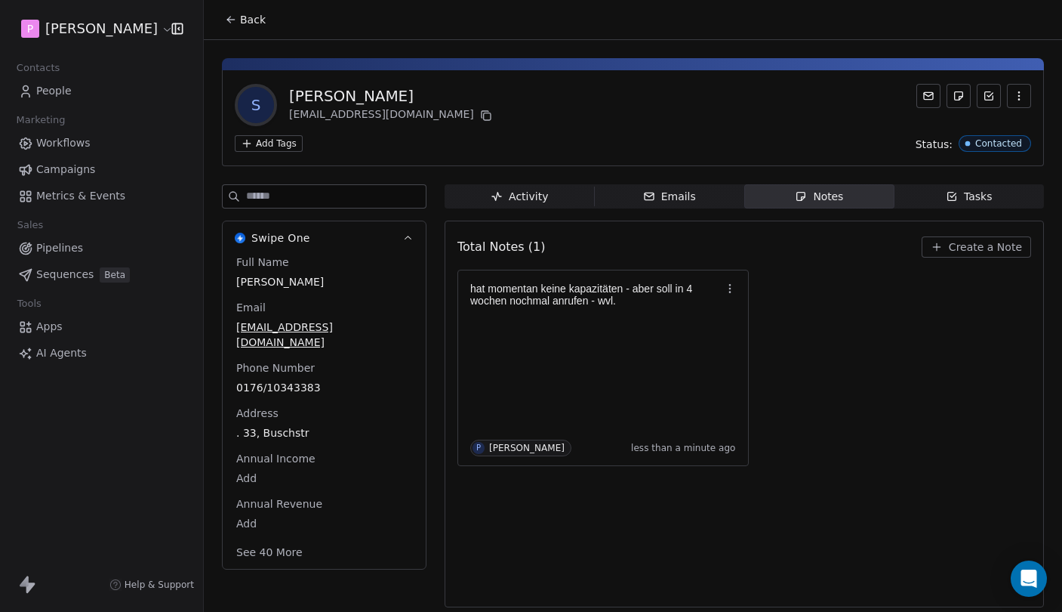
click at [811, 297] on div "hat momentan keine kapazitäten - aber soll in 4 wochen nochmal anrufen - wvl. P…" at bounding box center [745, 368] width 574 height 196
click at [255, 23] on span "Back" at bounding box center [253, 19] width 26 height 15
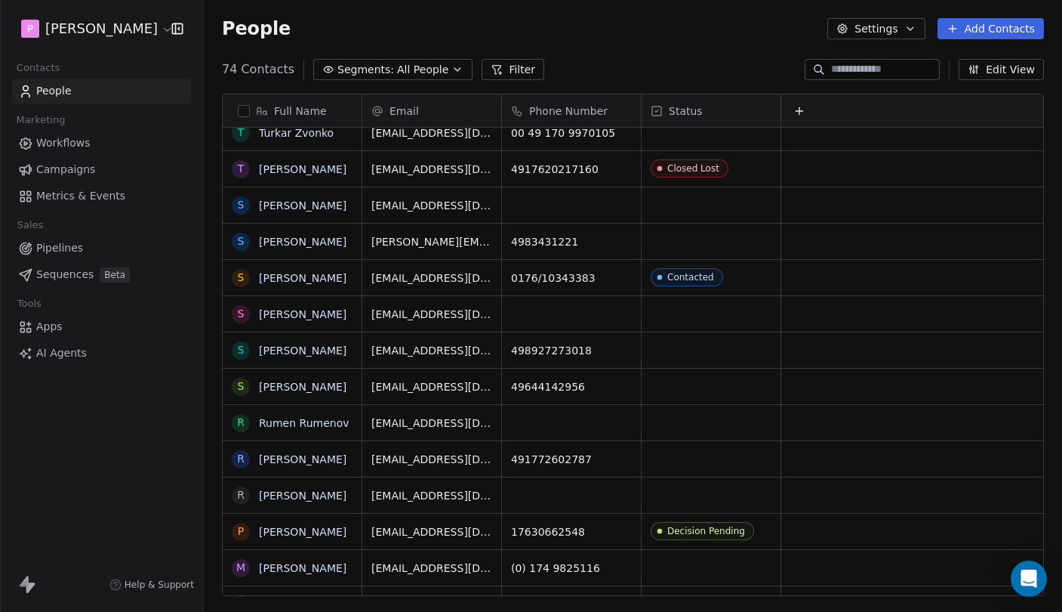
scroll to position [105, 0]
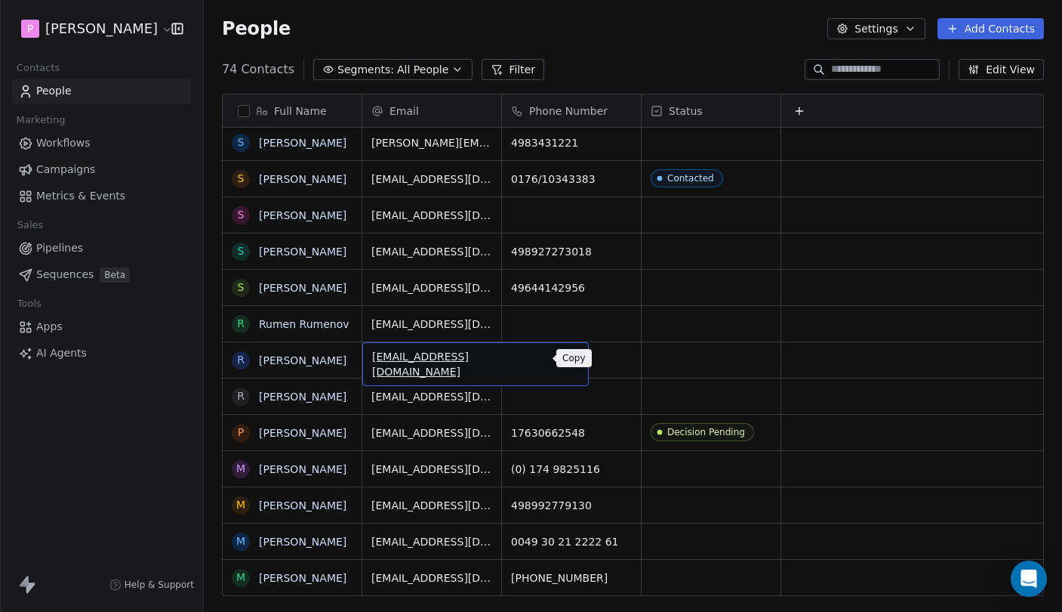
click at [564, 360] on icon "grid" at bounding box center [570, 358] width 12 height 12
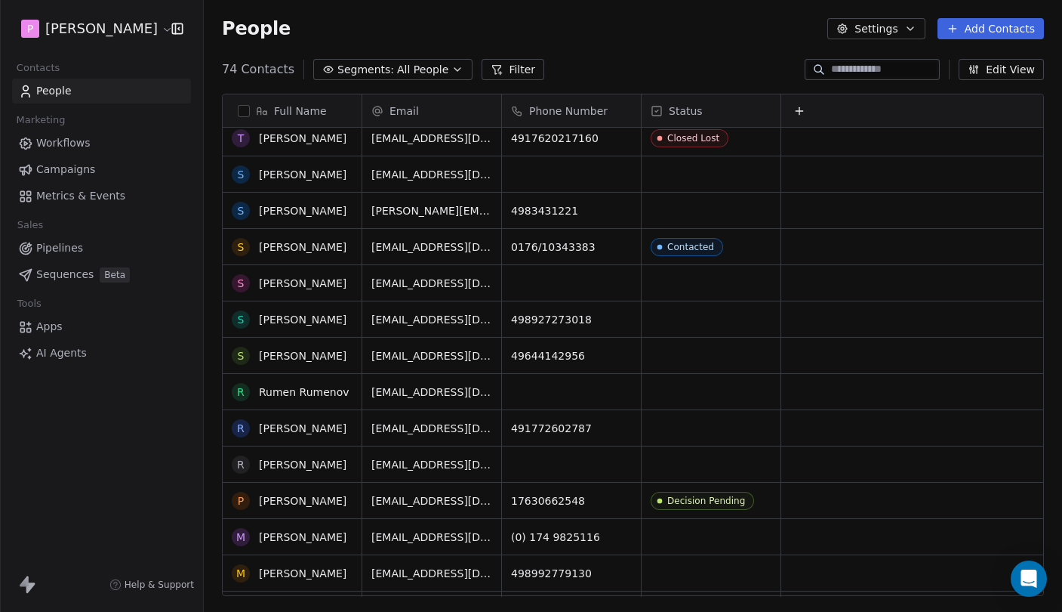
scroll to position [220, 0]
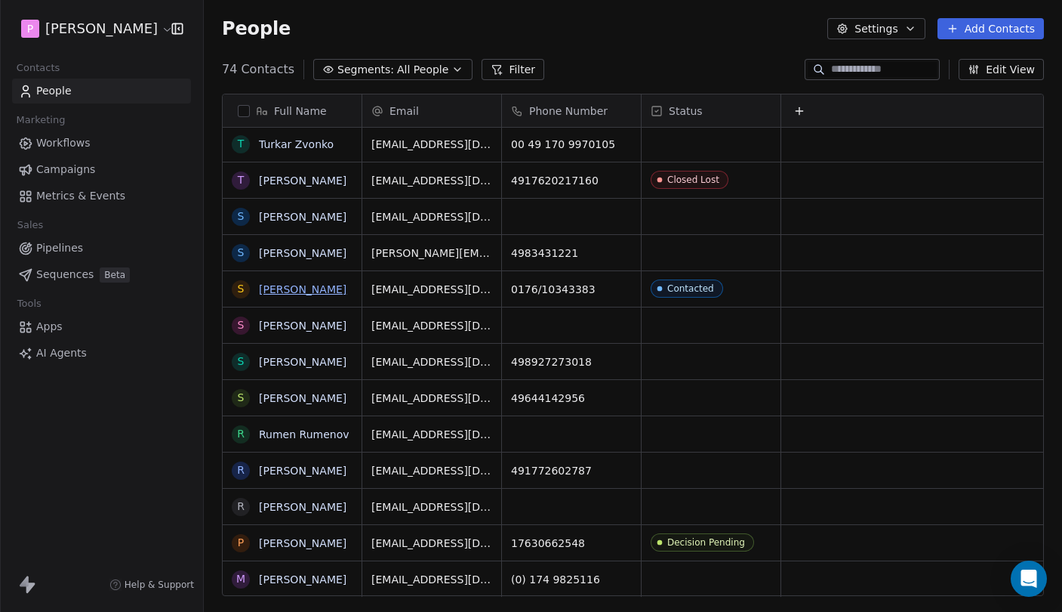
click at [314, 283] on link "[PERSON_NAME]" at bounding box center [303, 289] width 88 height 12
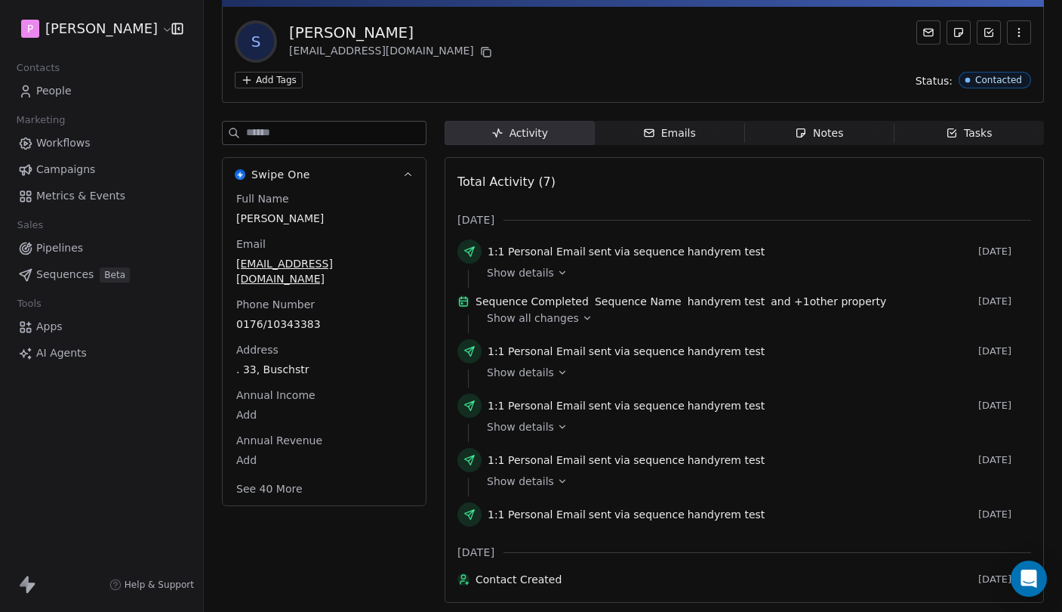
scroll to position [82, 0]
click at [825, 125] on div "Notes" at bounding box center [819, 133] width 48 height 16
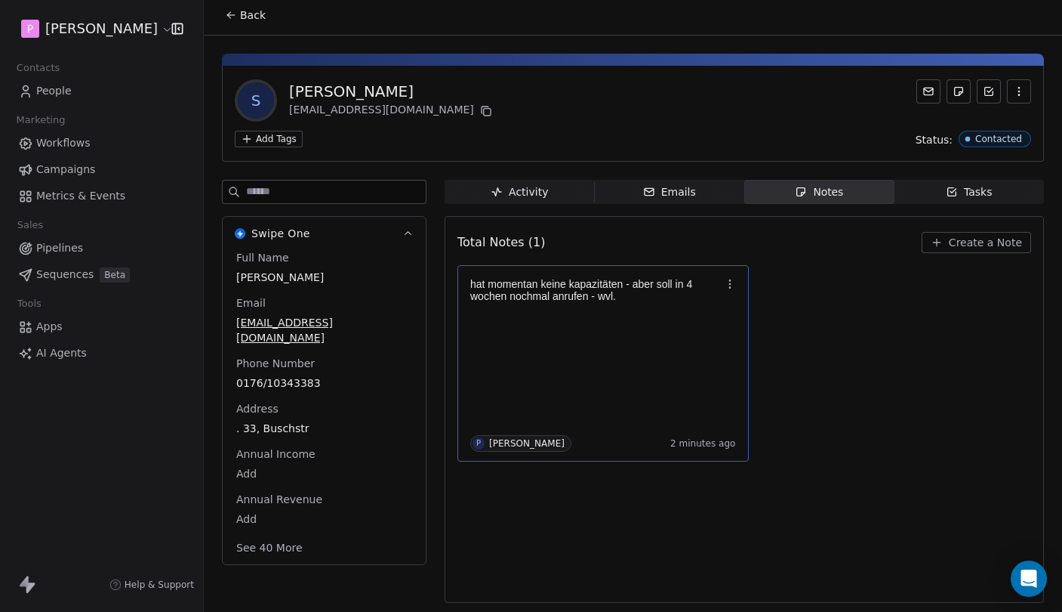
click at [654, 302] on p at bounding box center [595, 308] width 251 height 12
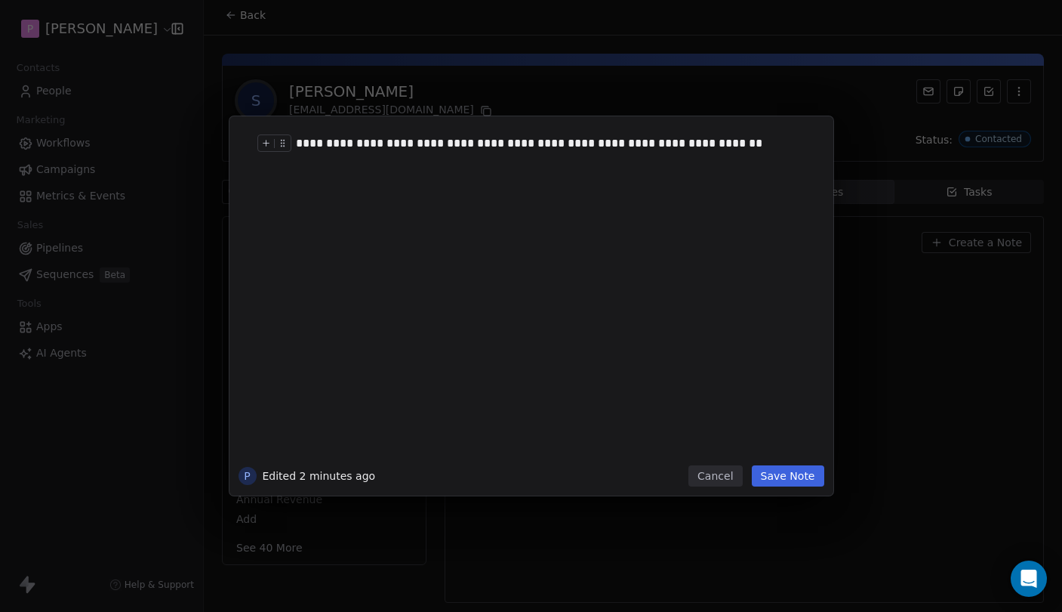
click at [691, 144] on div "**********" at bounding box center [554, 143] width 516 height 18
click at [782, 476] on button "Save Note" at bounding box center [788, 475] width 72 height 21
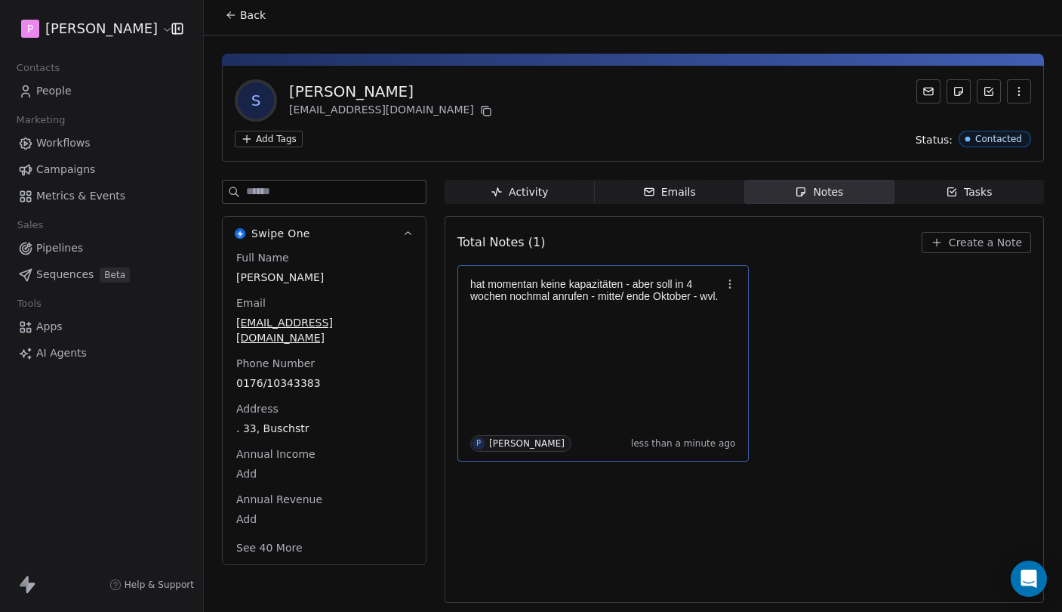
click at [239, 18] on button "Back" at bounding box center [245, 15] width 59 height 27
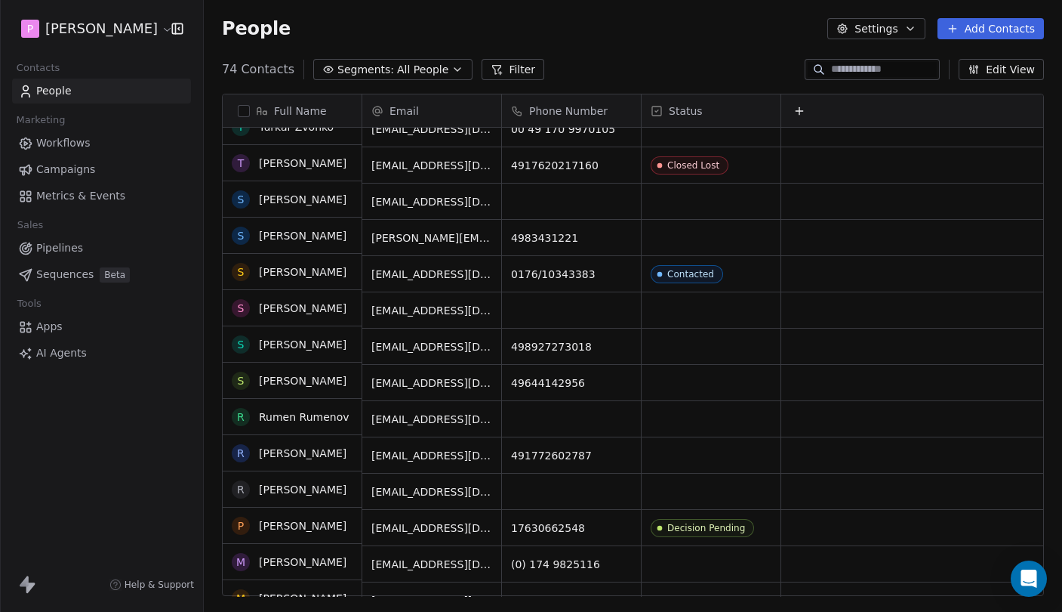
scroll to position [237, 0]
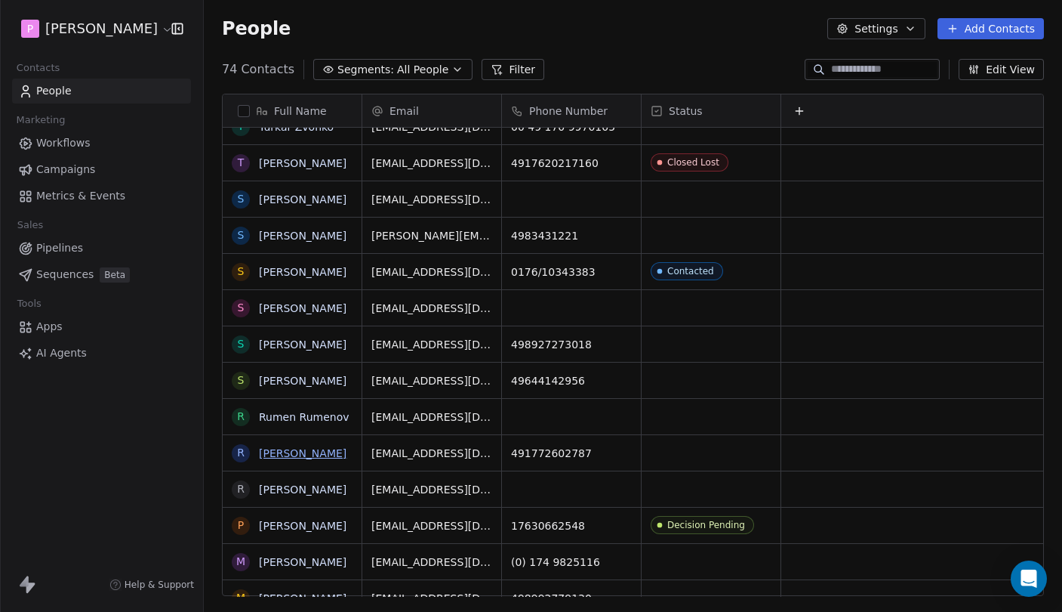
click at [302, 452] on link "[PERSON_NAME]" at bounding box center [303, 453] width 88 height 12
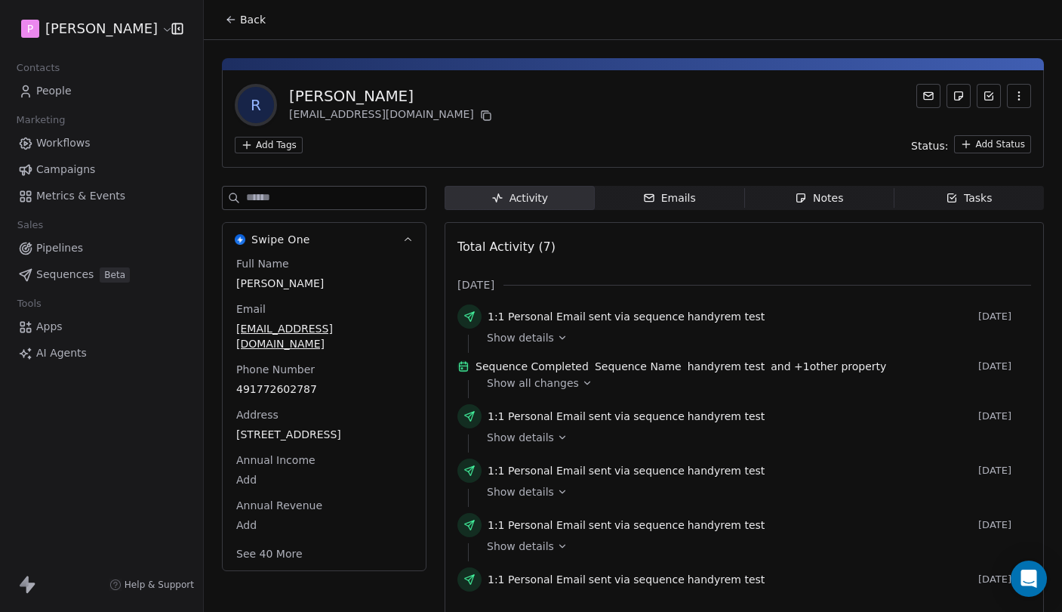
click at [830, 196] on div "Notes" at bounding box center [819, 198] width 48 height 16
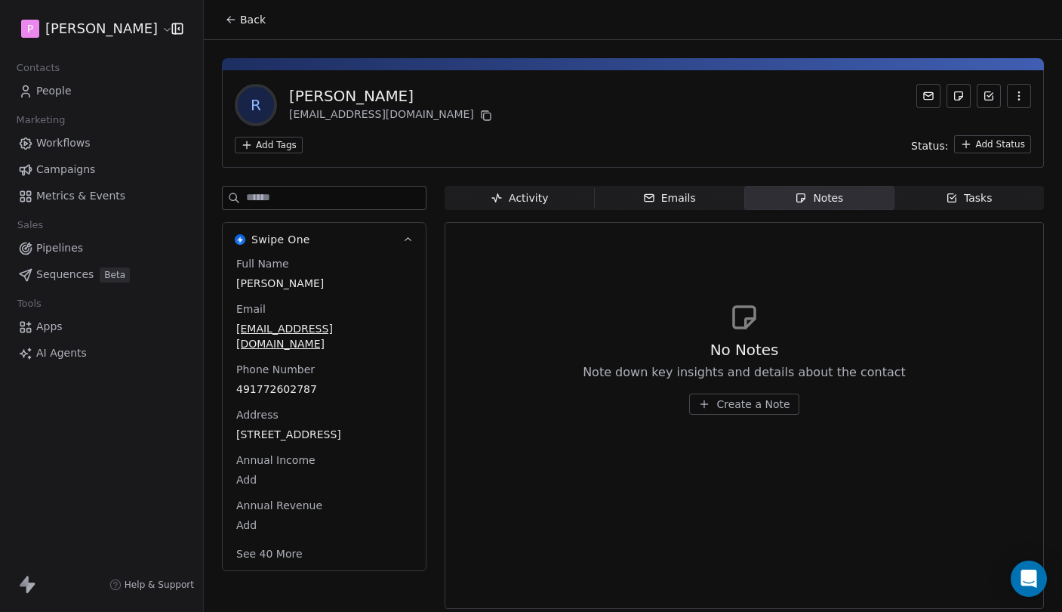
click at [749, 404] on span "Create a Note" at bounding box center [753, 403] width 73 height 15
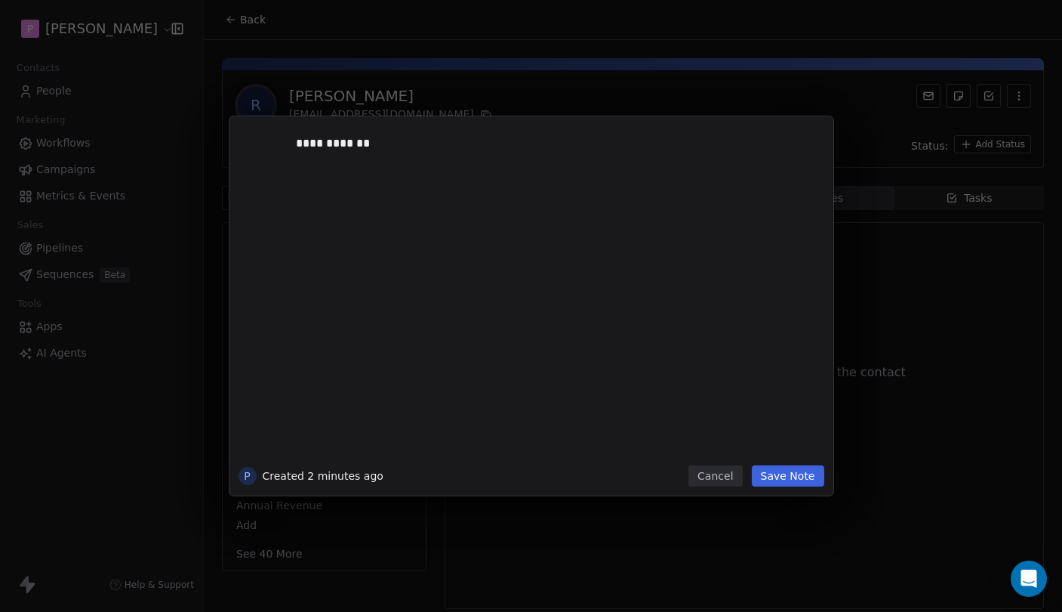
click at [815, 472] on button "Save Note" at bounding box center [788, 475] width 72 height 21
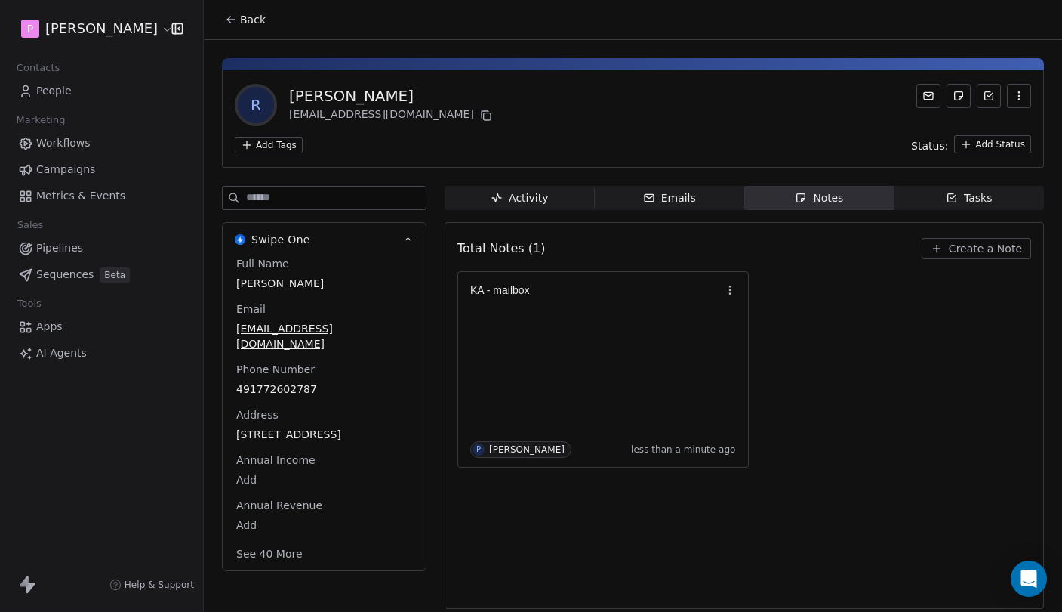
click at [347, 94] on div "[PERSON_NAME]" at bounding box center [392, 95] width 206 height 21
click at [345, 94] on div "[PERSON_NAME]" at bounding box center [392, 95] width 206 height 21
click at [344, 96] on div "[PERSON_NAME]" at bounding box center [392, 95] width 206 height 21
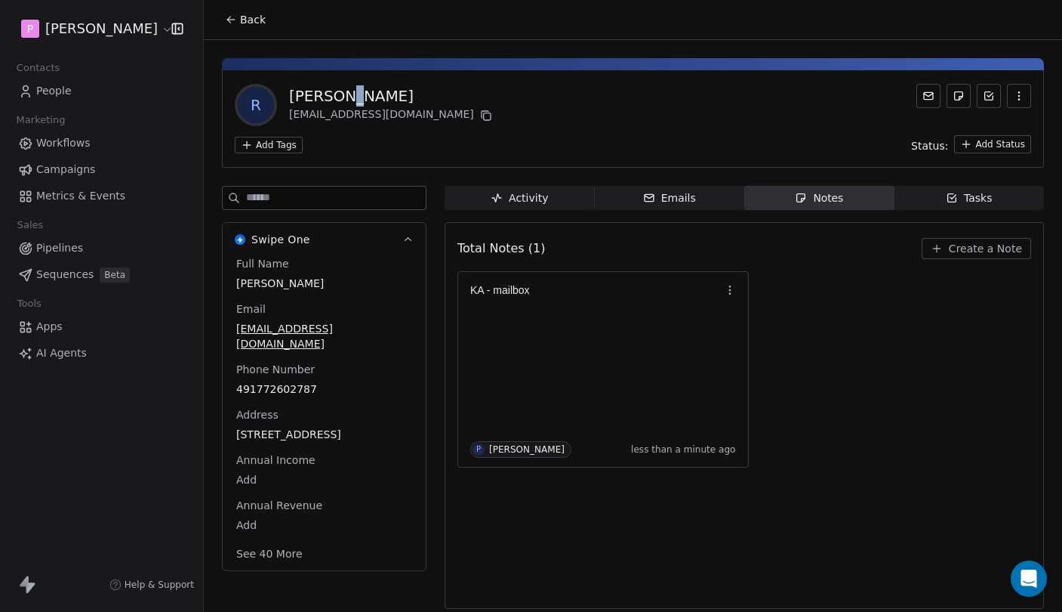
click at [344, 96] on div "[PERSON_NAME]" at bounding box center [392, 95] width 206 height 21
click at [347, 95] on div "[PERSON_NAME]" at bounding box center [392, 95] width 206 height 21
click at [384, 95] on div "[PERSON_NAME]" at bounding box center [392, 95] width 206 height 21
click at [571, 201] on span "Activity Activity" at bounding box center [520, 198] width 150 height 24
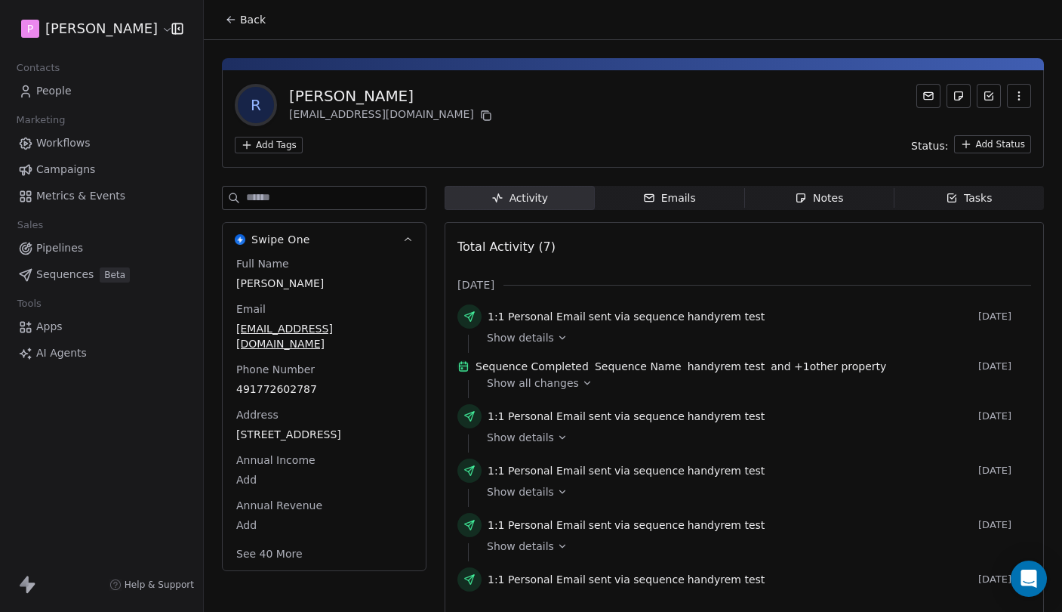
click at [251, 20] on span "Back" at bounding box center [253, 19] width 26 height 15
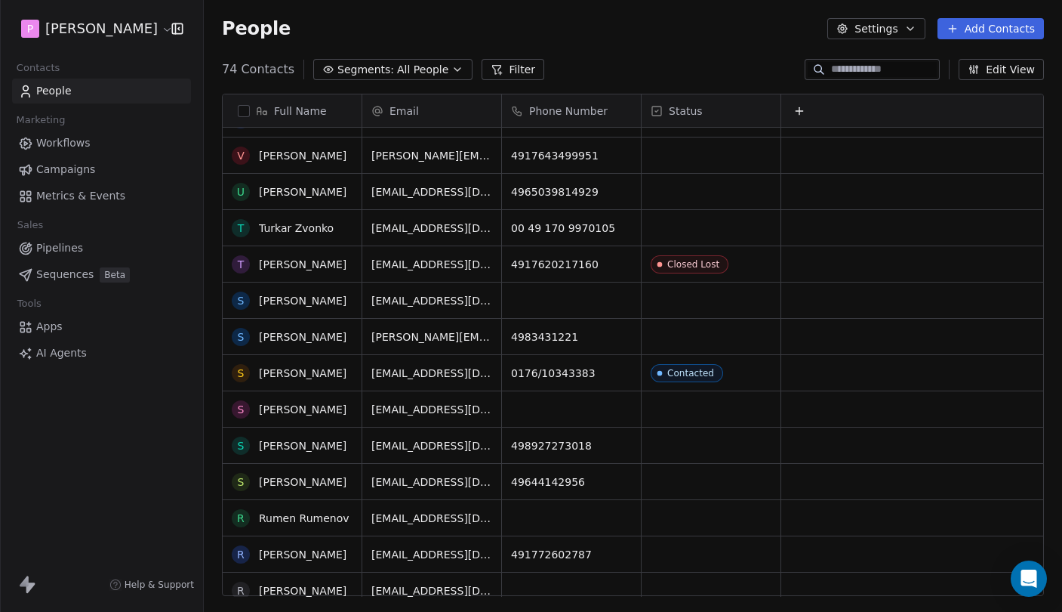
scroll to position [140, 0]
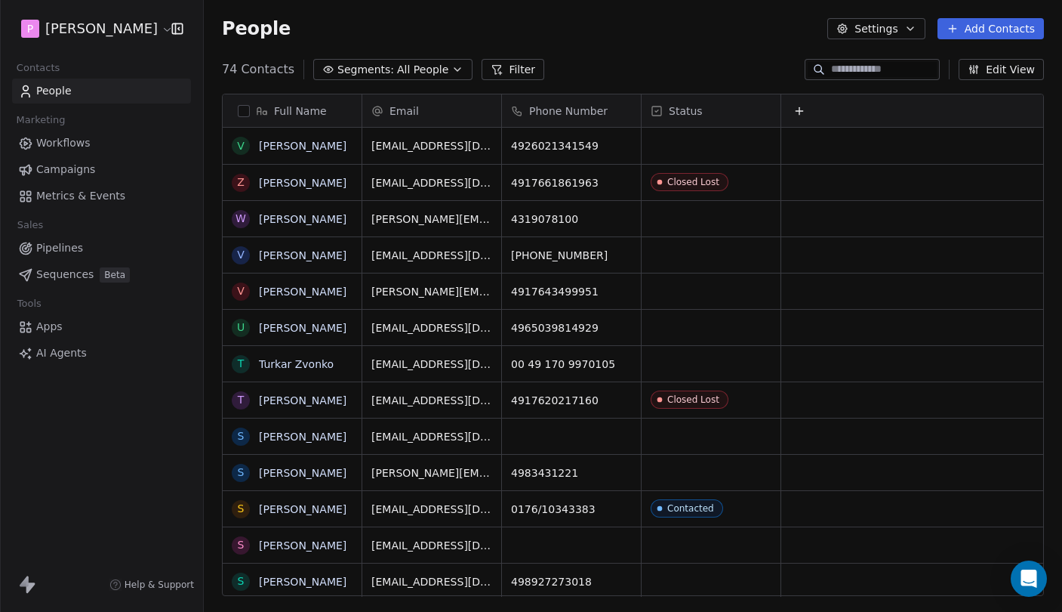
click at [73, 246] on span "Pipelines" at bounding box center [59, 248] width 47 height 16
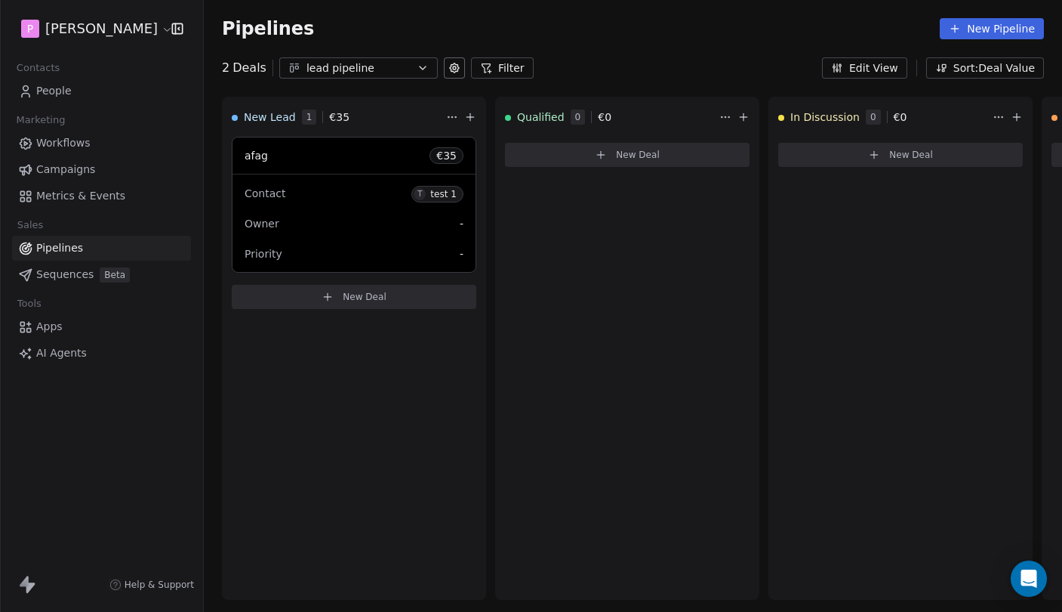
click at [91, 85] on link "People" at bounding box center [101, 91] width 179 height 25
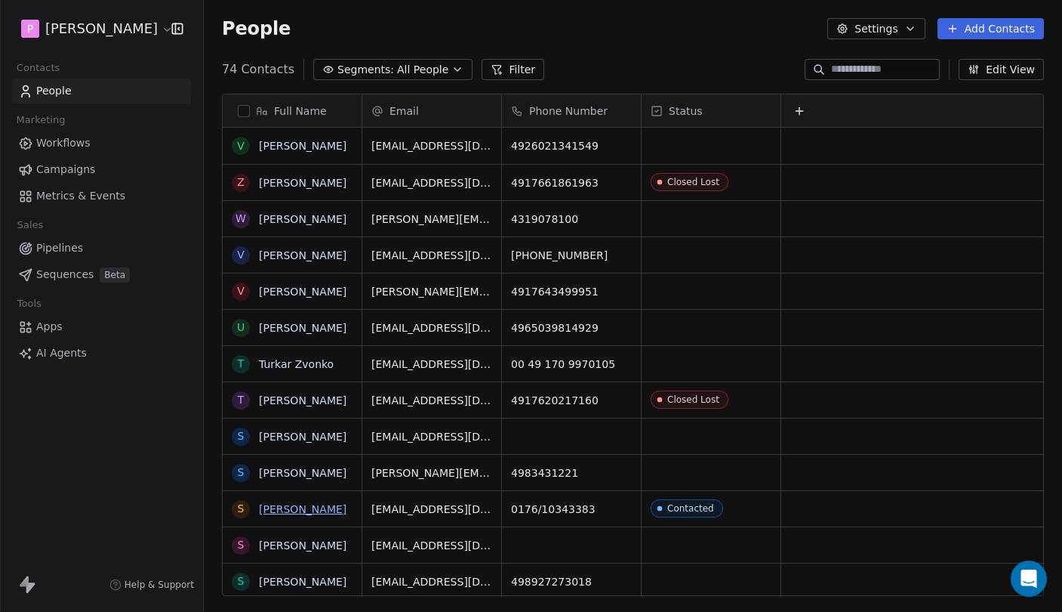
click at [296, 511] on link "[PERSON_NAME]" at bounding box center [303, 509] width 88 height 12
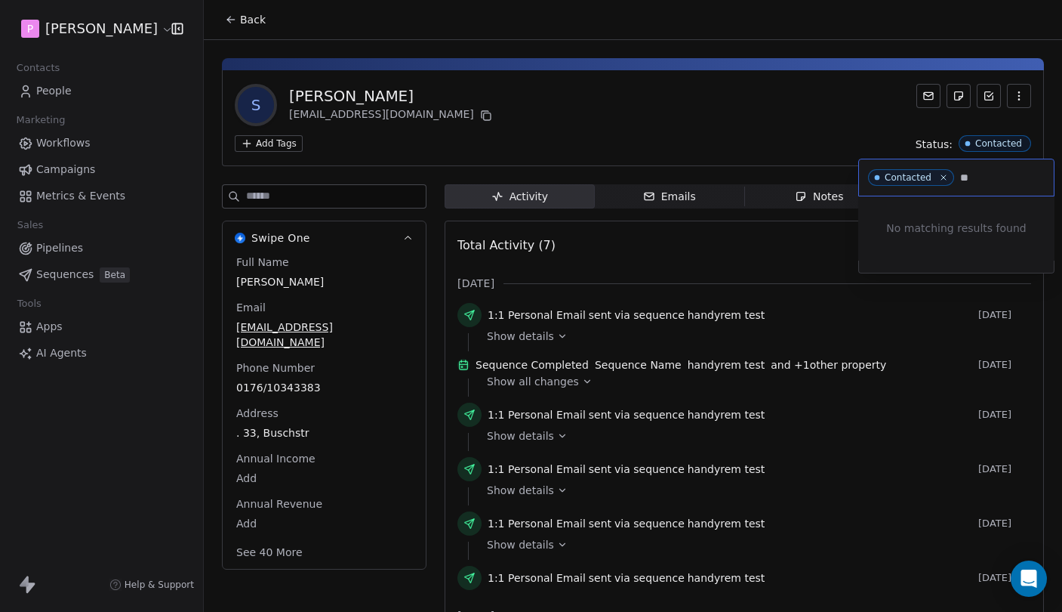
type input "*"
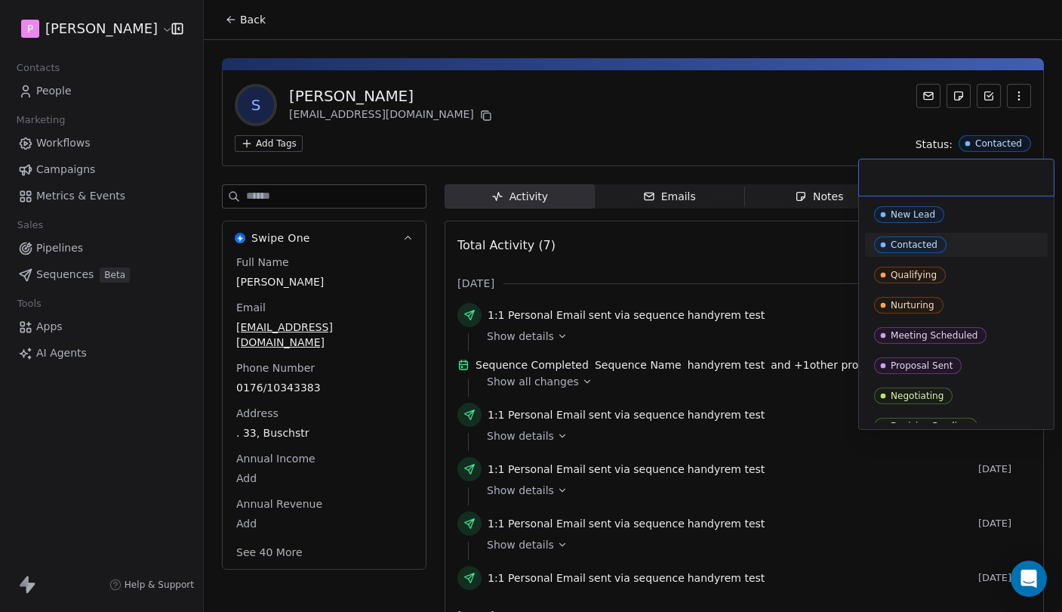
click at [930, 242] on div "Contacted" at bounding box center [914, 244] width 47 height 11
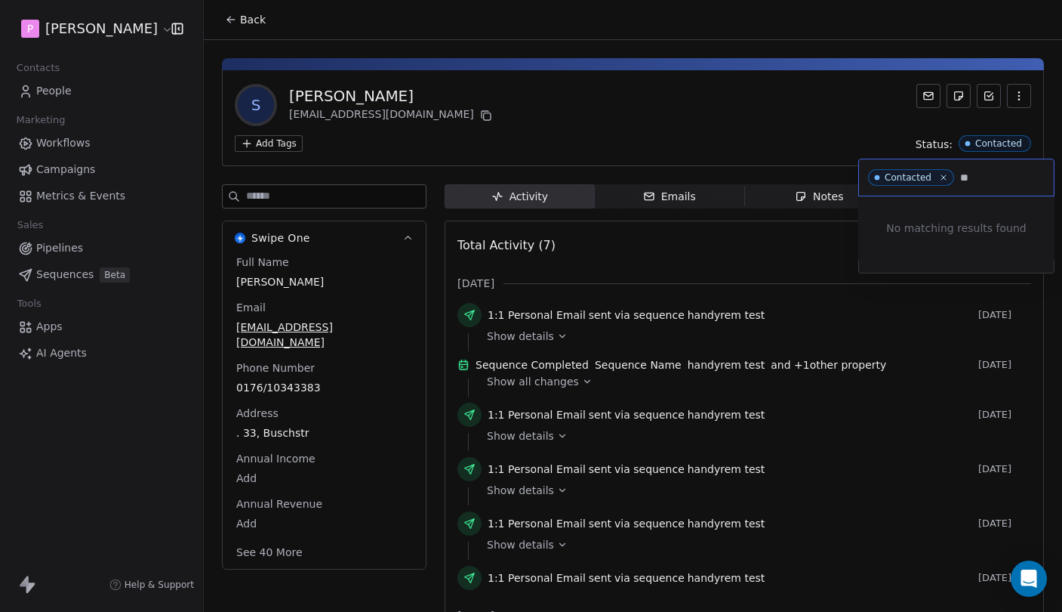
type input "*"
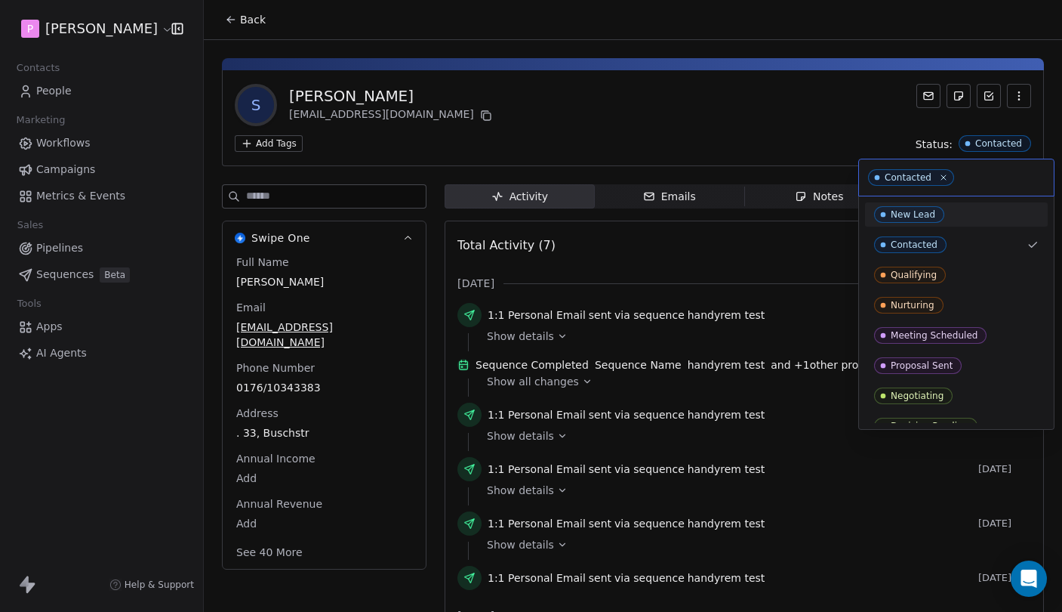
click at [867, 128] on html "P [PERSON_NAME] Contacts People Marketing Workflows Campaigns Metrics & Events …" at bounding box center [531, 306] width 1062 height 612
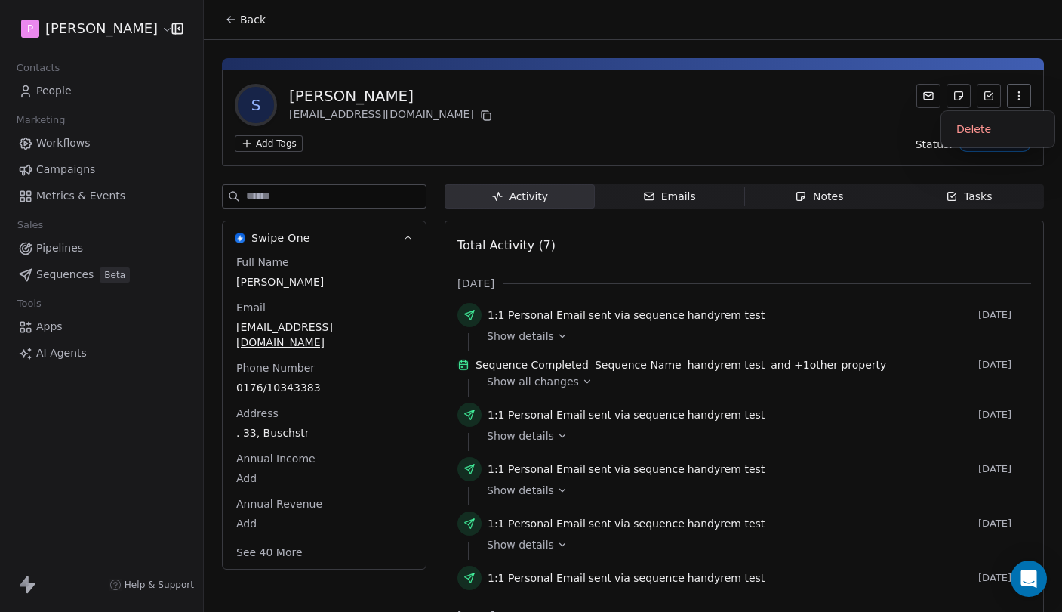
click at [1015, 88] on button "button" at bounding box center [1019, 96] width 24 height 24
click at [713, 171] on div "S [PERSON_NAME] [EMAIL_ADDRESS][DOMAIN_NAME] Add Tags Status: Contacted Swipe O…" at bounding box center [633, 357] width 858 height 635
click at [261, 18] on span "Back" at bounding box center [253, 19] width 26 height 15
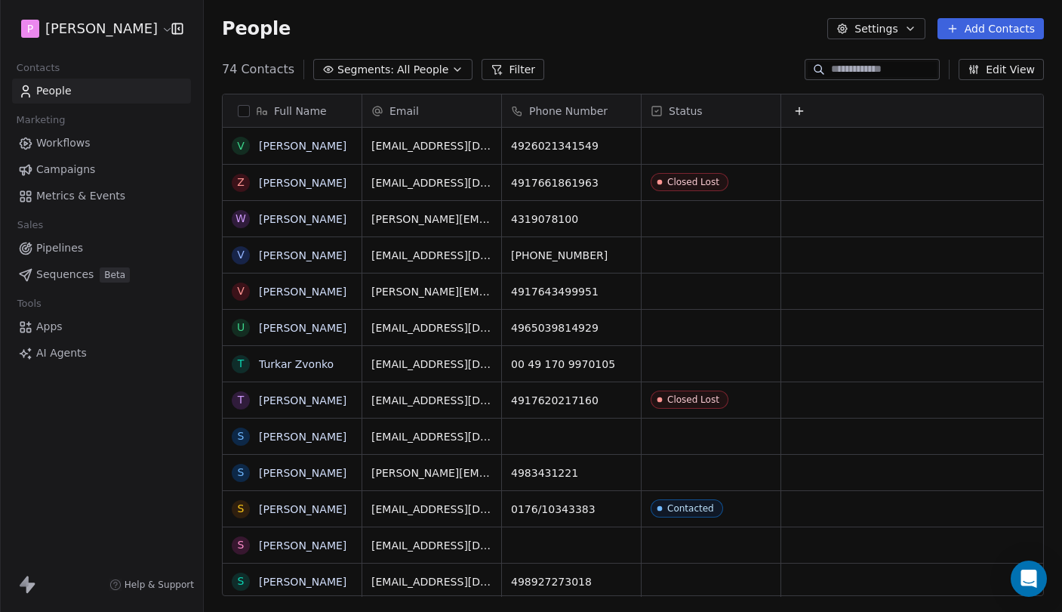
click at [979, 57] on div "People Settings Add Contacts" at bounding box center [633, 28] width 858 height 57
click at [982, 62] on button "Edit View" at bounding box center [1001, 69] width 85 height 21
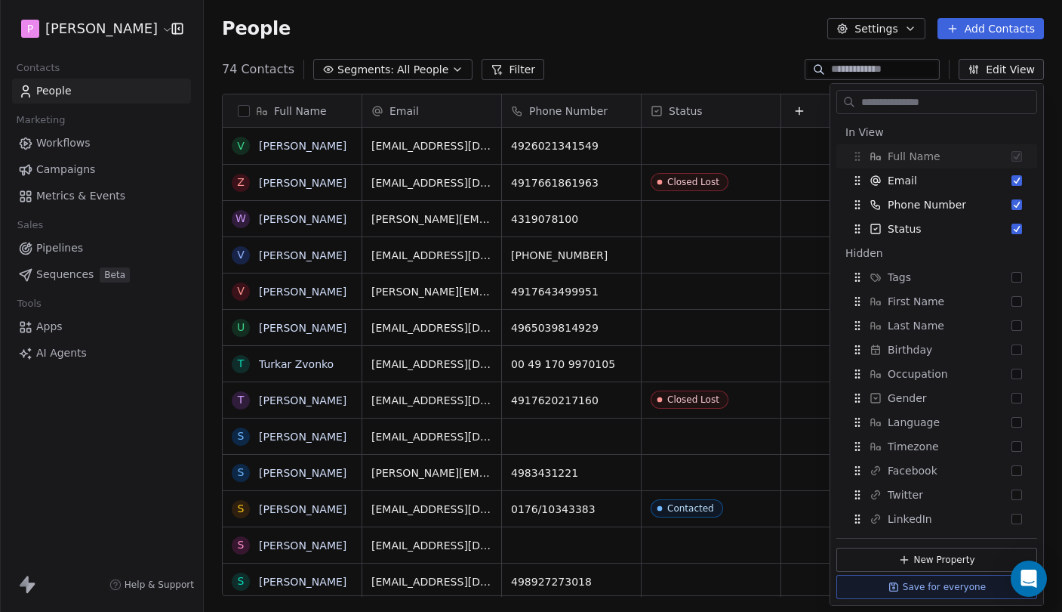
click at [740, 35] on div "People Settings Add Contacts" at bounding box center [633, 28] width 822 height 21
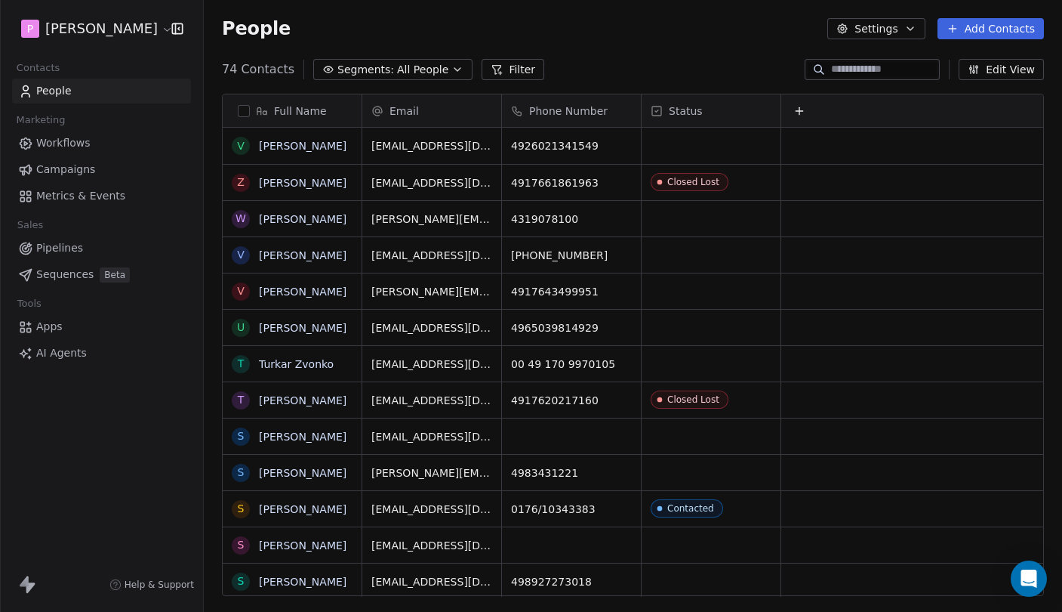
click at [888, 33] on button "Settings" at bounding box center [876, 28] width 97 height 21
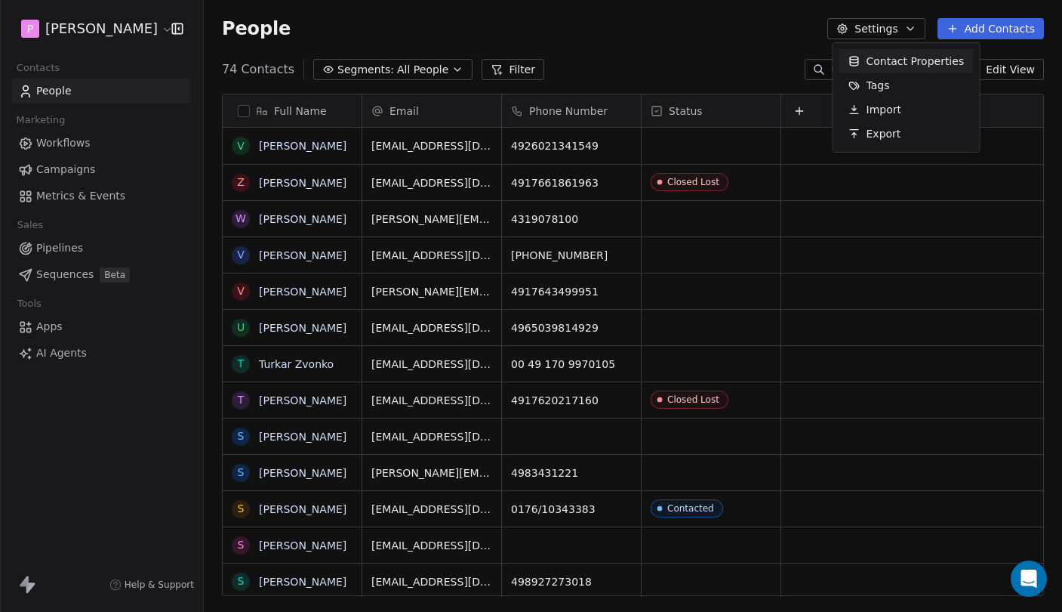
click at [784, 34] on html "P [PERSON_NAME] Contacts People Marketing Workflows Campaigns Metrics & Events …" at bounding box center [531, 306] width 1062 height 612
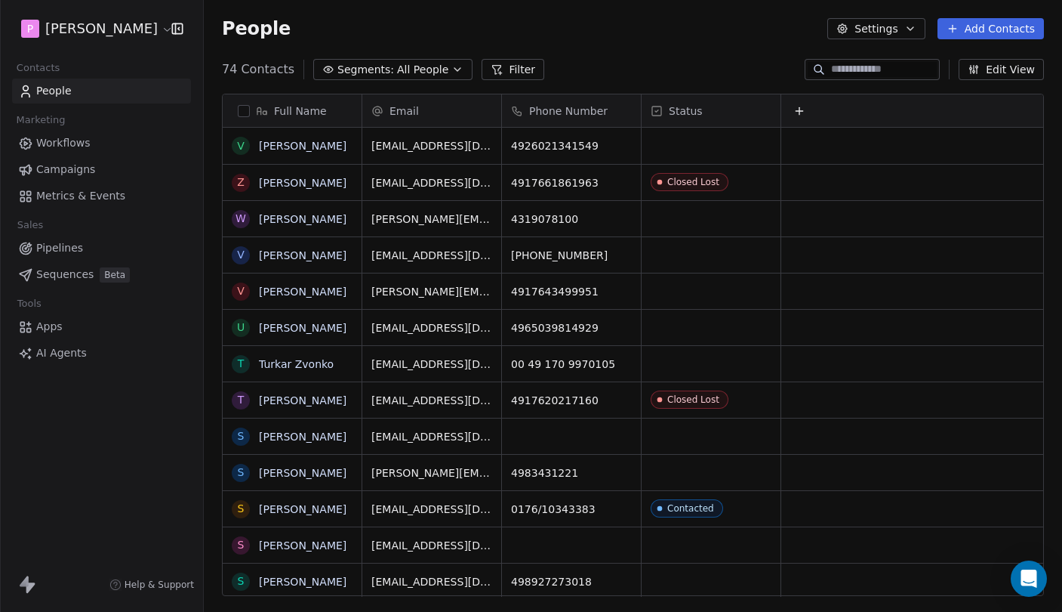
click at [52, 245] on span "Pipelines" at bounding box center [59, 248] width 47 height 16
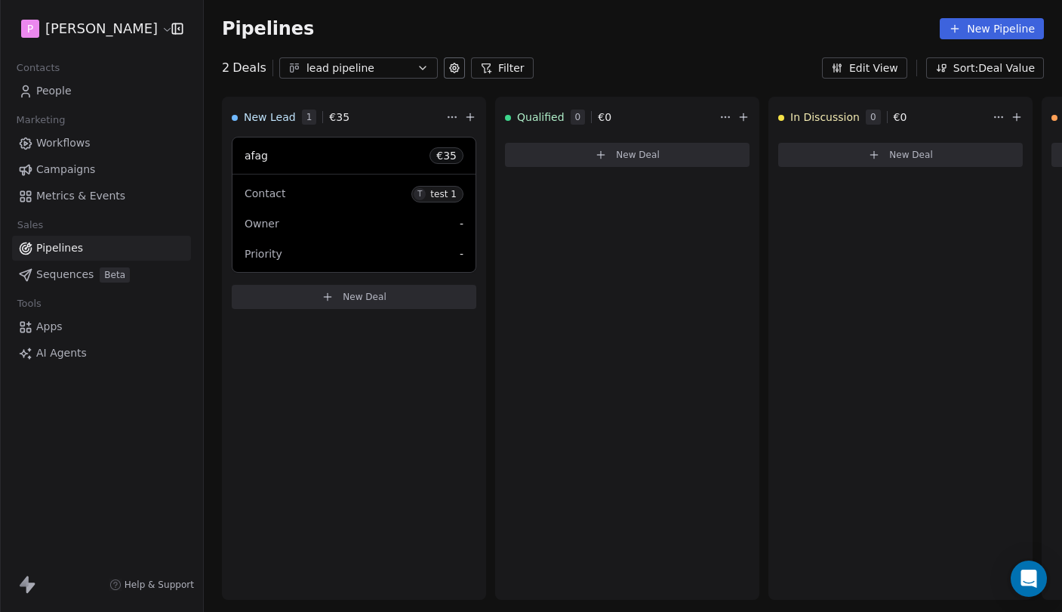
click at [86, 196] on span "Metrics & Events" at bounding box center [80, 196] width 89 height 16
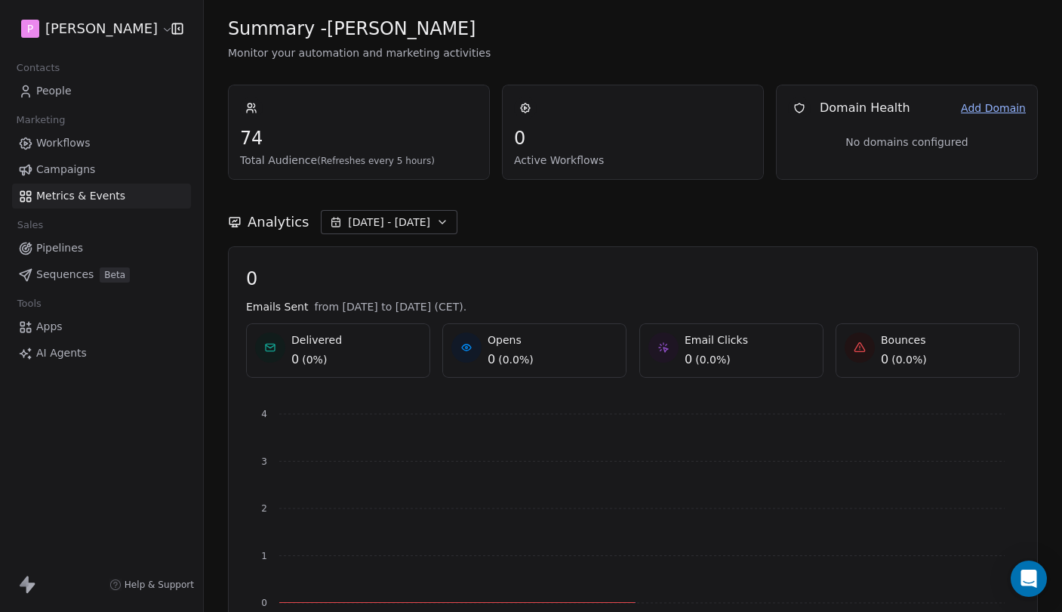
click at [98, 165] on link "Campaigns" at bounding box center [101, 169] width 179 height 25
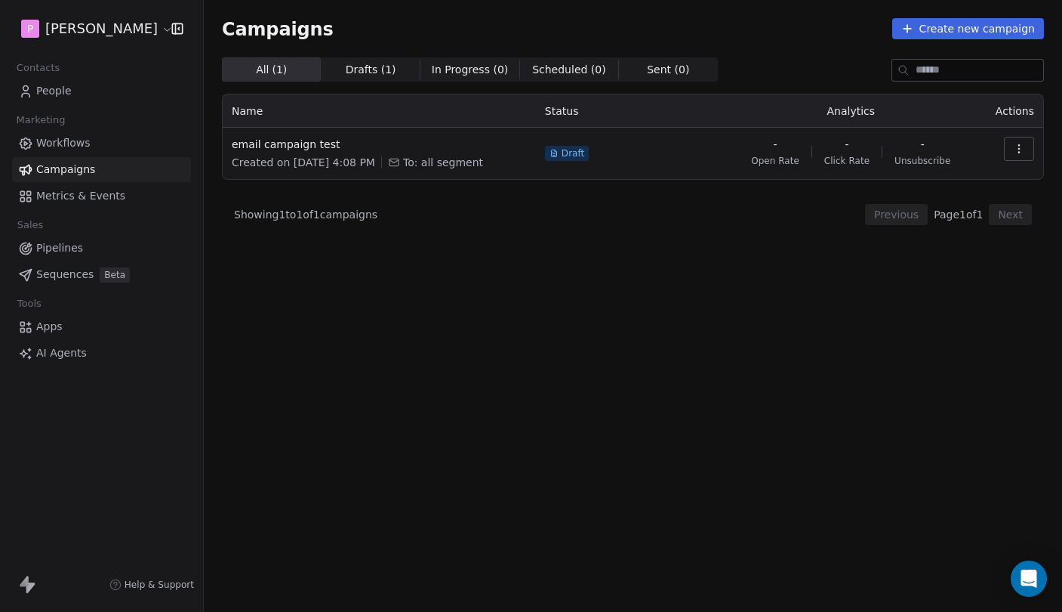
click at [90, 140] on link "Workflows" at bounding box center [101, 143] width 179 height 25
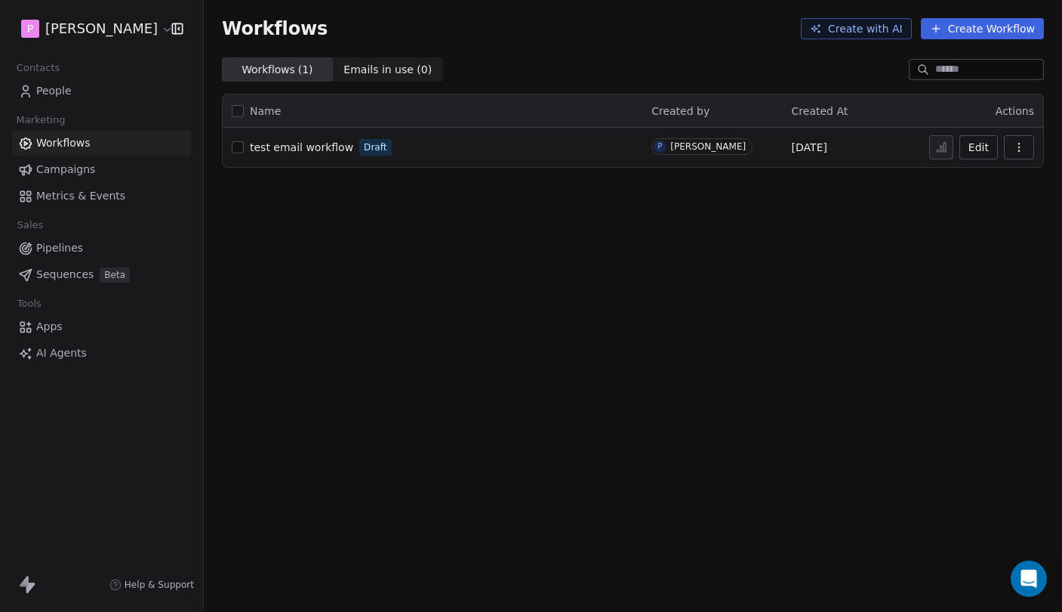
click at [91, 270] on span "Sequences" at bounding box center [64, 275] width 57 height 16
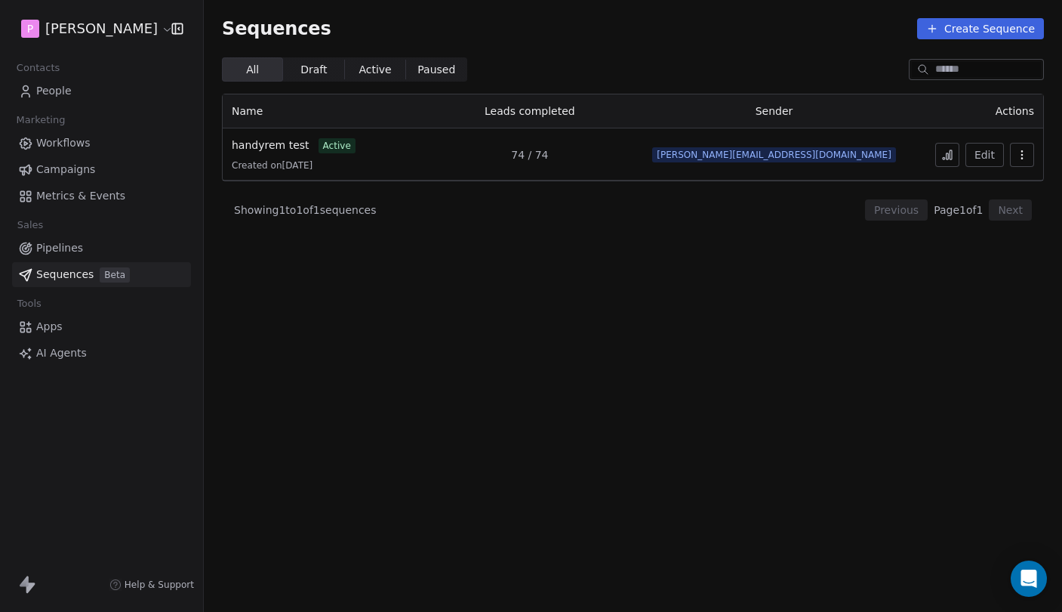
click at [98, 248] on link "Pipelines" at bounding box center [101, 248] width 179 height 25
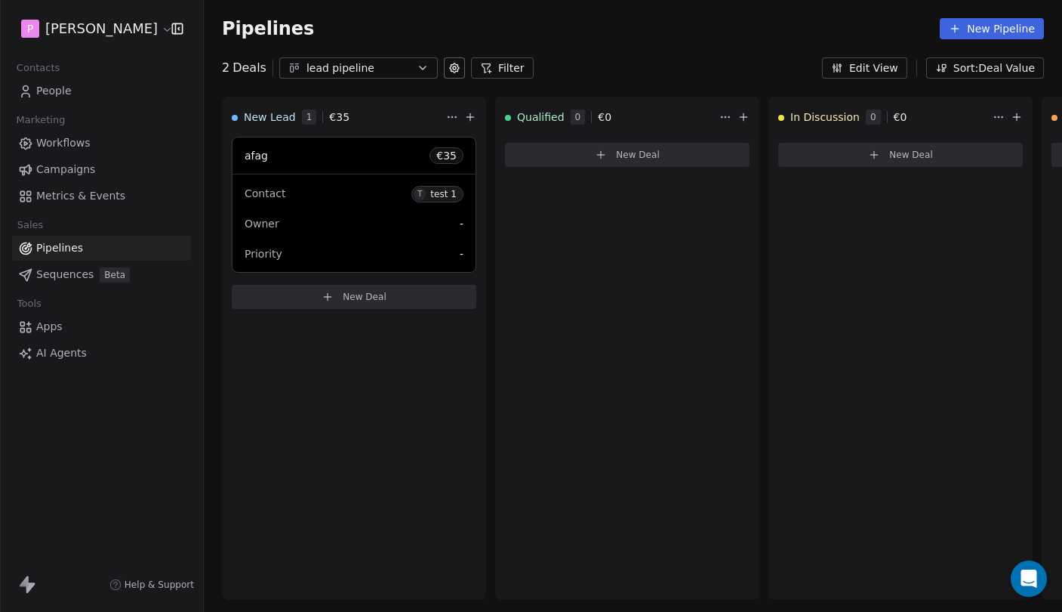
click at [385, 66] on div "lead pipeline" at bounding box center [359, 68] width 104 height 16
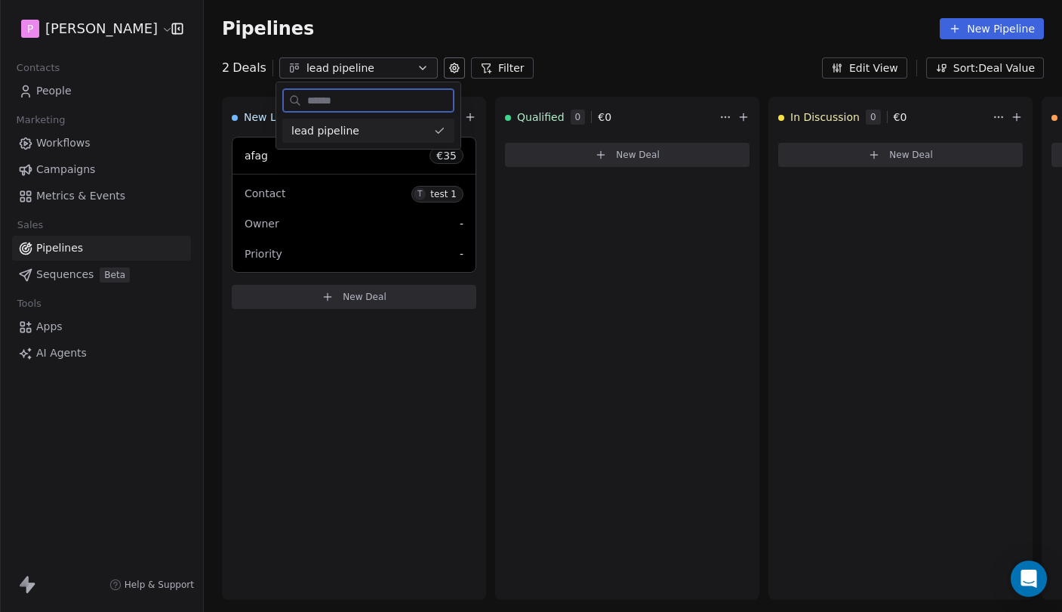
click at [375, 134] on div "lead pipeline" at bounding box center [359, 131] width 136 height 16
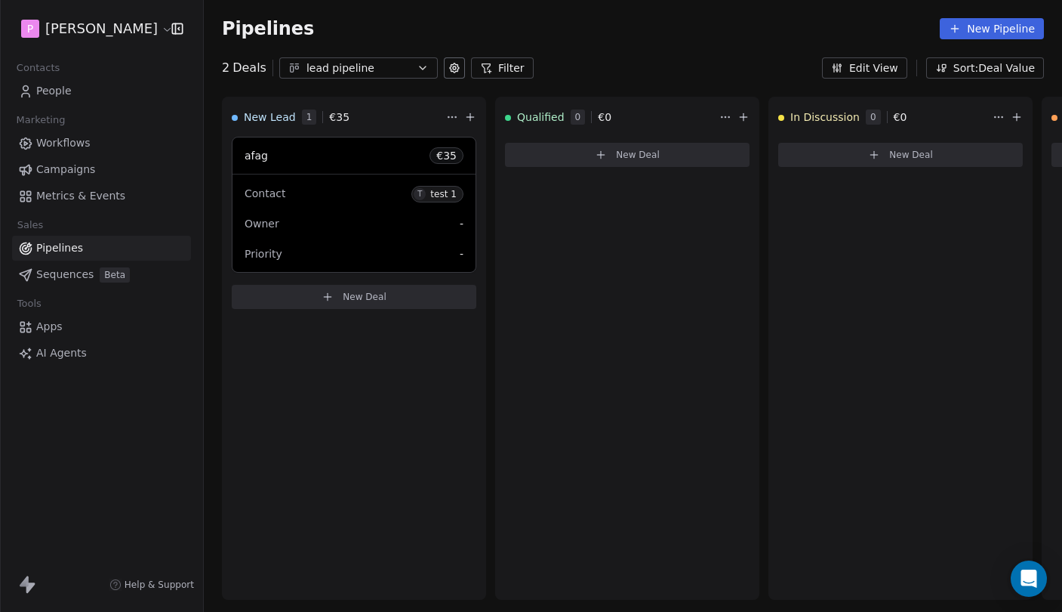
click at [453, 69] on icon at bounding box center [454, 68] width 12 height 12
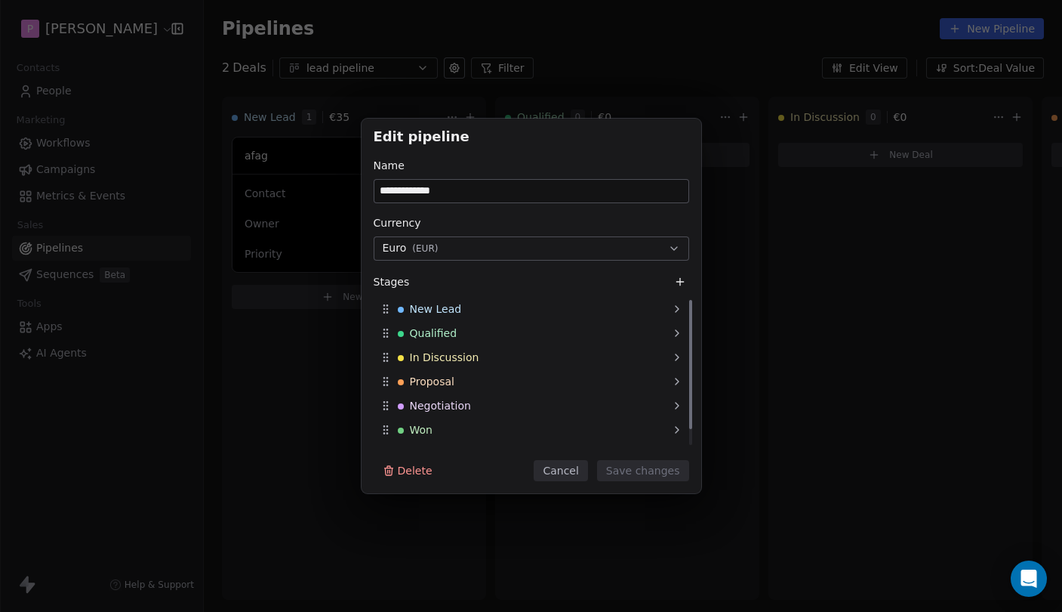
click at [573, 464] on button "Cancel" at bounding box center [561, 470] width 54 height 21
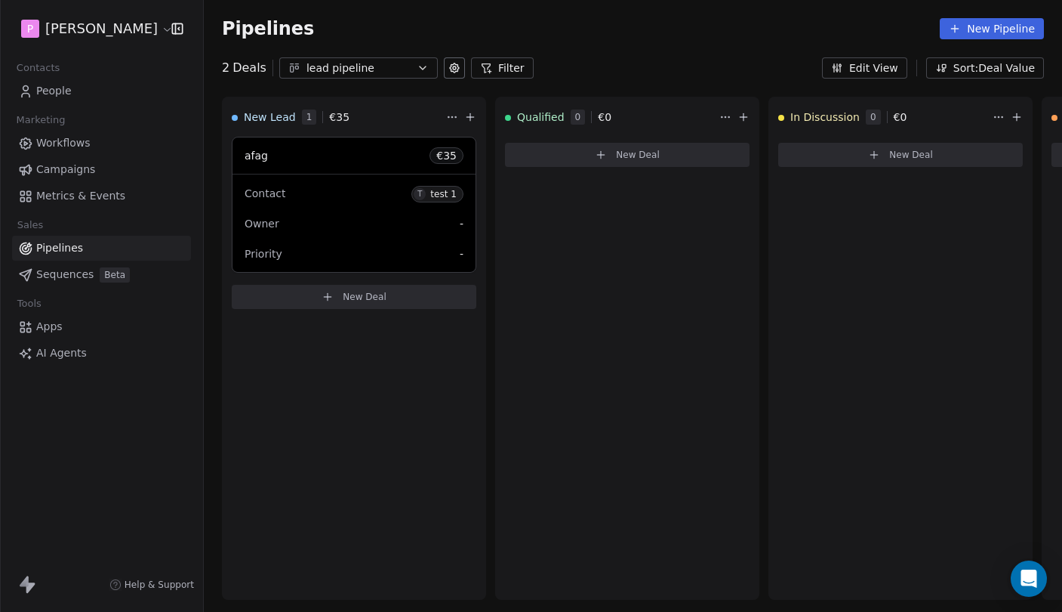
click at [101, 98] on link "People" at bounding box center [101, 91] width 179 height 25
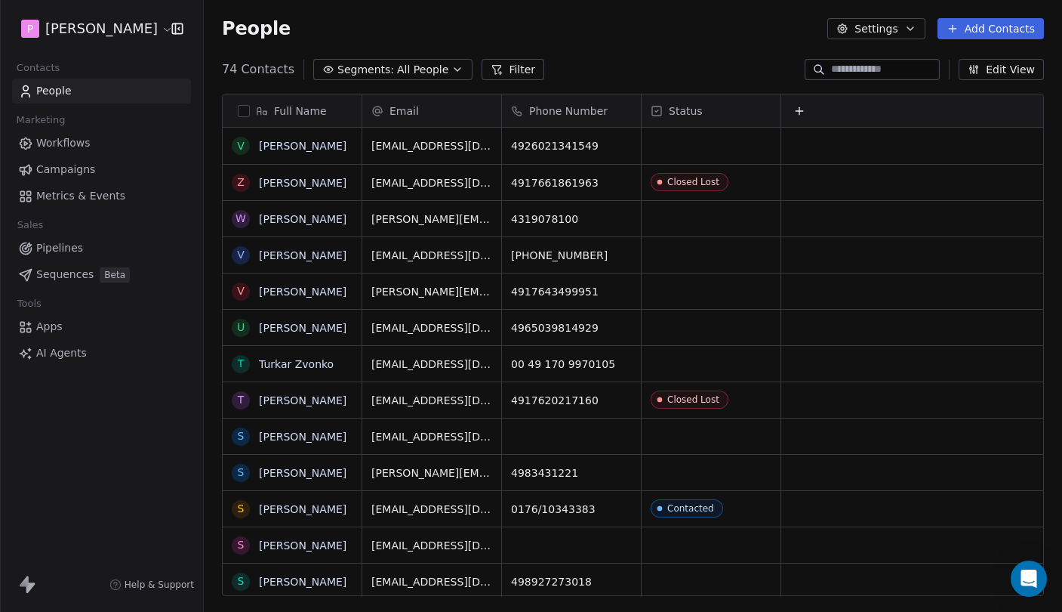
click at [795, 116] on icon at bounding box center [800, 111] width 12 height 12
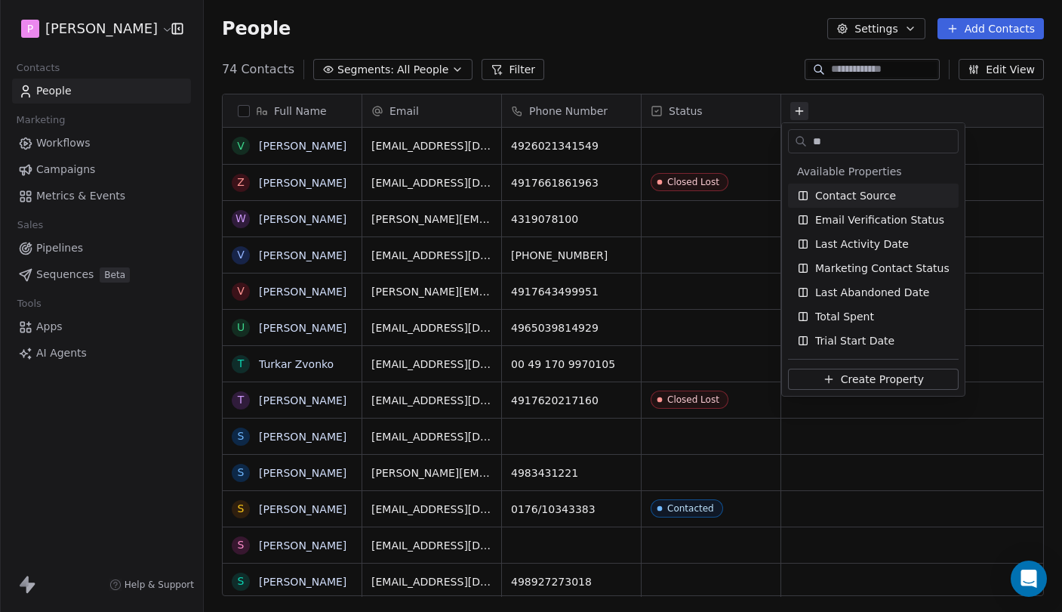
type input "*"
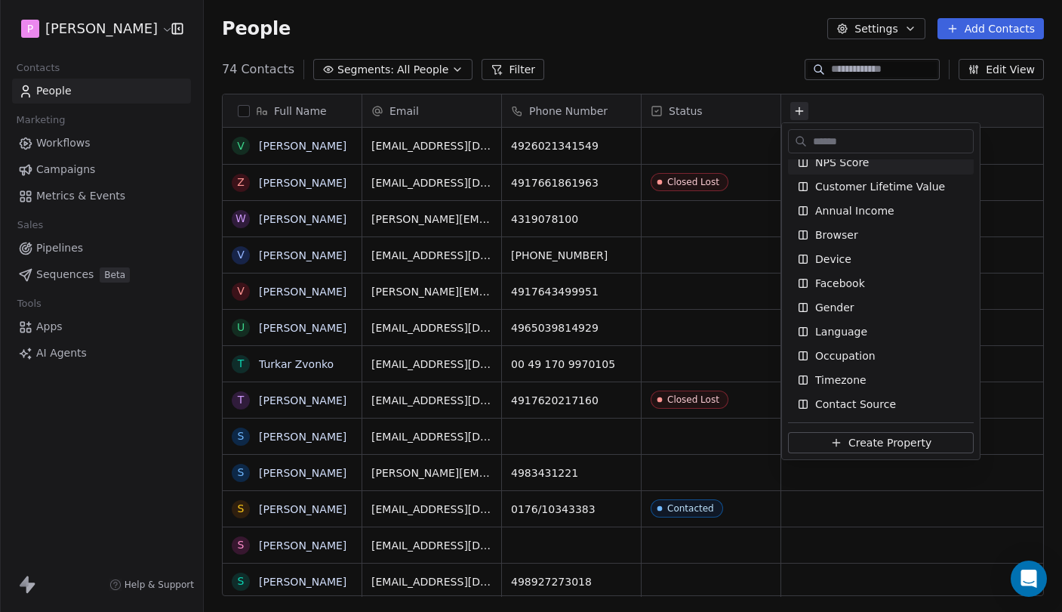
click at [689, 66] on html "P [PERSON_NAME] Contacts People Marketing Workflows Campaigns Metrics & Events …" at bounding box center [531, 306] width 1062 height 612
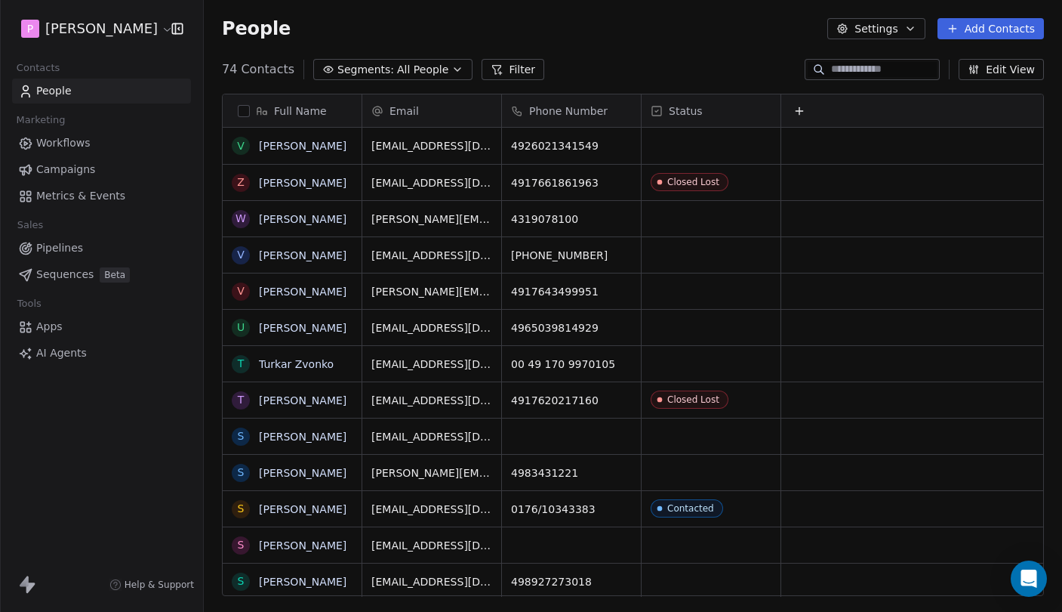
click at [994, 76] on button "Edit View" at bounding box center [1001, 69] width 85 height 21
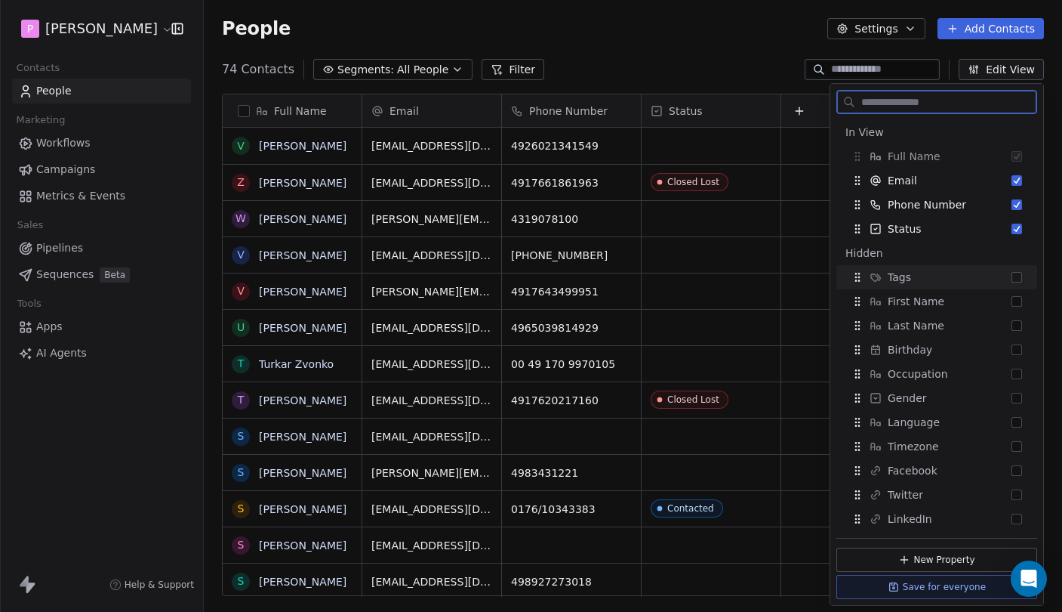
click at [1024, 275] on div "Tags" at bounding box center [937, 277] width 189 height 24
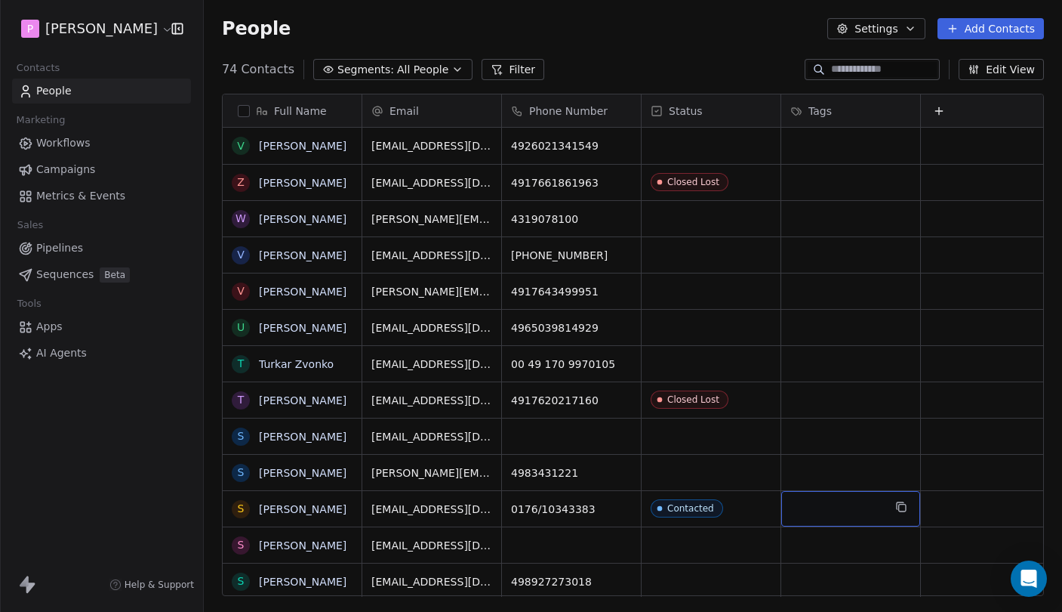
click at [862, 512] on div "grid" at bounding box center [850, 508] width 139 height 35
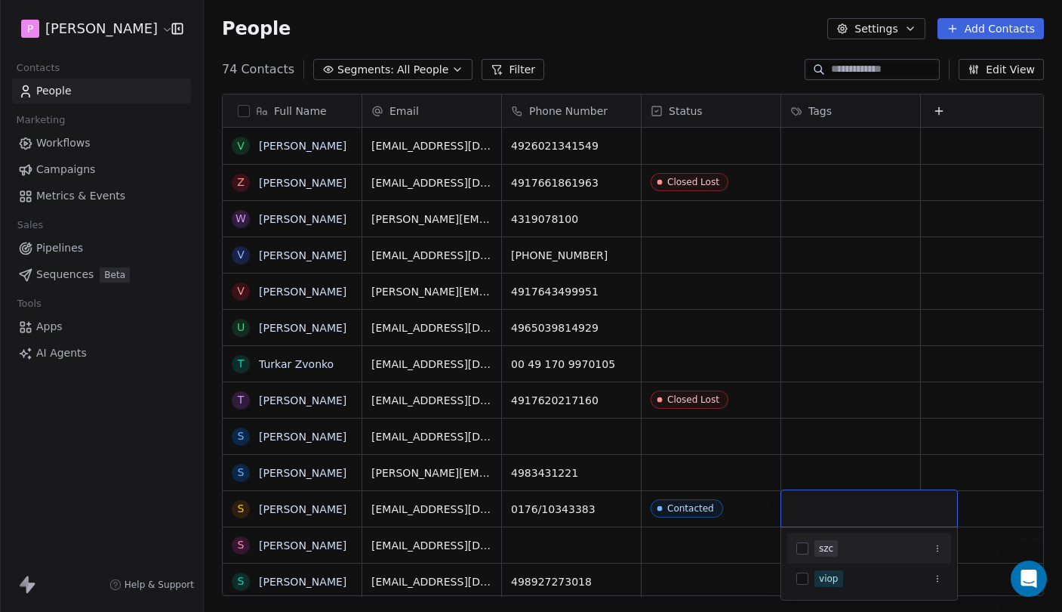
click at [846, 511] on input "text" at bounding box center [870, 508] width 158 height 17
type input "****"
click at [835, 556] on span "Create "" at bounding box center [848, 552] width 43 height 16
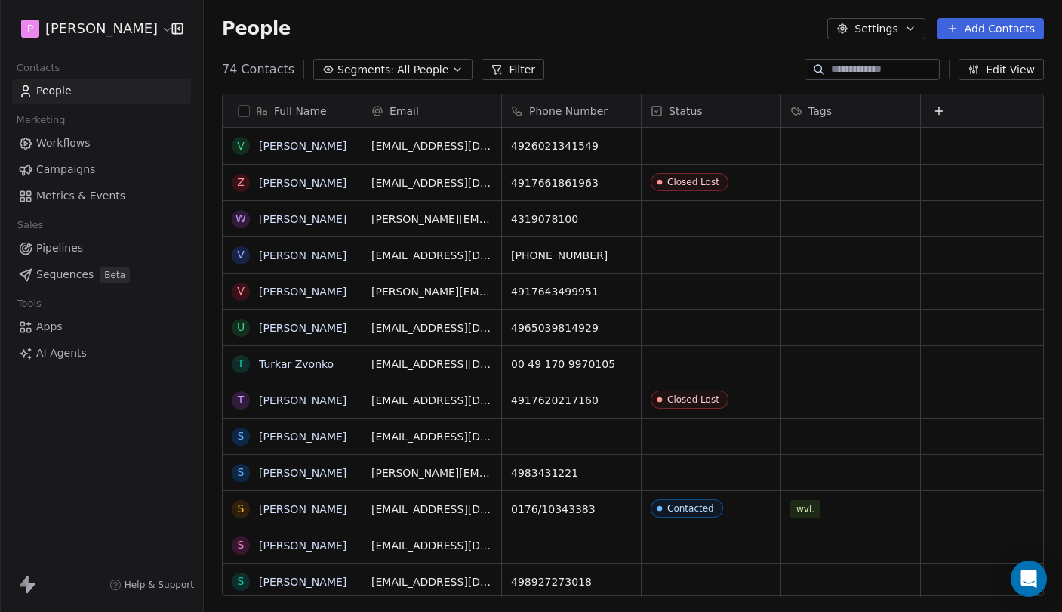
click at [992, 474] on html "P [PERSON_NAME] Contacts People Marketing Workflows Campaigns Metrics & Events …" at bounding box center [531, 306] width 1062 height 612
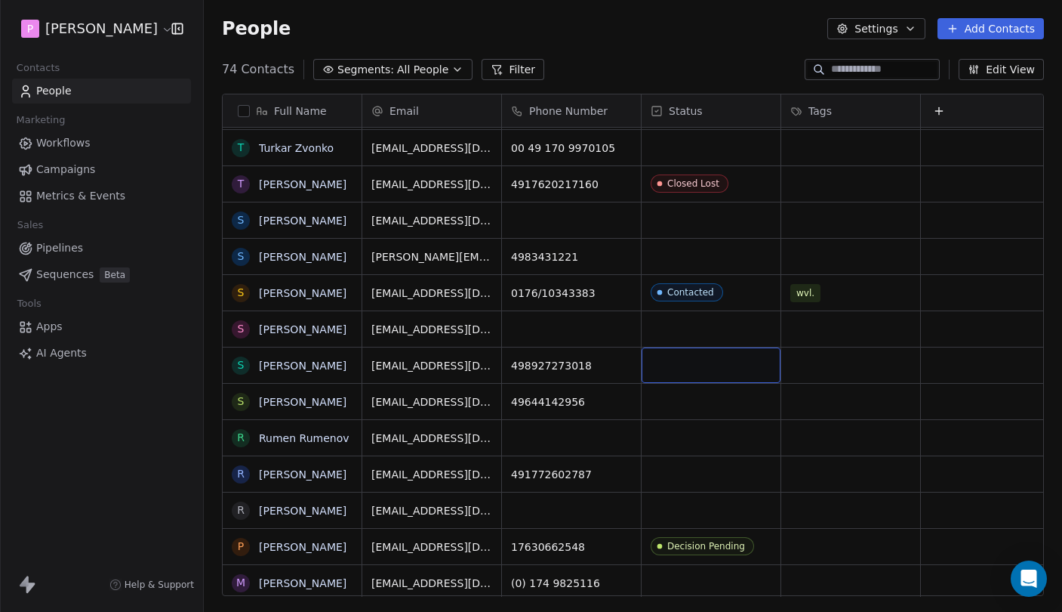
scroll to position [196, 0]
click at [301, 474] on link "[PERSON_NAME]" at bounding box center [303, 473] width 88 height 12
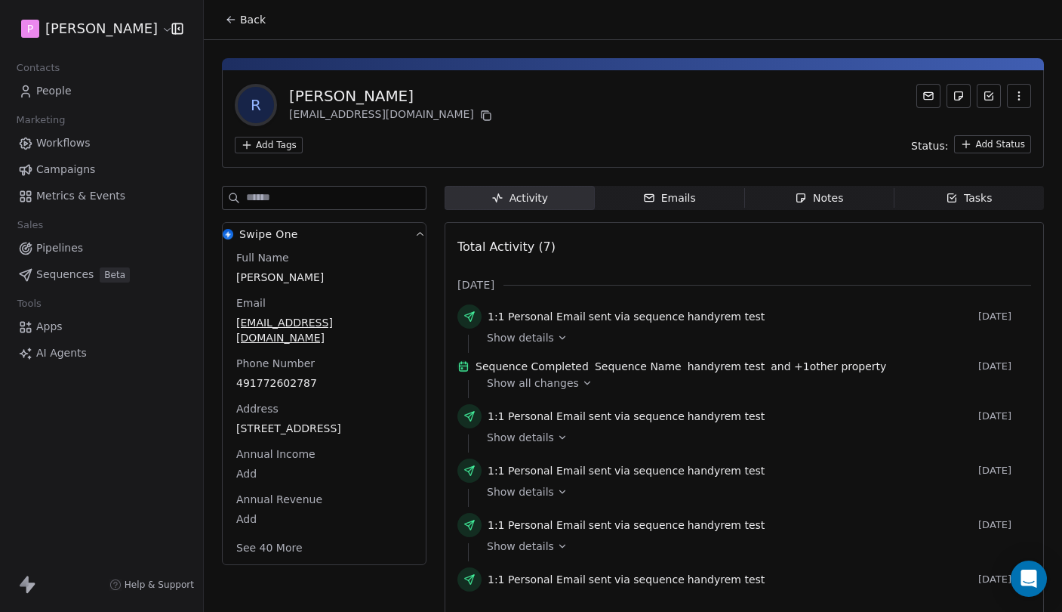
click at [1002, 146] on html "P [PERSON_NAME] Contacts People Marketing Workflows Campaigns Metrics & Events …" at bounding box center [531, 306] width 1062 height 612
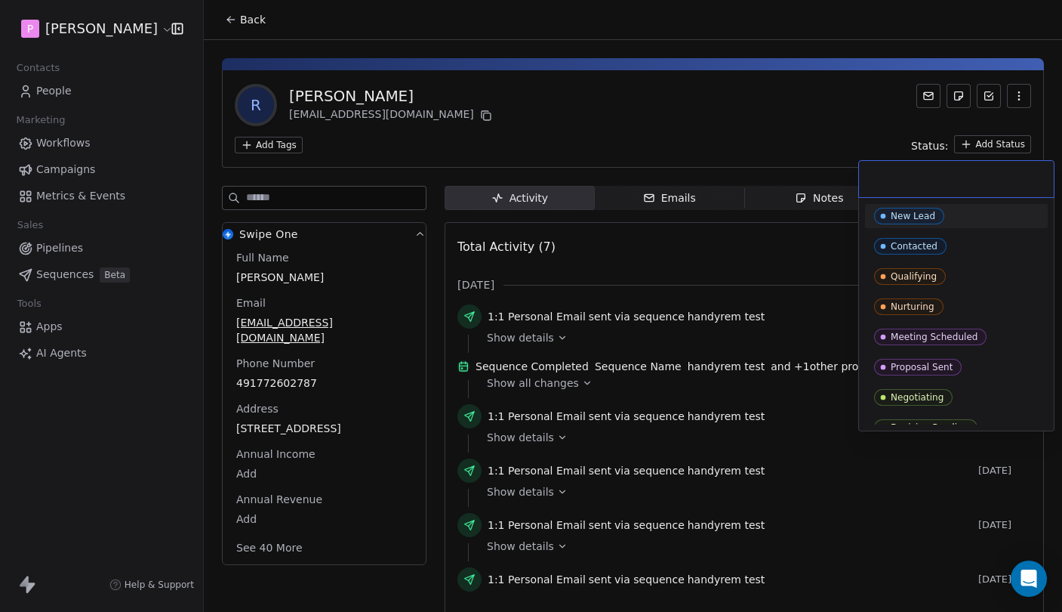
click at [959, 239] on div "Contacted" at bounding box center [956, 246] width 165 height 17
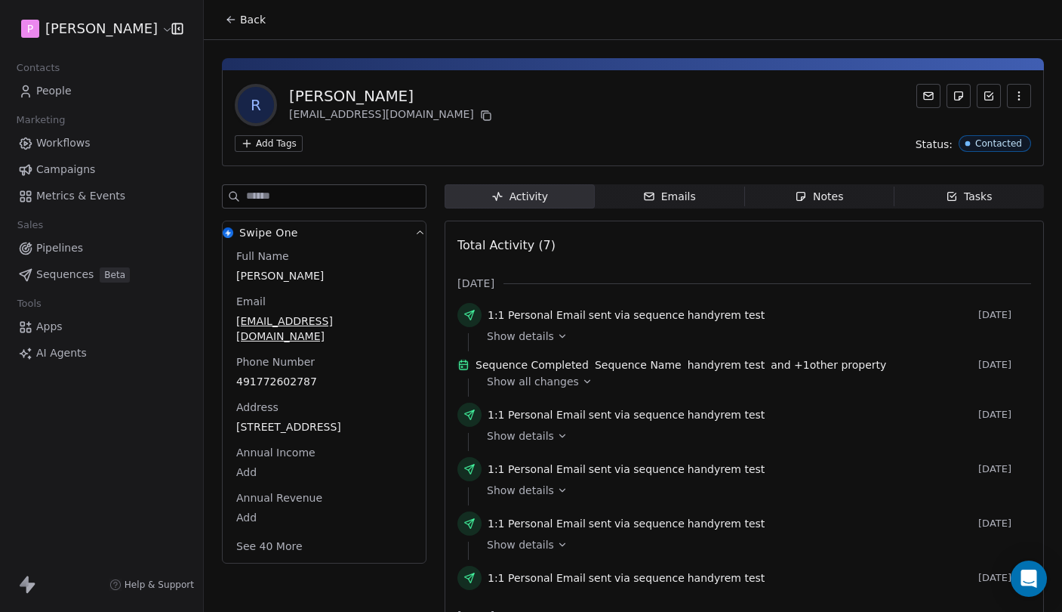
click at [247, 29] on button "Back" at bounding box center [245, 19] width 59 height 27
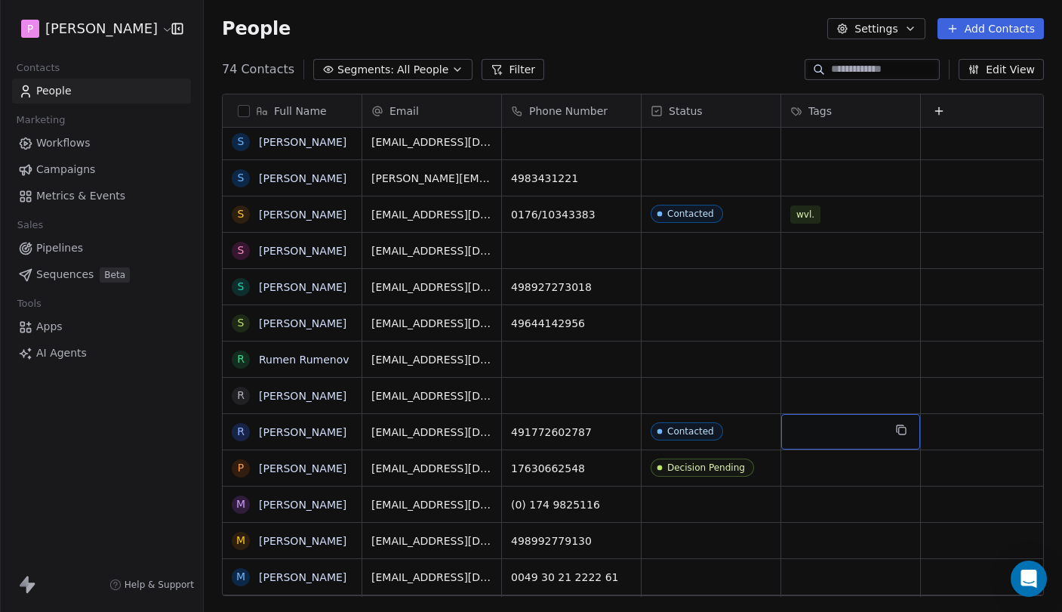
click at [845, 436] on div "grid" at bounding box center [850, 431] width 139 height 35
type input "**"
click at [843, 474] on span "Create "" at bounding box center [848, 475] width 43 height 16
click at [855, 383] on html "P [PERSON_NAME] Contacts People Marketing Workflows Campaigns Metrics & Events …" at bounding box center [531, 306] width 1062 height 612
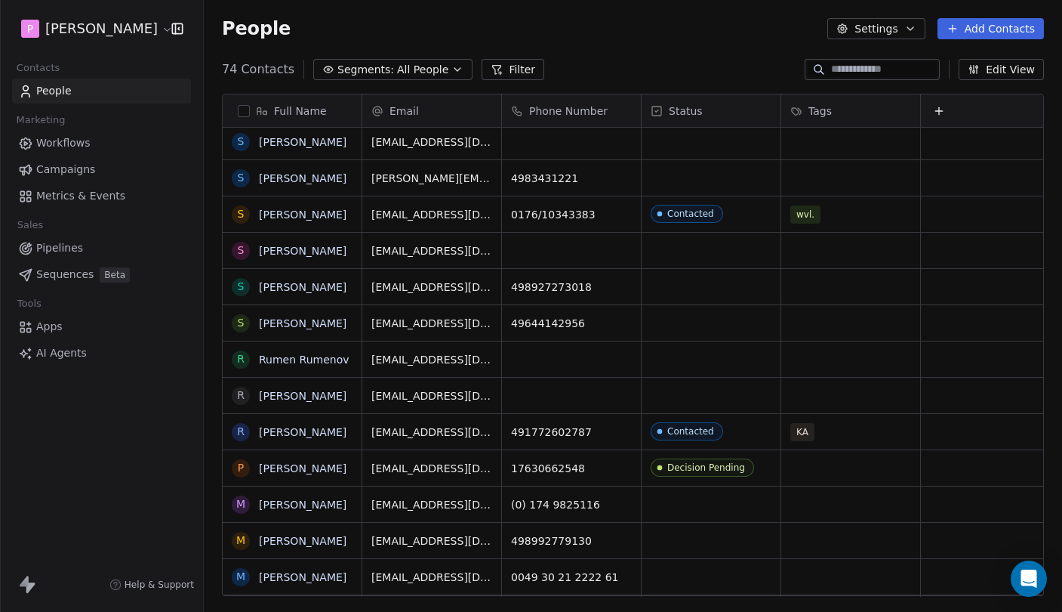
click at [848, 413] on div "[EMAIL_ADDRESS][DOMAIN_NAME] 491772602787 Contacted KA" at bounding box center [703, 431] width 683 height 36
click at [866, 412] on div "grid" at bounding box center [850, 395] width 139 height 35
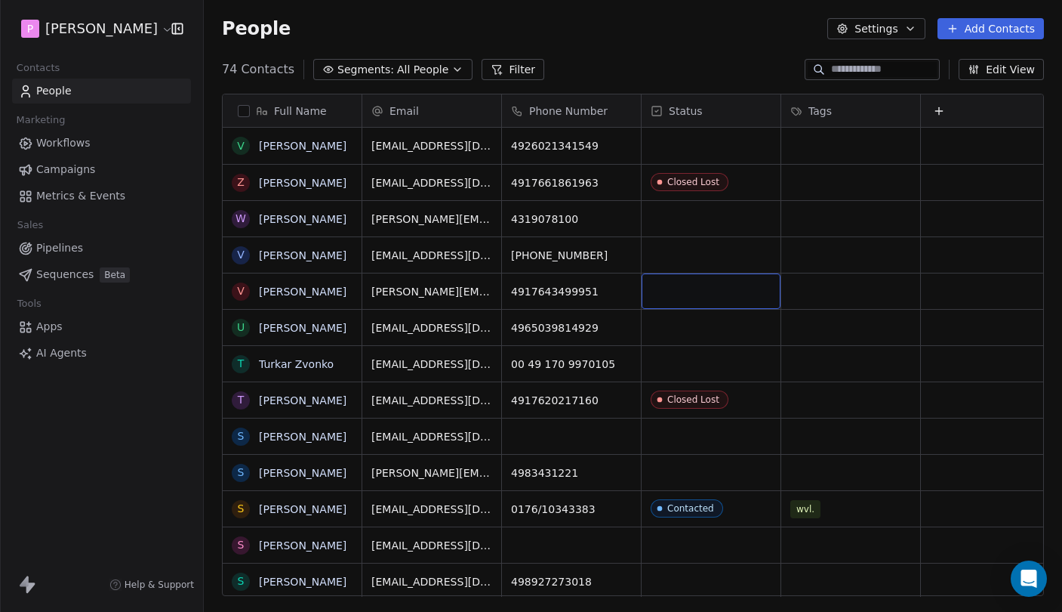
click at [704, 294] on div "grid" at bounding box center [711, 290] width 139 height 35
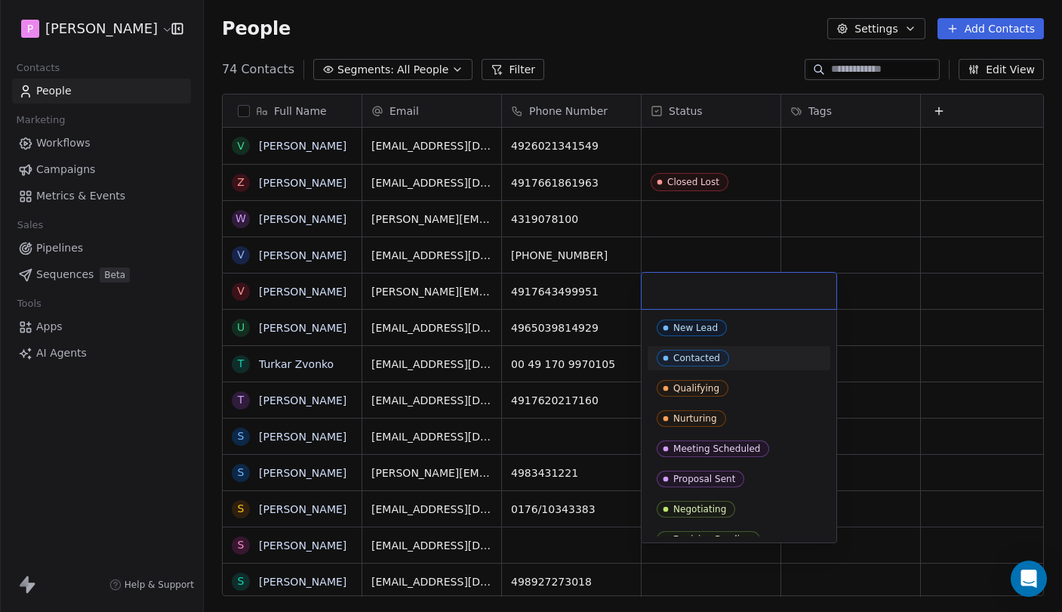
click at [739, 359] on div "Contacted" at bounding box center [739, 358] width 165 height 17
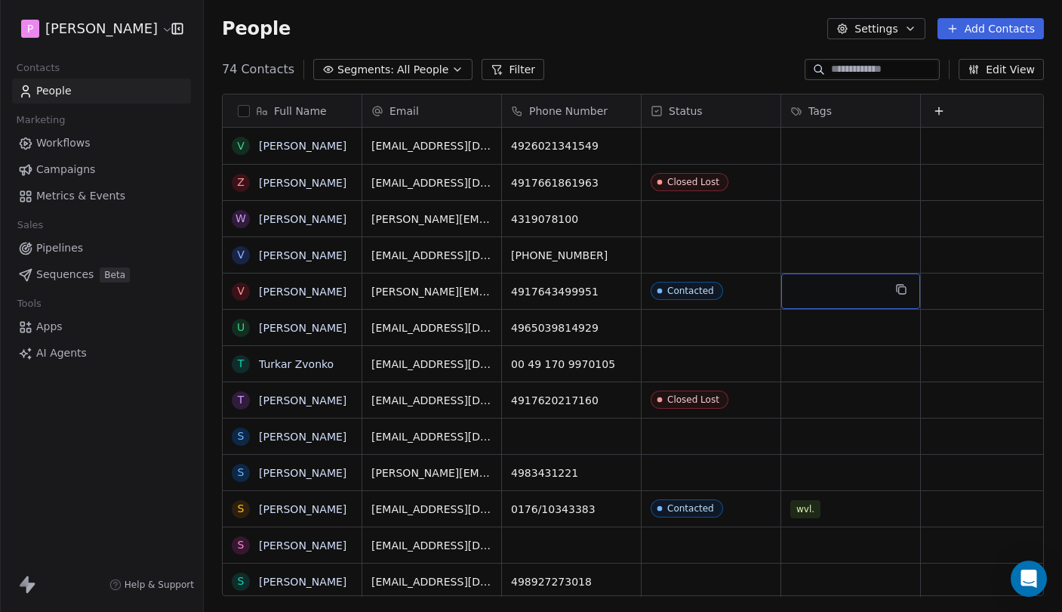
click at [858, 289] on div "grid" at bounding box center [850, 290] width 139 height 35
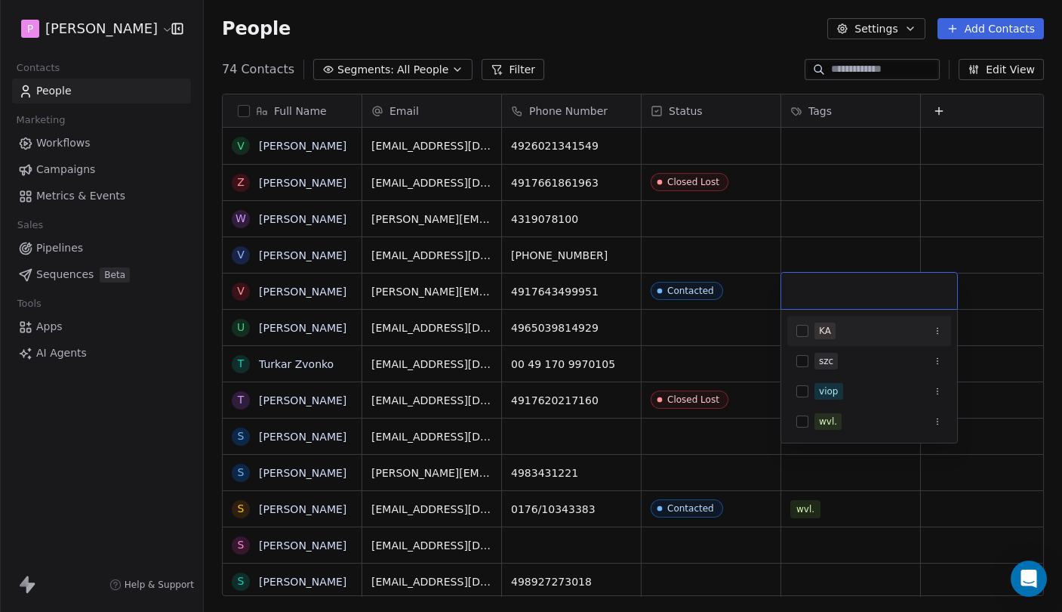
click at [800, 329] on button "Suggestions" at bounding box center [803, 331] width 12 height 12
click at [939, 338] on button "Suggestions" at bounding box center [937, 330] width 15 height 15
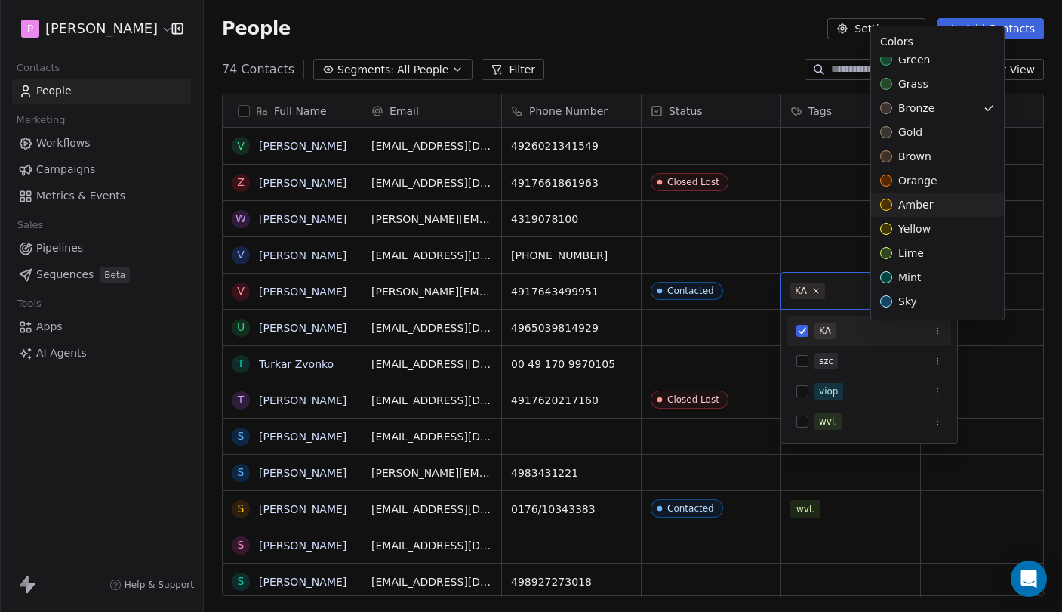
click at [825, 264] on html "P [PERSON_NAME] Contacts People Marketing Workflows Campaigns Metrics & Events …" at bounding box center [531, 306] width 1062 height 612
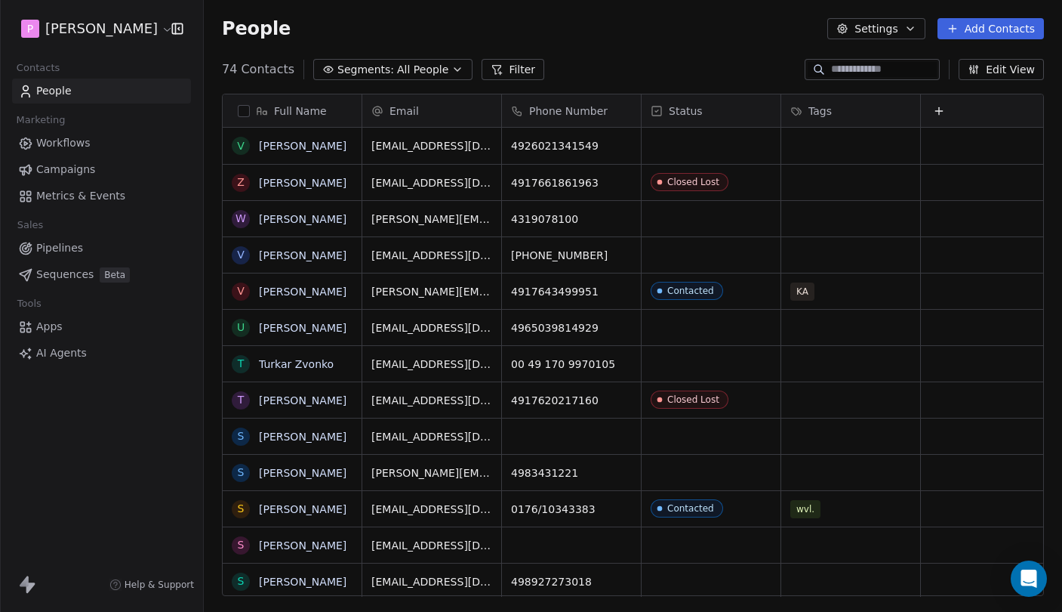
click at [872, 251] on html "P [PERSON_NAME] Contacts People Marketing Workflows Campaigns Metrics & Events …" at bounding box center [531, 306] width 1062 height 612
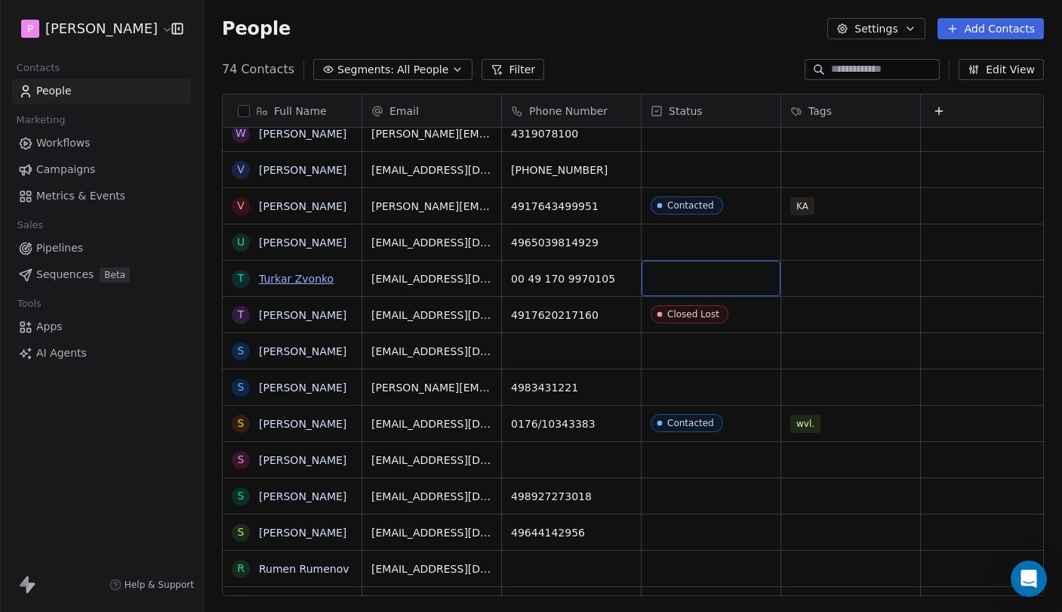
click at [297, 276] on link "Turkar Zvonko" at bounding box center [296, 279] width 75 height 12
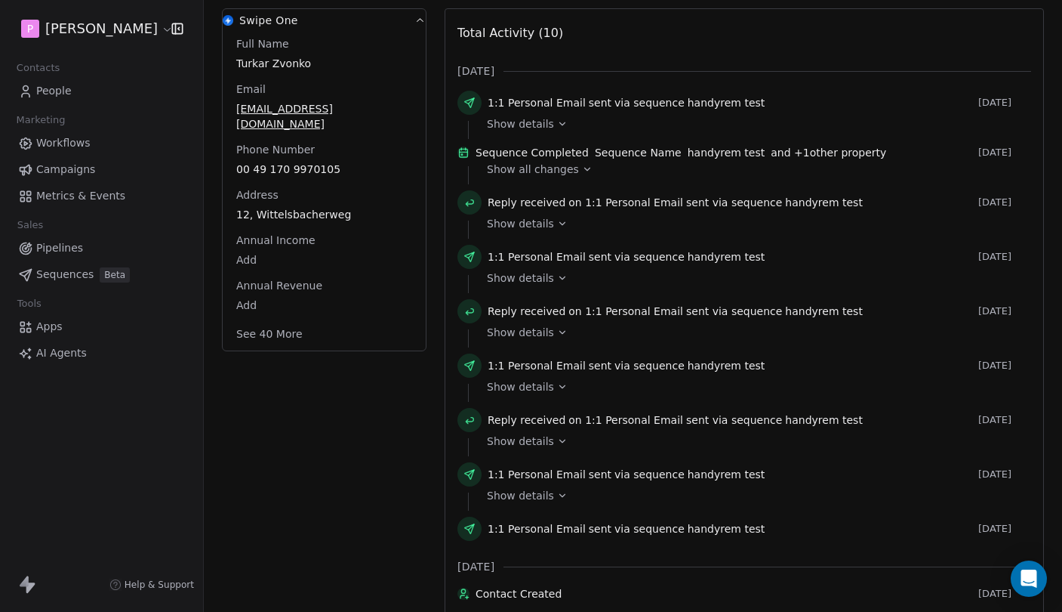
click at [544, 340] on span "Show details" at bounding box center [520, 332] width 67 height 15
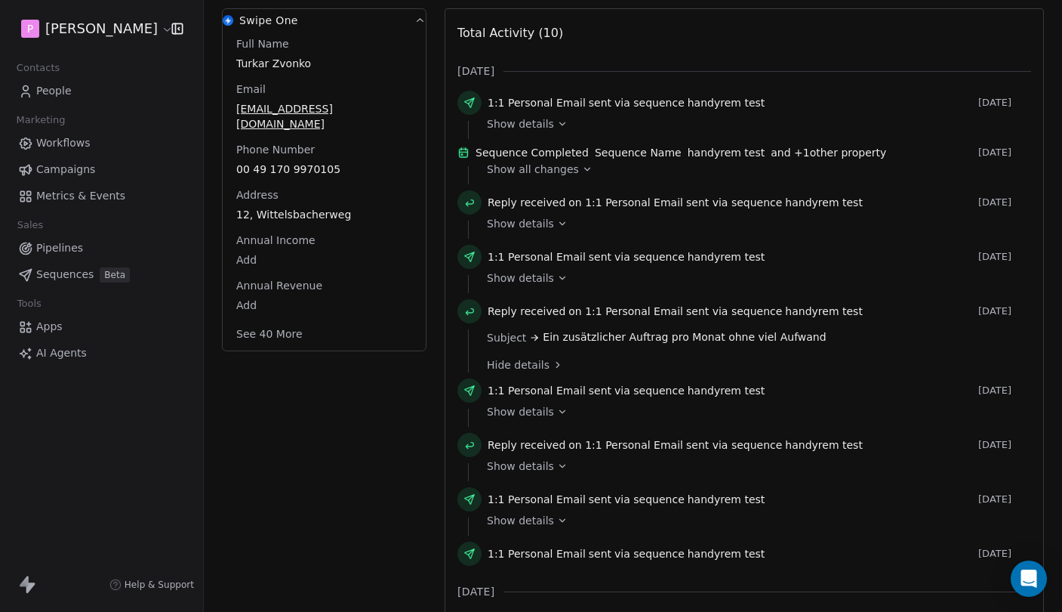
click at [545, 372] on div "Hide details" at bounding box center [754, 364] width 534 height 15
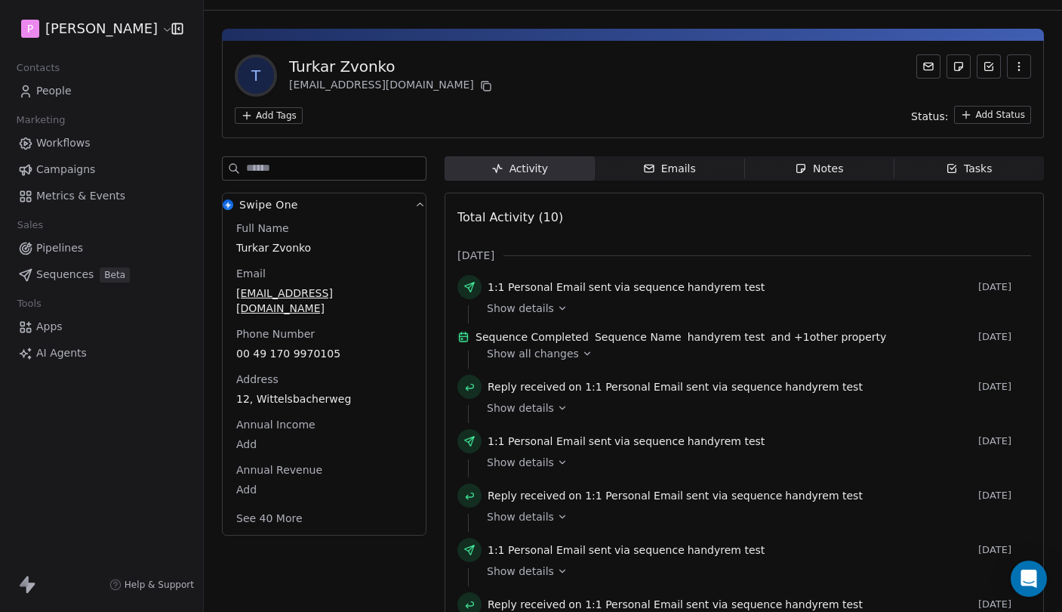
click at [688, 168] on div "Emails" at bounding box center [669, 169] width 53 height 16
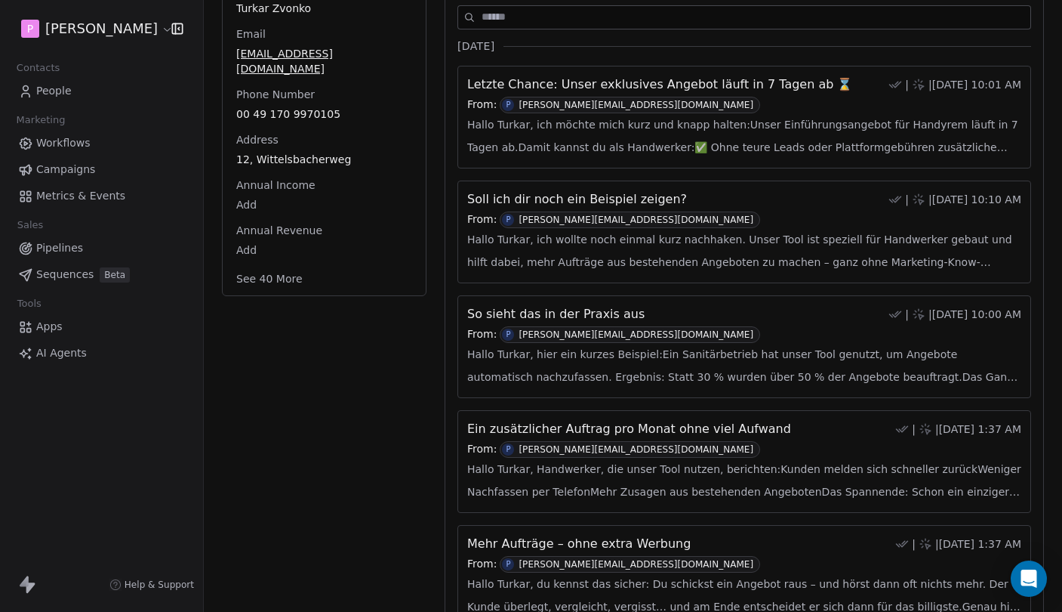
click at [709, 228] on span "Hallo Turkar, ich wollte noch einmal kurz nachhaken. Unser Tool ist speziell fü…" at bounding box center [744, 250] width 554 height 45
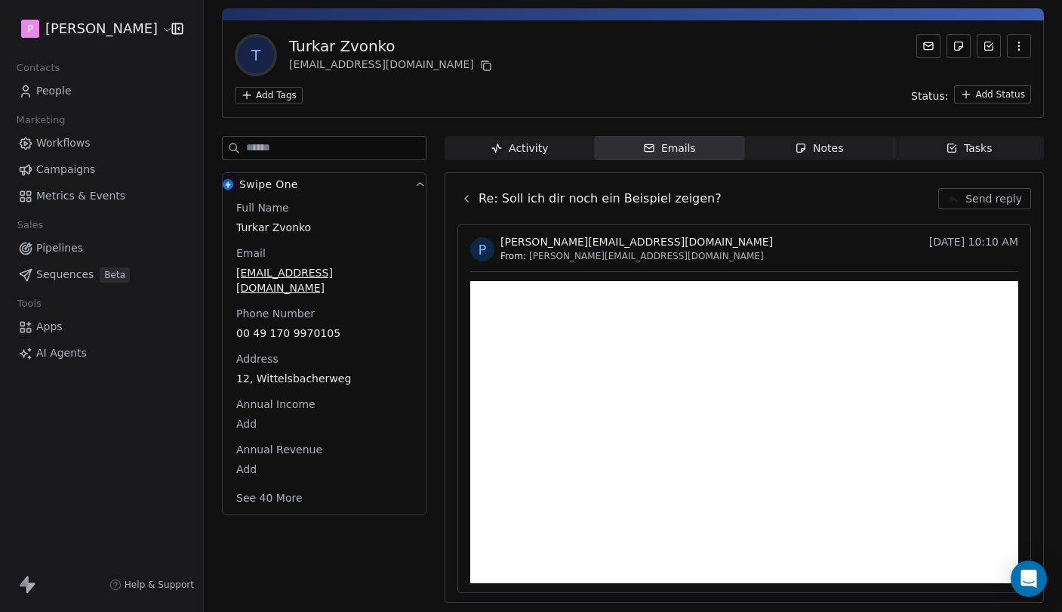
click at [467, 199] on icon at bounding box center [467, 199] width 12 height 12
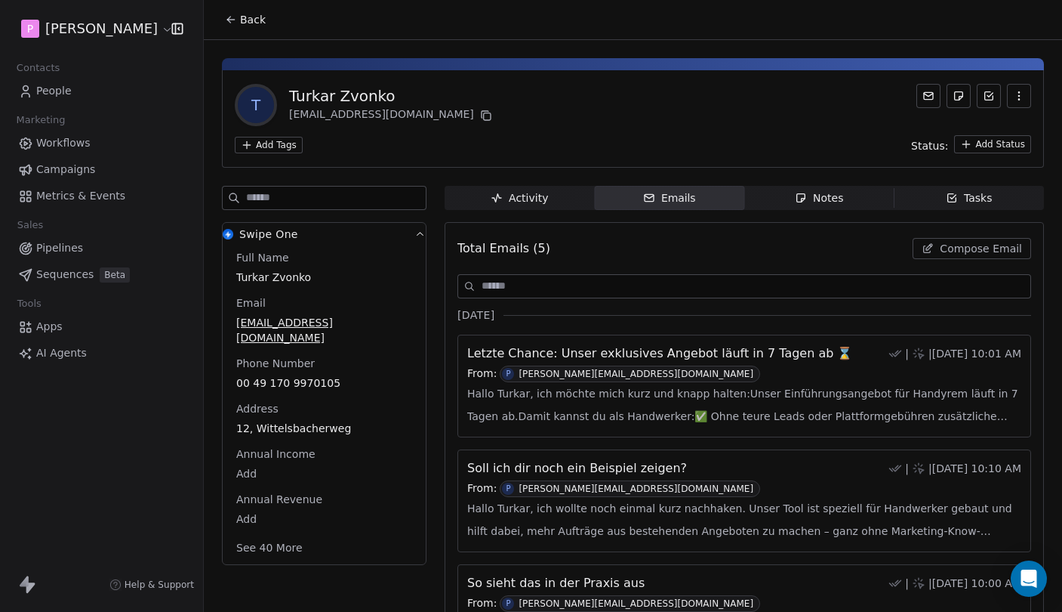
click at [538, 184] on div "T Turkar Zvonko [EMAIL_ADDRESS][DOMAIN_NAME] Add Tags Status: Add Status Swipe …" at bounding box center [633, 477] width 858 height 875
click at [534, 198] on div "Activity" at bounding box center [519, 198] width 57 height 16
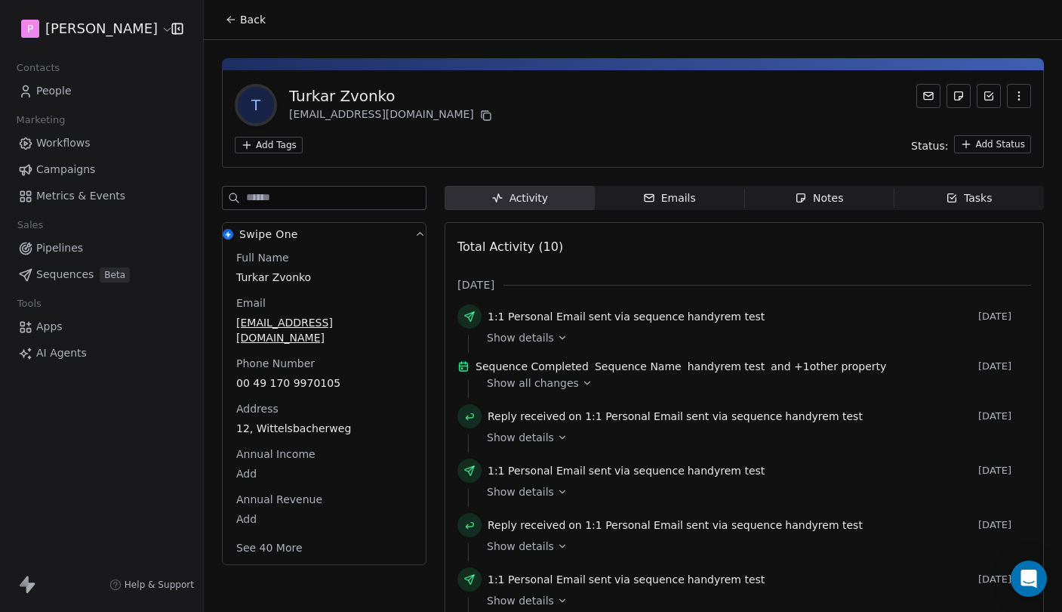
click at [336, 225] on button "Swipe One" at bounding box center [324, 236] width 203 height 27
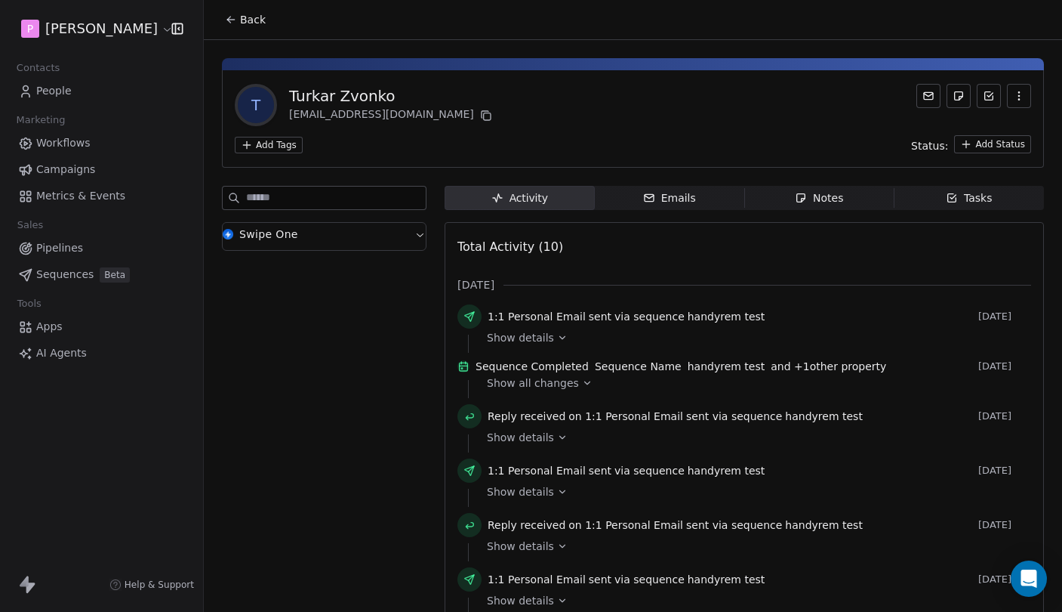
click at [334, 233] on button "Swipe One" at bounding box center [324, 236] width 203 height 27
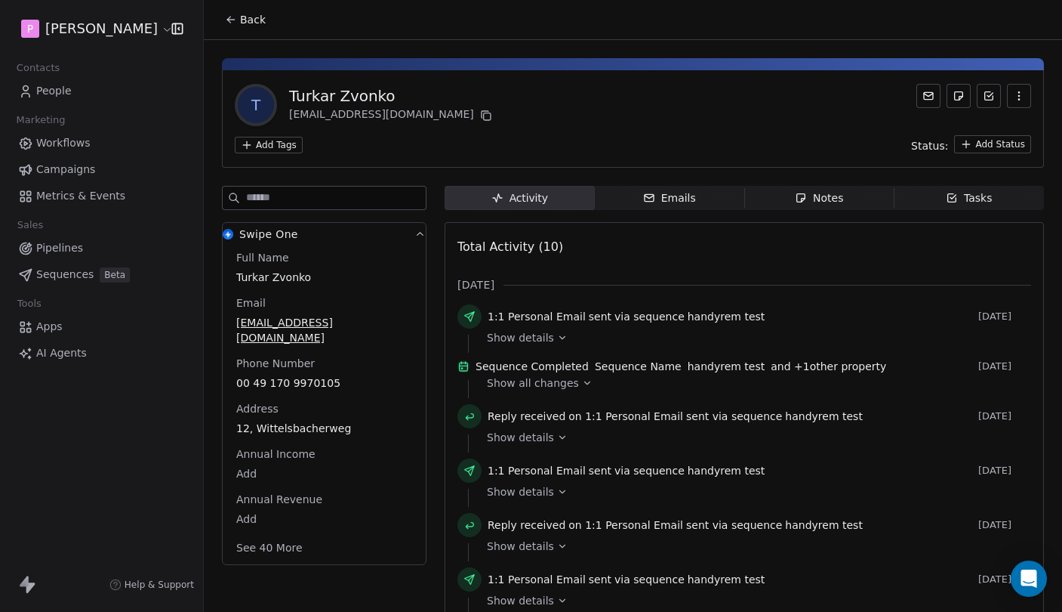
click at [234, 236] on div "Swipe One" at bounding box center [261, 234] width 76 height 15
click at [480, 116] on icon at bounding box center [486, 115] width 12 height 12
click at [828, 218] on div "Activity Activity Emails Emails Notes Notes Tasks Tasks Total Activity (10) [DA…" at bounding box center [745, 513] width 600 height 654
click at [828, 196] on div "Notes" at bounding box center [819, 198] width 48 height 16
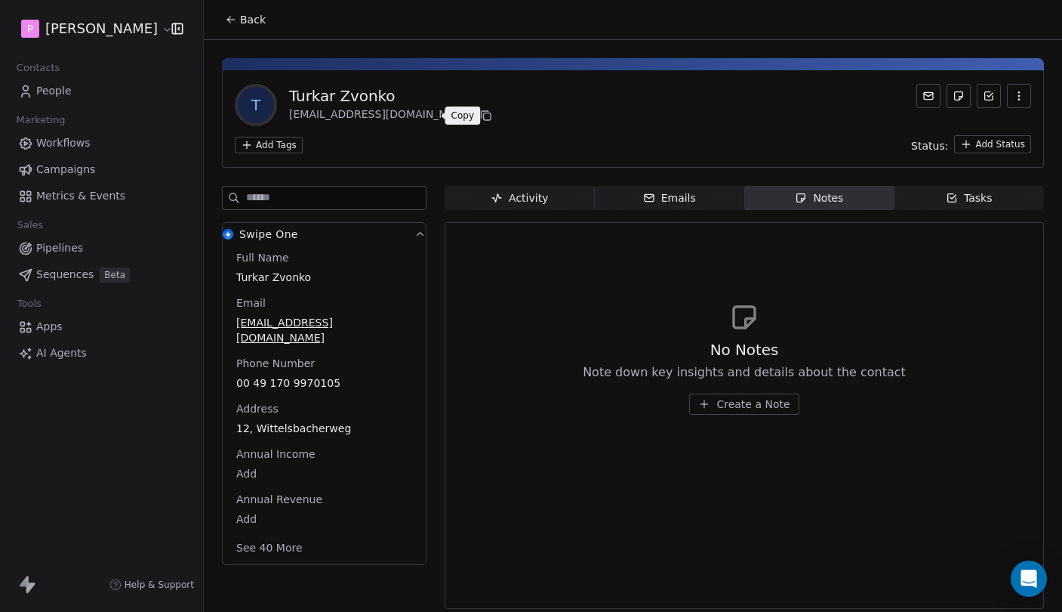
click at [726, 413] on button "Create a Note" at bounding box center [743, 403] width 109 height 21
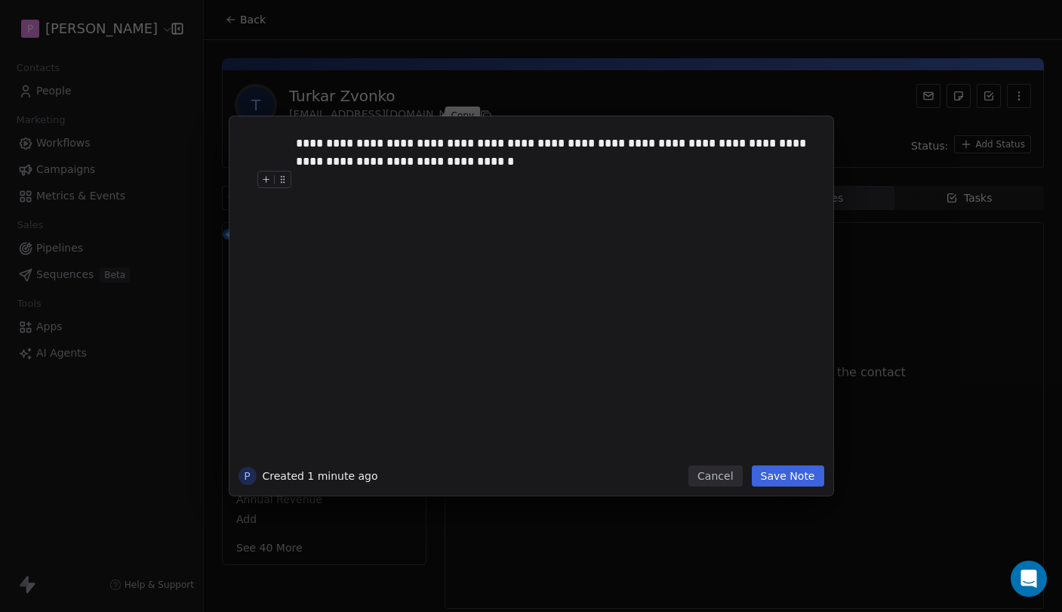
click at [811, 485] on div "**********" at bounding box center [532, 305] width 604 height 379
click at [803, 474] on button "Save Note" at bounding box center [788, 475] width 72 height 21
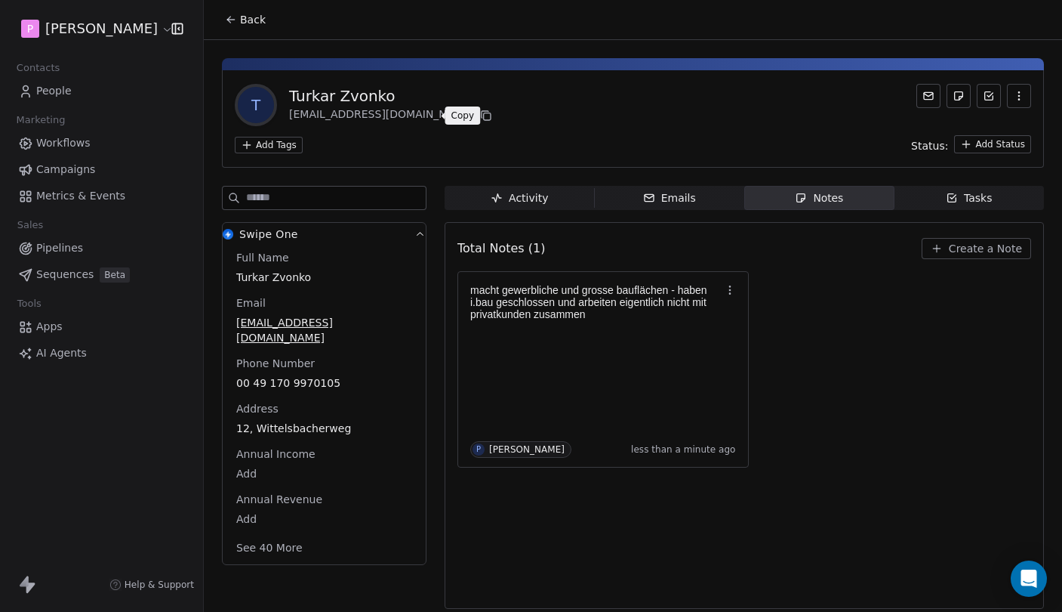
click at [1012, 143] on html "P [PERSON_NAME] Contacts People Marketing Workflows Campaigns Metrics & Events …" at bounding box center [531, 306] width 1062 height 612
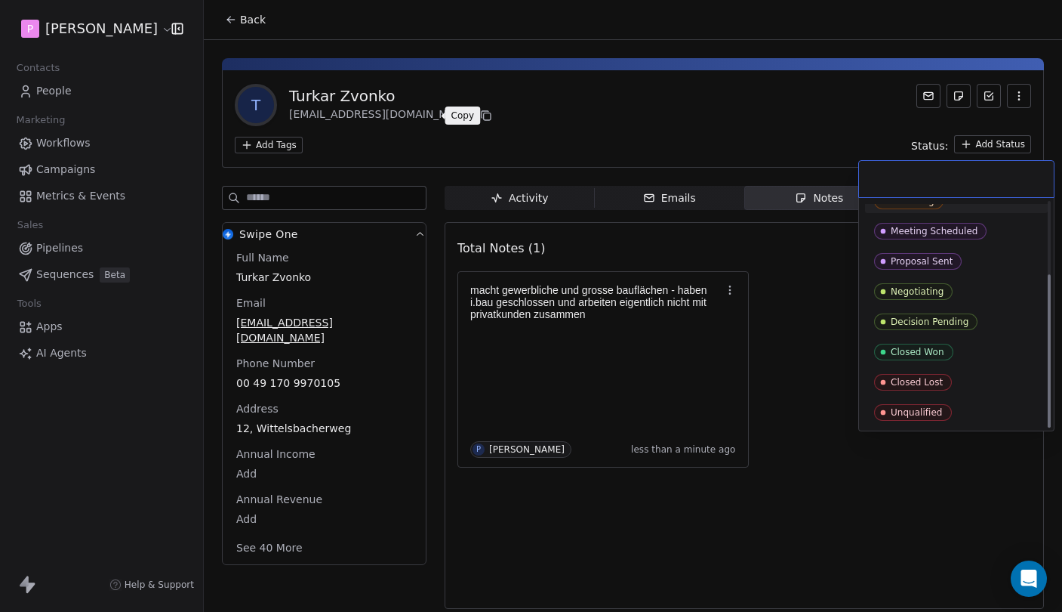
scroll to position [106, 0]
click at [955, 386] on div "Closed Lost" at bounding box center [956, 382] width 165 height 17
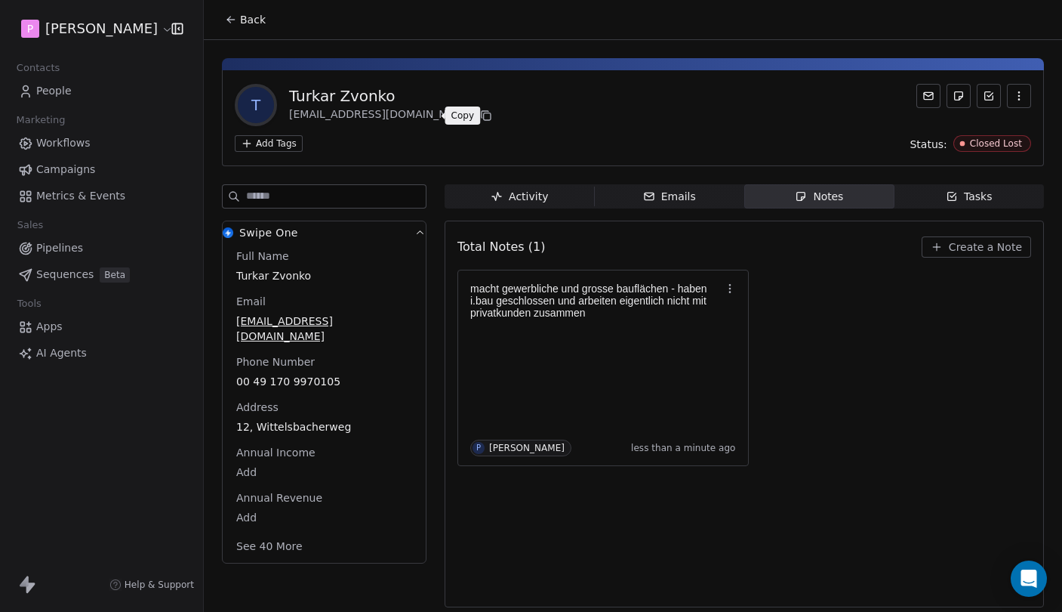
click at [825, 452] on div "macht gewerbliche und grosse bauflächen - haben i.bau geschlossen und arbeiten …" at bounding box center [745, 368] width 574 height 196
click at [242, 17] on span "Back" at bounding box center [253, 19] width 26 height 15
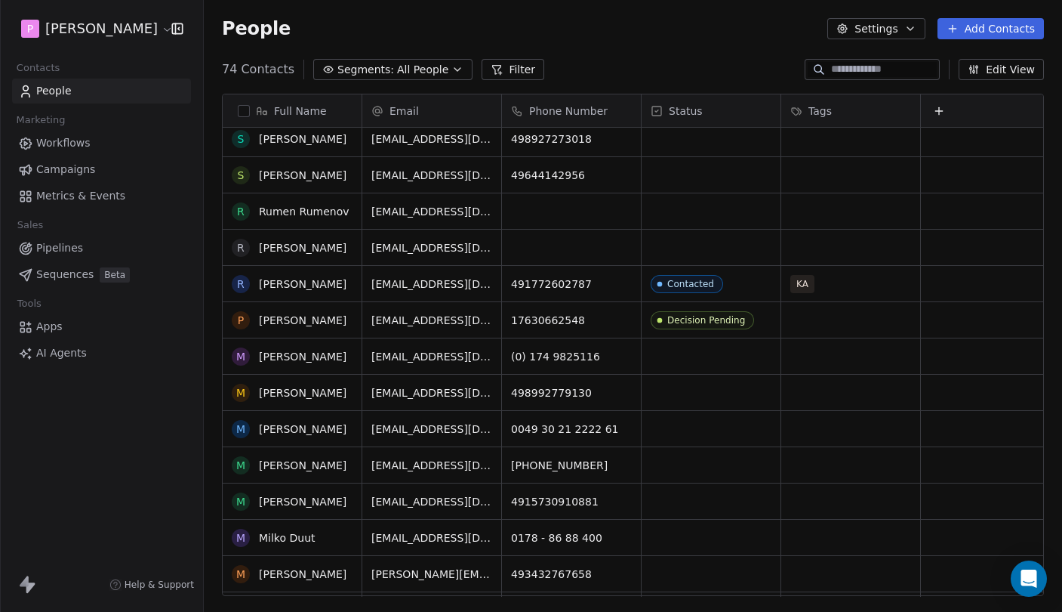
scroll to position [448, 0]
